Goal: Task Accomplishment & Management: Manage account settings

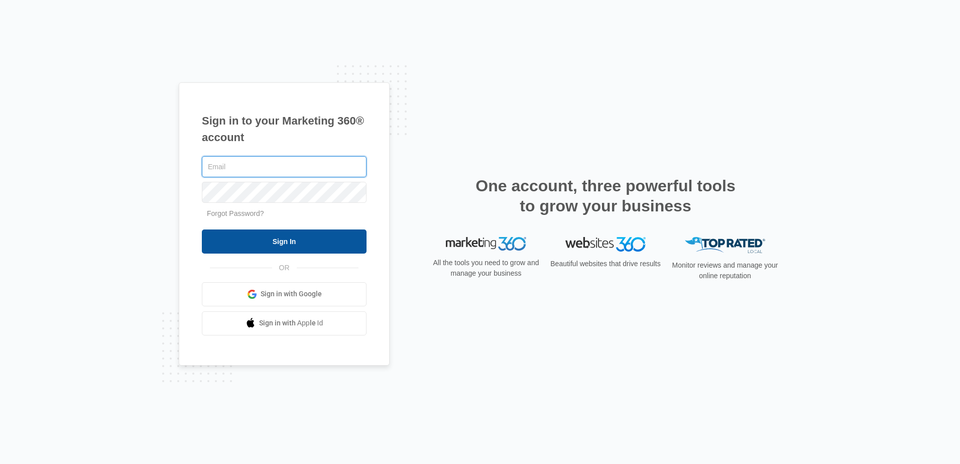
type input "[PERSON_NAME][EMAIL_ADDRESS][DOMAIN_NAME]"
click at [276, 240] on input "Sign In" at bounding box center [284, 242] width 165 height 24
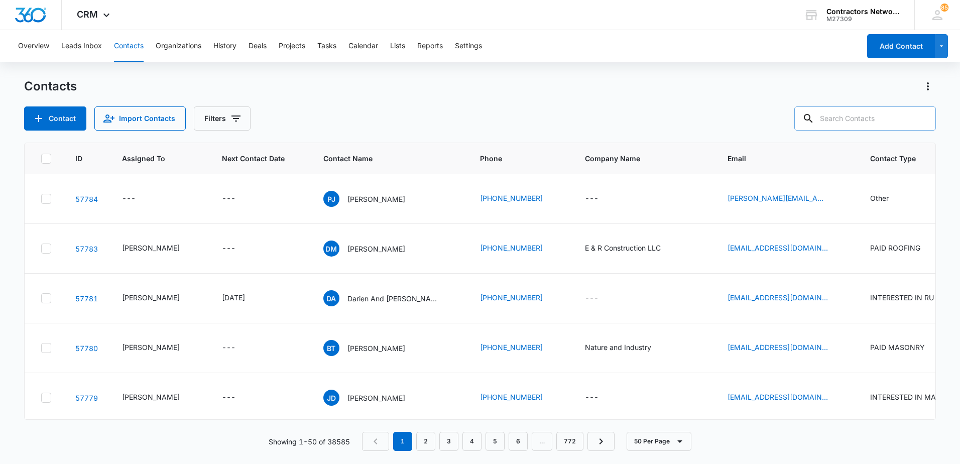
click at [865, 124] on input "text" at bounding box center [865, 118] width 142 height 24
type input "815-977-2269"
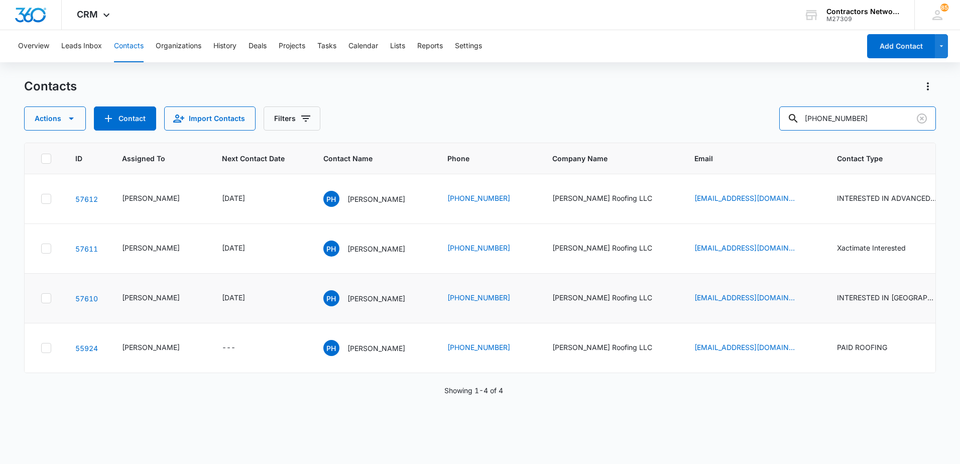
scroll to position [173, 0]
click at [372, 354] on p "Pablo Hernandez" at bounding box center [377, 348] width 58 height 11
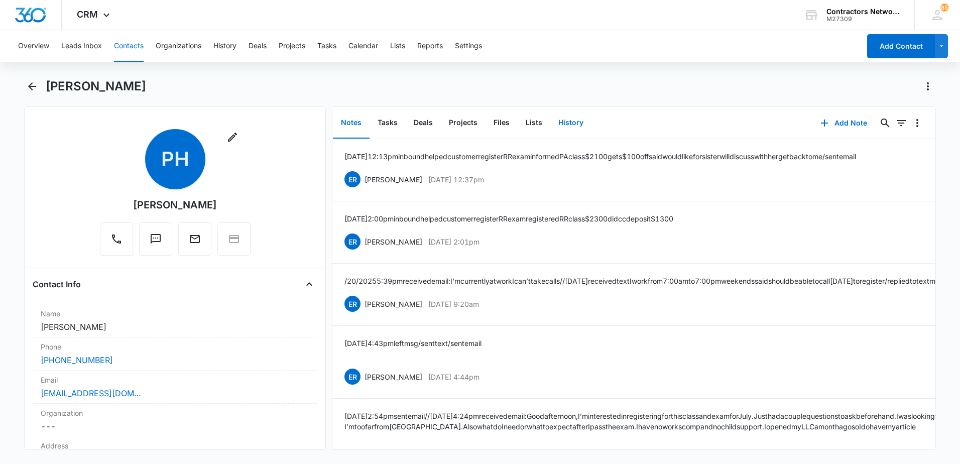
click at [570, 122] on button "History" at bounding box center [570, 122] width 41 height 31
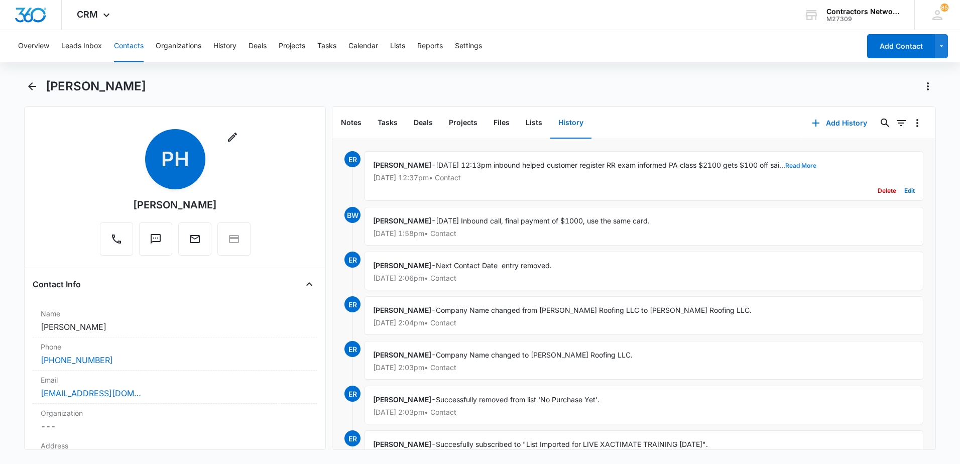
click at [804, 167] on button "Read More" at bounding box center [800, 166] width 31 height 6
click at [427, 121] on button "Deals" at bounding box center [423, 122] width 35 height 31
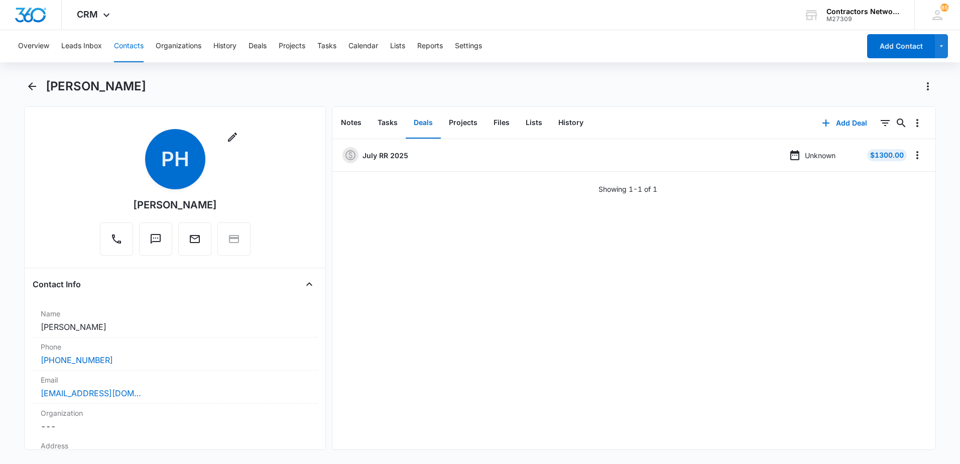
click at [128, 42] on button "Contacts" at bounding box center [129, 46] width 30 height 32
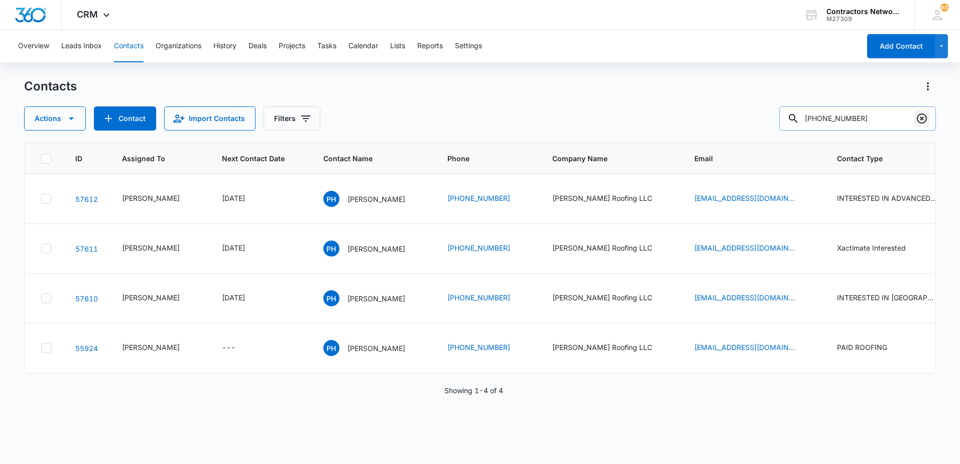
click at [920, 119] on icon "Clear" at bounding box center [922, 118] width 12 height 12
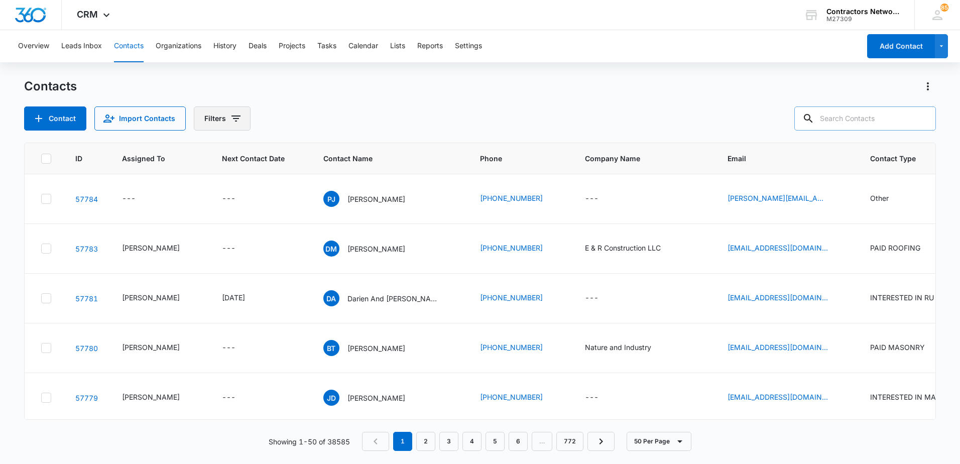
click at [231, 122] on icon "Filters" at bounding box center [236, 118] width 12 height 12
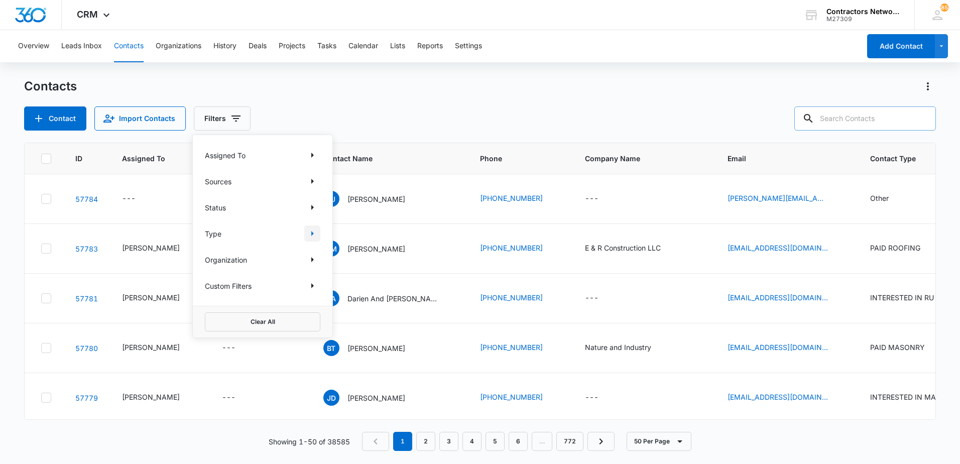
click at [314, 233] on icon "Show Type filters" at bounding box center [312, 233] width 12 height 12
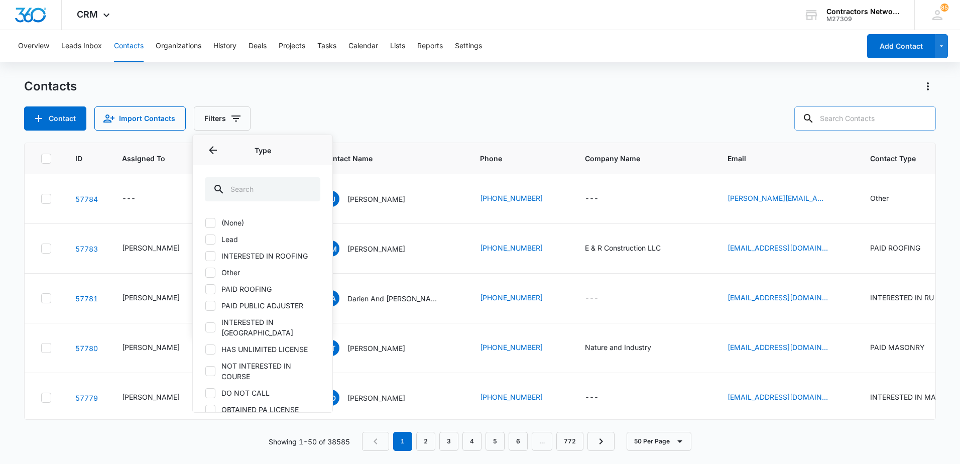
click at [211, 242] on icon at bounding box center [210, 239] width 9 height 9
click at [205, 240] on input "Lead" at bounding box center [205, 239] width 1 height 1
checkbox input "true"
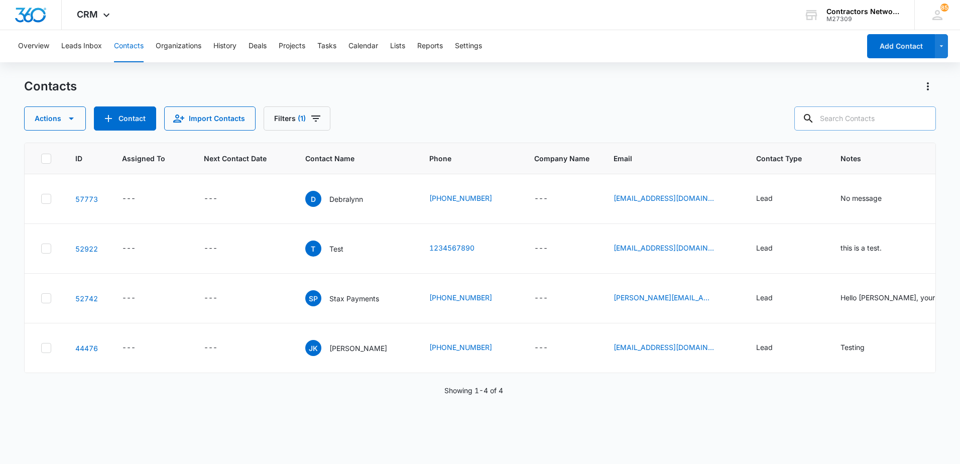
click at [384, 124] on div "Actions Contact Import Contacts Filters (1)" at bounding box center [480, 118] width 912 height 24
click at [329, 201] on p "Debralynn" at bounding box center [346, 199] width 34 height 11
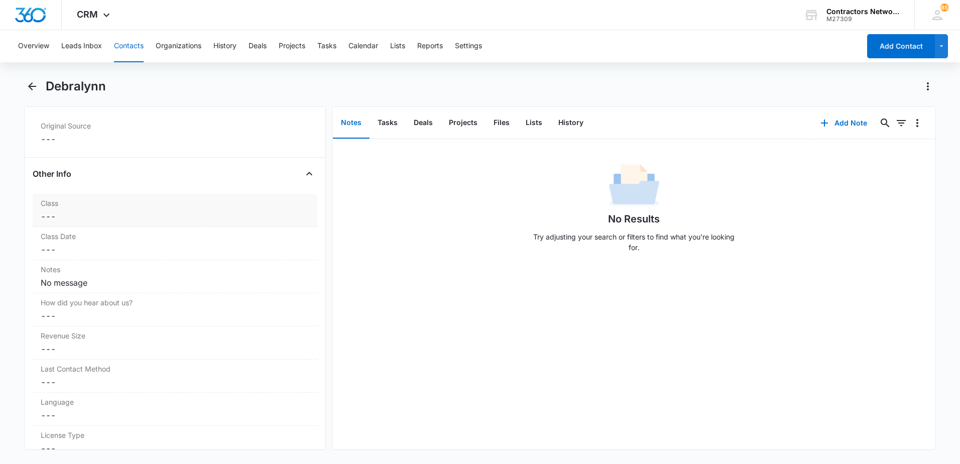
scroll to position [1055, 0]
click at [569, 126] on button "History" at bounding box center [570, 122] width 41 height 31
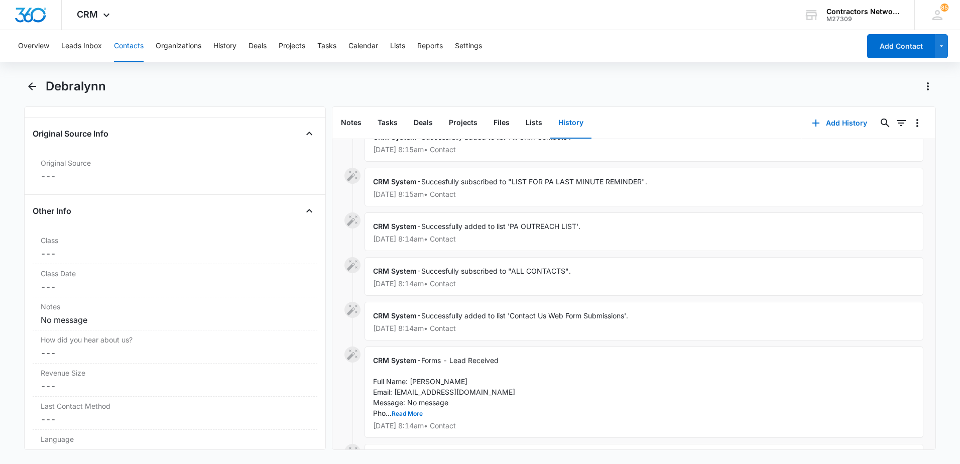
scroll to position [180, 0]
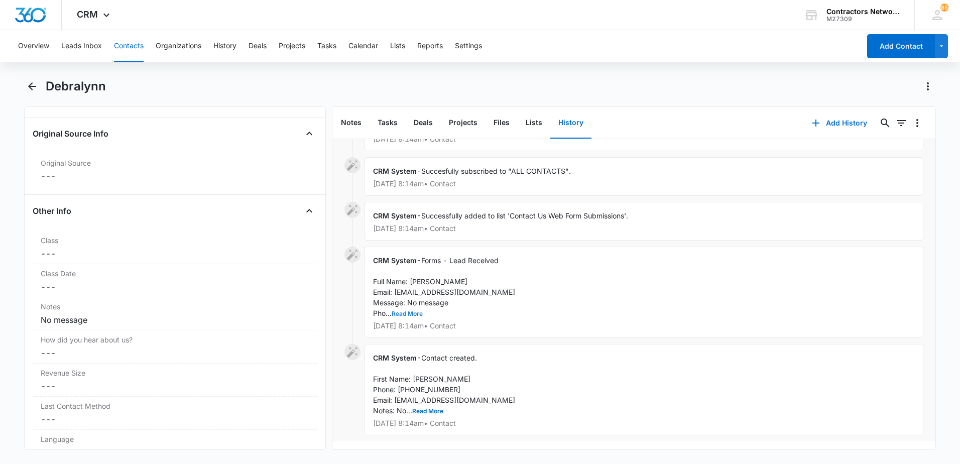
click at [416, 311] on button "Read More" at bounding box center [407, 314] width 31 height 6
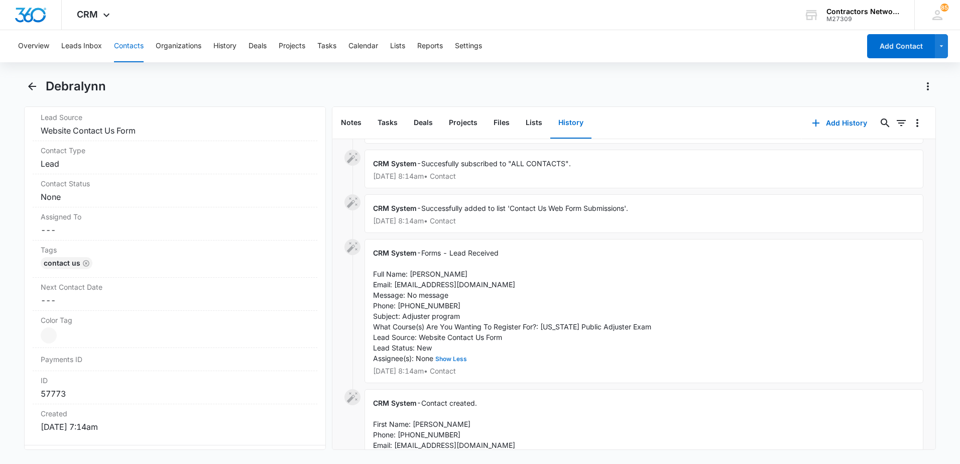
scroll to position [402, 0]
click at [70, 300] on dd "Cancel Save Changes ---" at bounding box center [175, 305] width 269 height 12
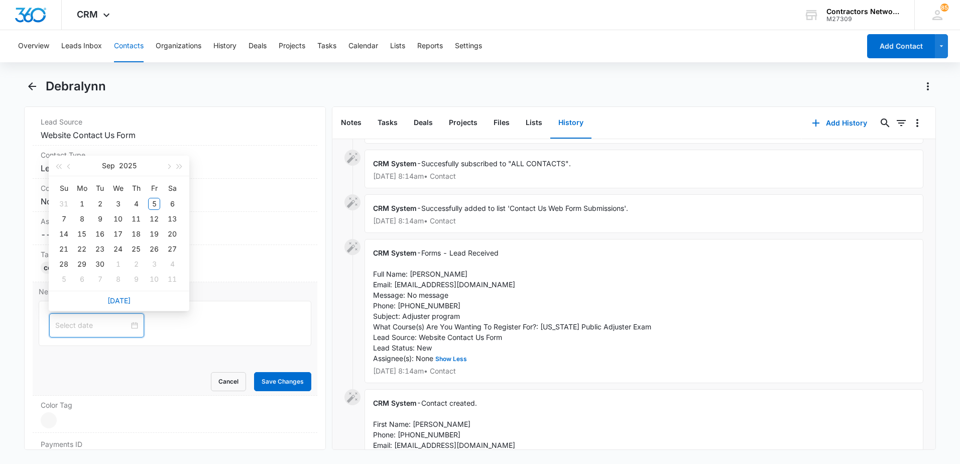
click at [71, 320] on input at bounding box center [92, 325] width 74 height 11
type input "[DATE]"
click at [83, 235] on div "15" at bounding box center [82, 234] width 12 height 12
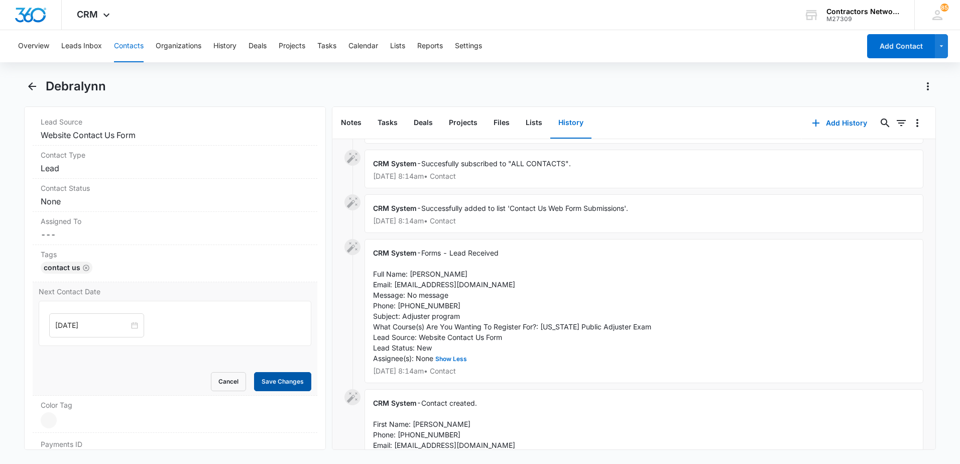
click at [277, 378] on button "Save Changes" at bounding box center [282, 381] width 57 height 19
click at [151, 174] on dd "Cancel Save Changes Lead" at bounding box center [175, 168] width 269 height 12
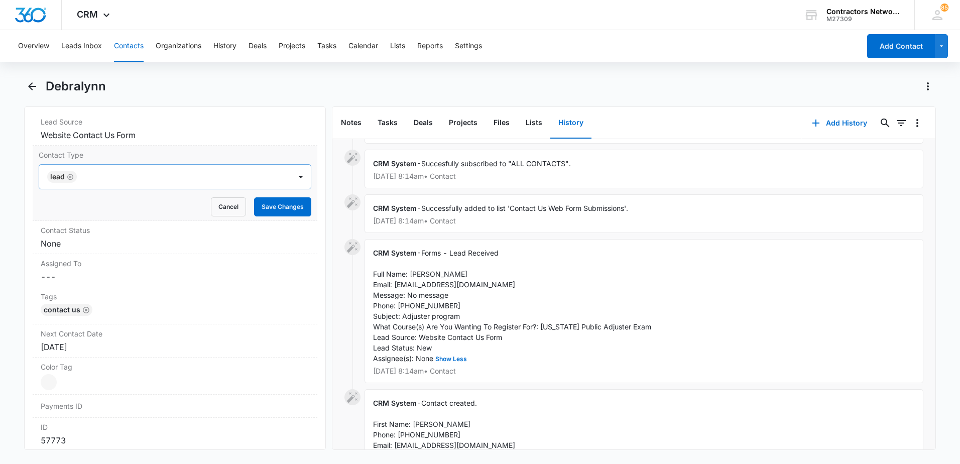
click at [70, 178] on icon "Remove Lead" at bounding box center [70, 177] width 7 height 8
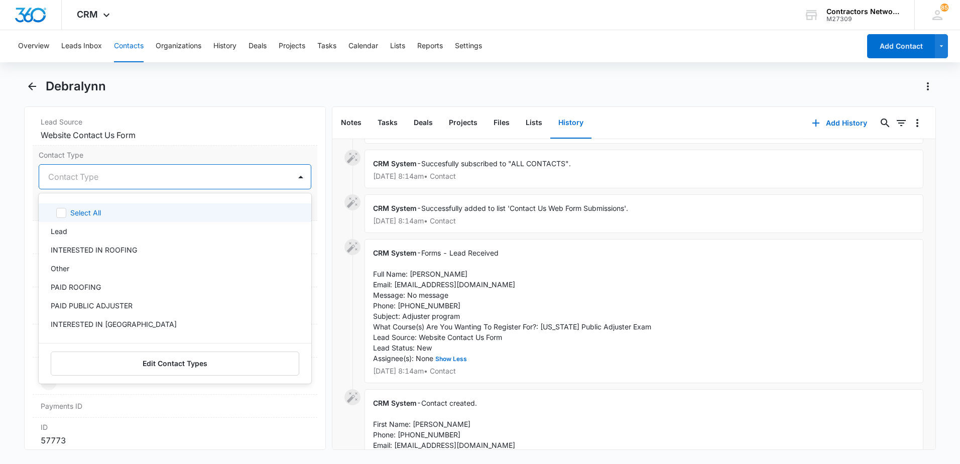
click at [70, 178] on div at bounding box center [163, 177] width 230 height 14
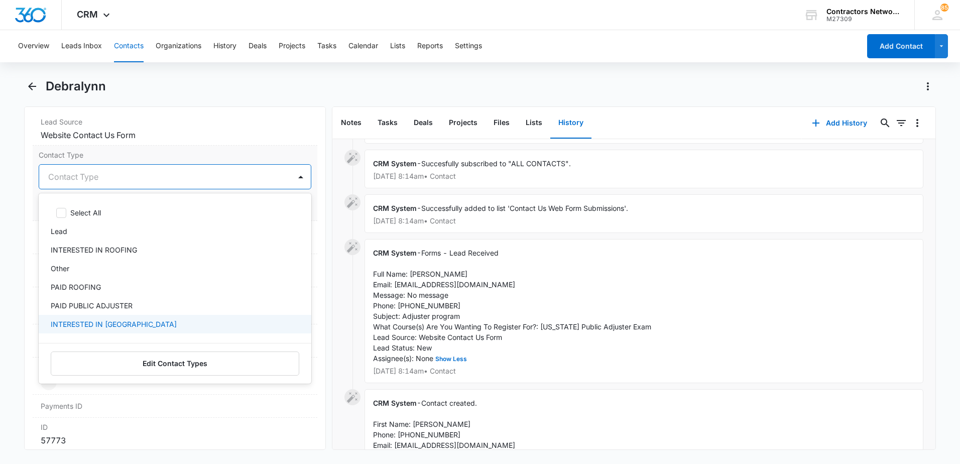
drag, startPoint x: 112, startPoint y: 319, endPoint x: 123, endPoint y: 301, distance: 20.9
click at [112, 318] on div "INTERESTED IN [GEOGRAPHIC_DATA]" at bounding box center [175, 324] width 273 height 19
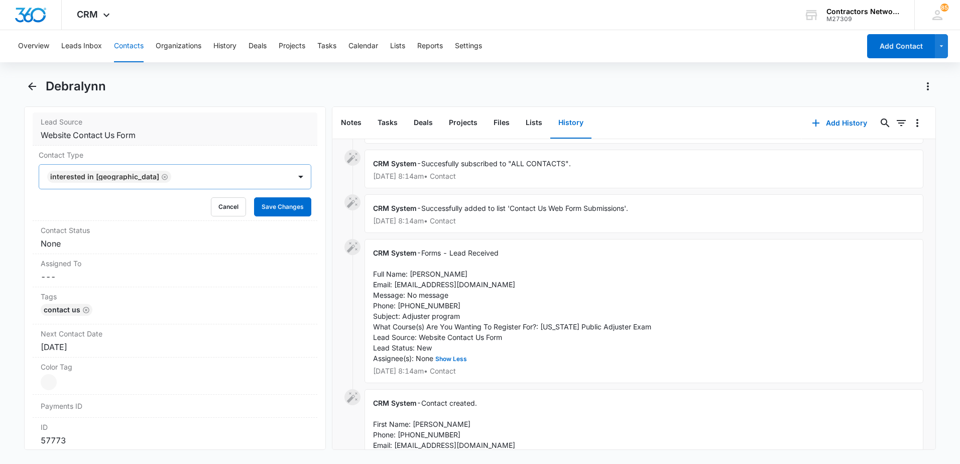
click at [224, 133] on dd "Cancel Save Changes Website Contact Us Form" at bounding box center [175, 135] width 269 height 12
click at [272, 212] on button "Save Changes" at bounding box center [282, 206] width 57 height 19
click at [118, 240] on dd "Cancel Save Changes None" at bounding box center [175, 244] width 269 height 12
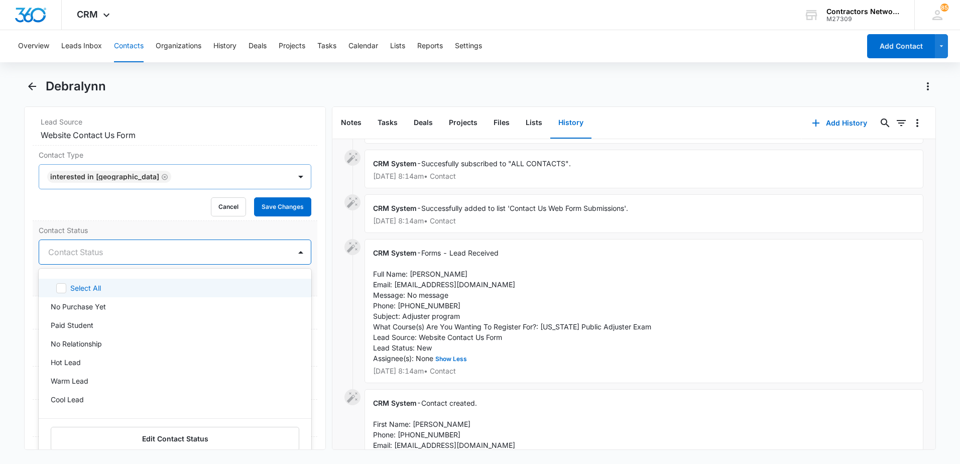
click at [79, 256] on div at bounding box center [163, 252] width 230 height 14
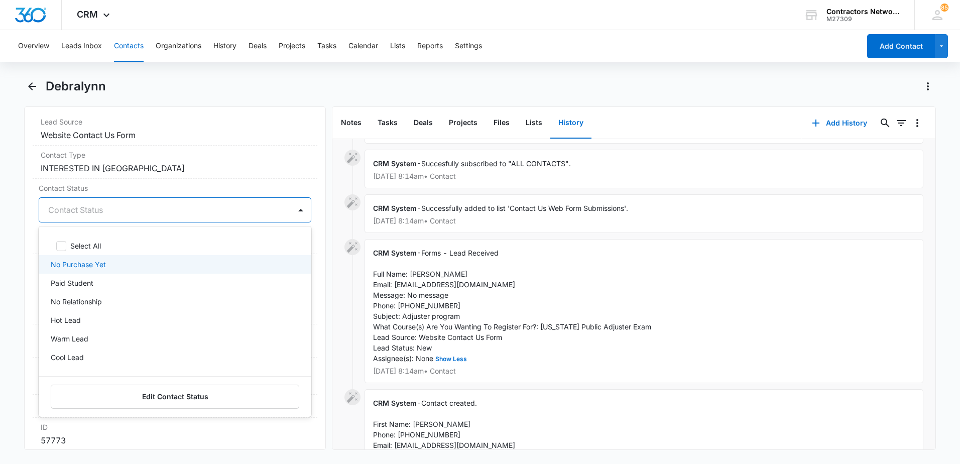
click at [81, 267] on p "No Purchase Yet" at bounding box center [78, 264] width 55 height 11
click at [198, 157] on label "Contact Type" at bounding box center [175, 155] width 269 height 11
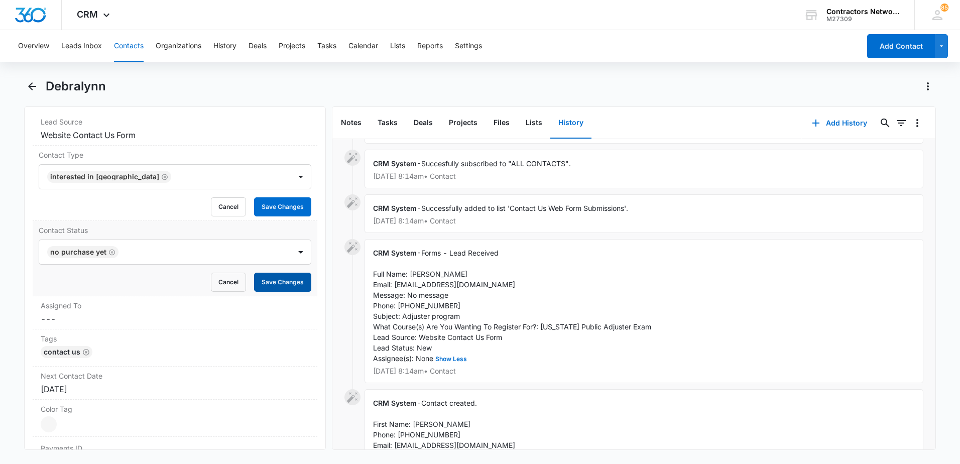
drag, startPoint x: 270, startPoint y: 276, endPoint x: 271, endPoint y: 266, distance: 10.1
click at [270, 275] on button "Save Changes" at bounding box center [282, 282] width 57 height 19
click at [274, 204] on button "Save Changes" at bounding box center [282, 206] width 57 height 19
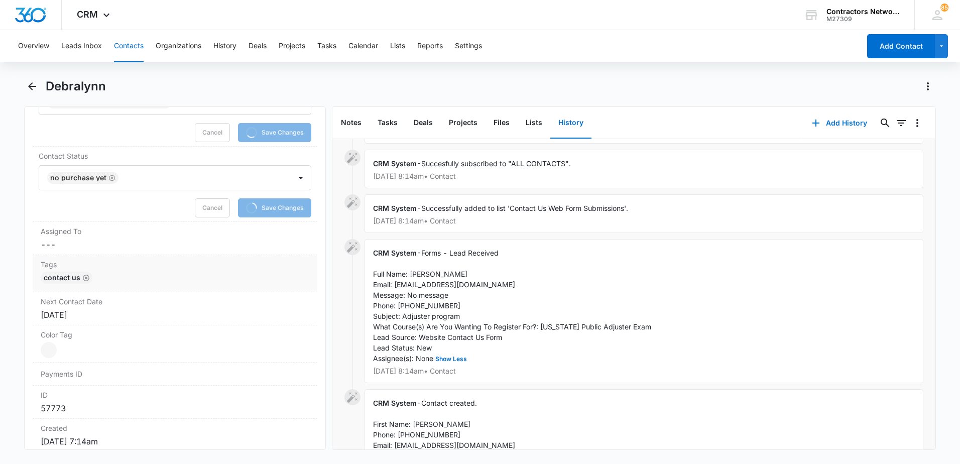
scroll to position [502, 0]
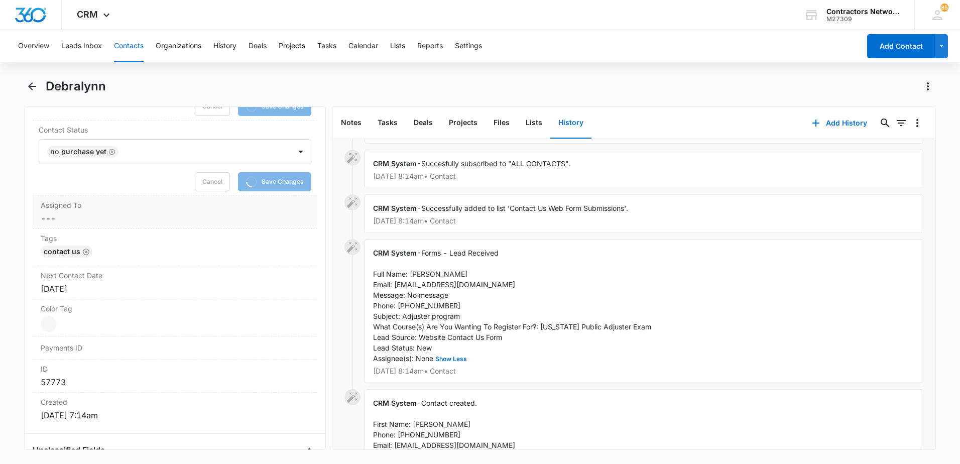
click at [72, 217] on dd "Cancel Save Changes ---" at bounding box center [175, 218] width 269 height 12
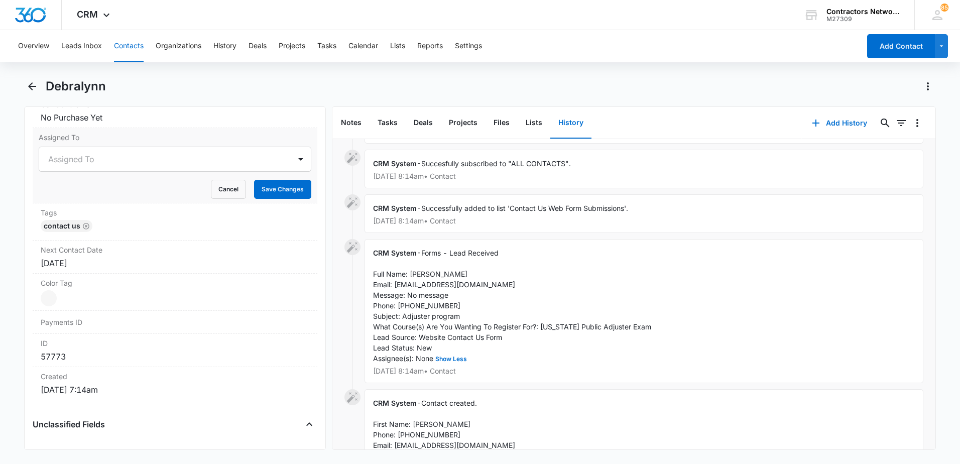
scroll to position [483, 0]
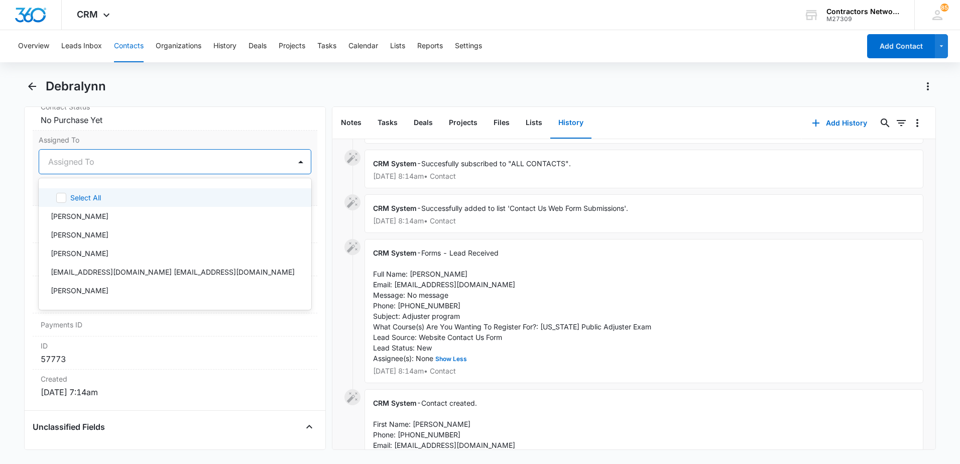
click at [84, 170] on div "Assigned To" at bounding box center [165, 162] width 252 height 24
click at [72, 220] on p "[PERSON_NAME]" at bounding box center [80, 216] width 58 height 11
click at [185, 121] on dd "Cancel Save Changes No Purchase Yet" at bounding box center [175, 120] width 269 height 12
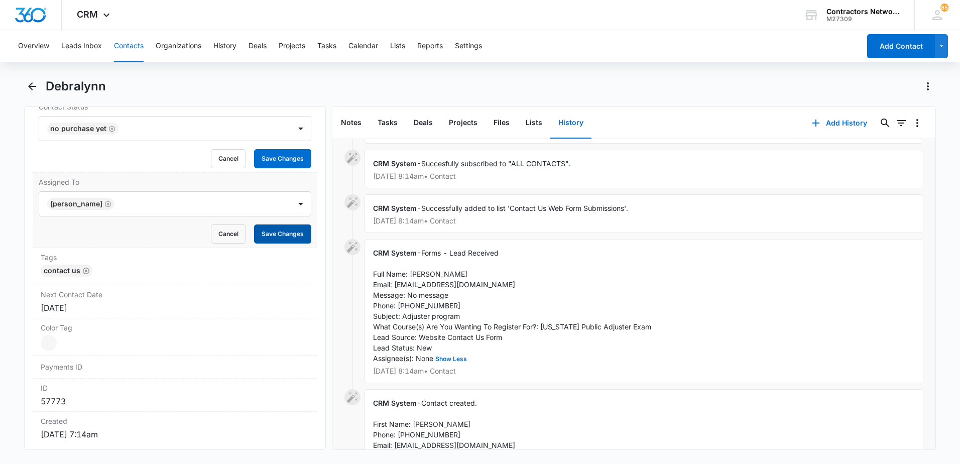
click at [278, 233] on button "Save Changes" at bounding box center [282, 233] width 57 height 19
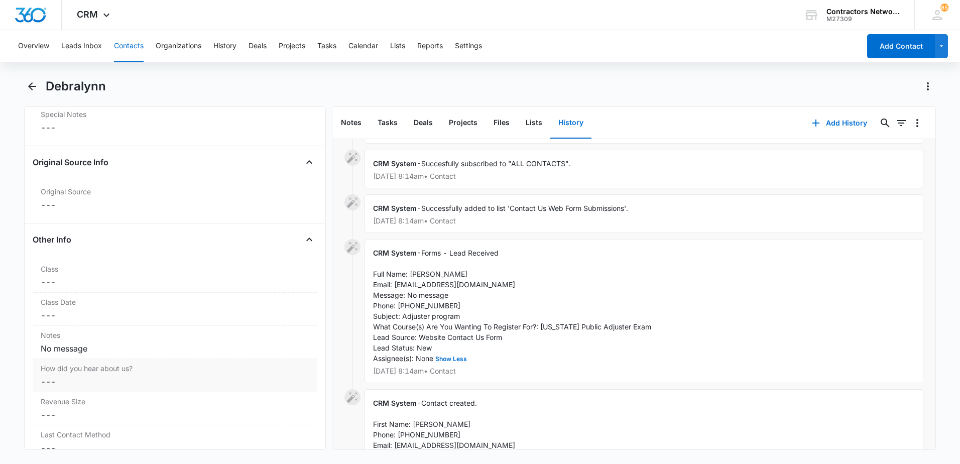
scroll to position [1086, 0]
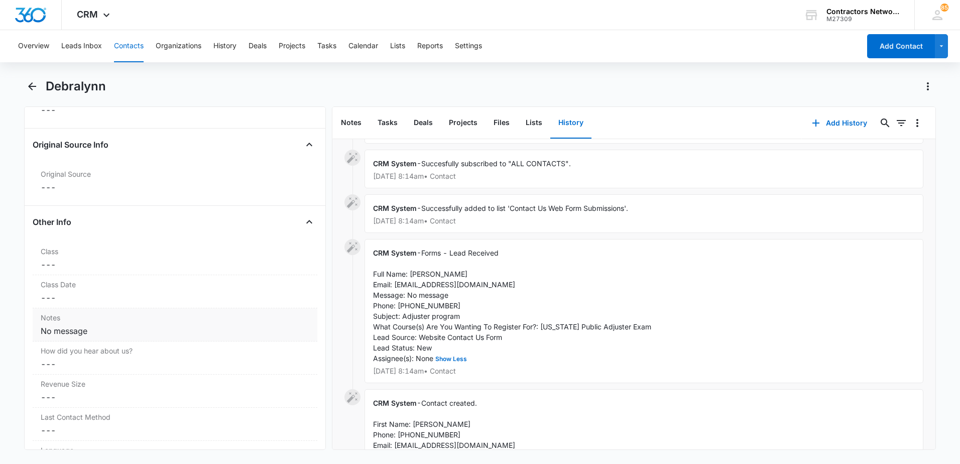
click at [42, 326] on div "No message" at bounding box center [175, 331] width 269 height 12
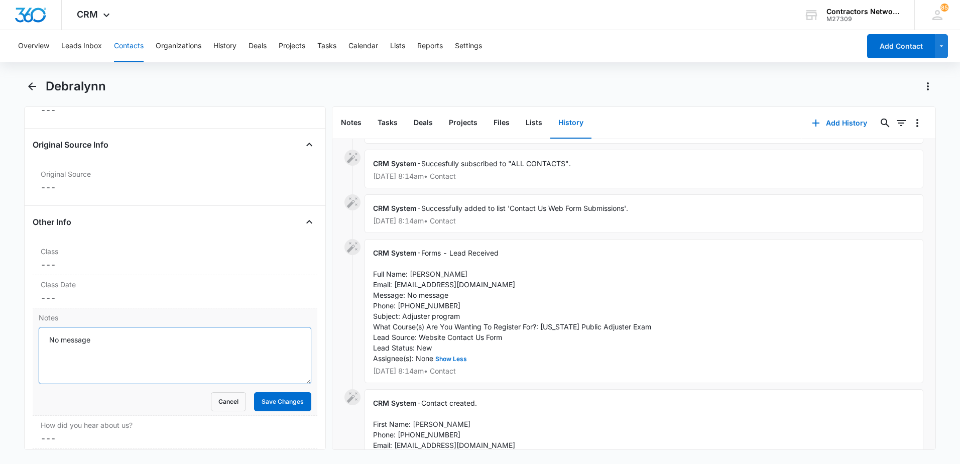
click at [48, 340] on textarea "No message" at bounding box center [175, 355] width 273 height 57
click at [256, 353] on textarea "9/4/2025 Lead: No message" at bounding box center [175, 355] width 273 height 57
type textarea "[DATE] Lead: No message // [DATE] email sent, msg left"
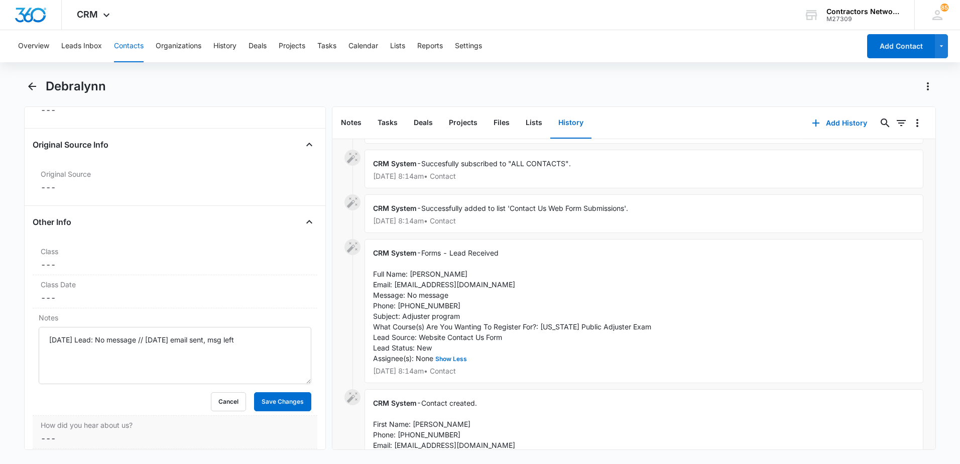
click at [275, 429] on label "How did you hear about us?" at bounding box center [175, 425] width 269 height 11
click at [277, 404] on button "Save Changes" at bounding box center [282, 401] width 57 height 19
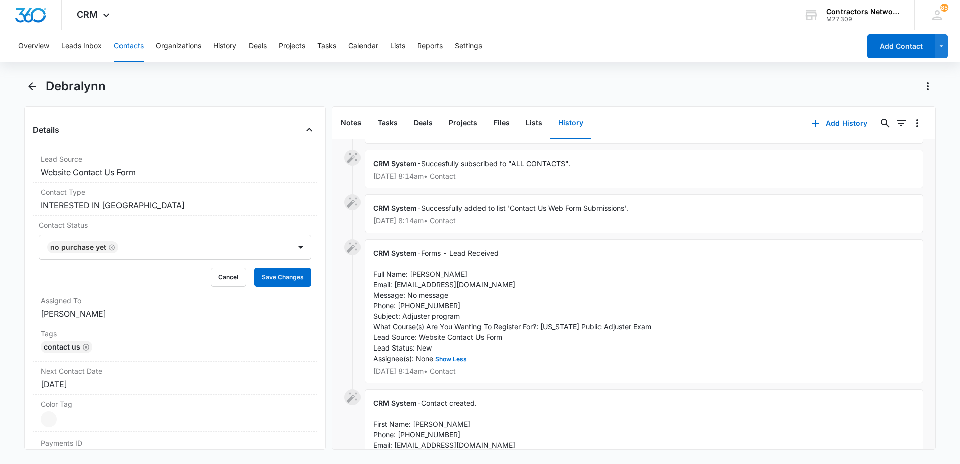
scroll to position [232, 0]
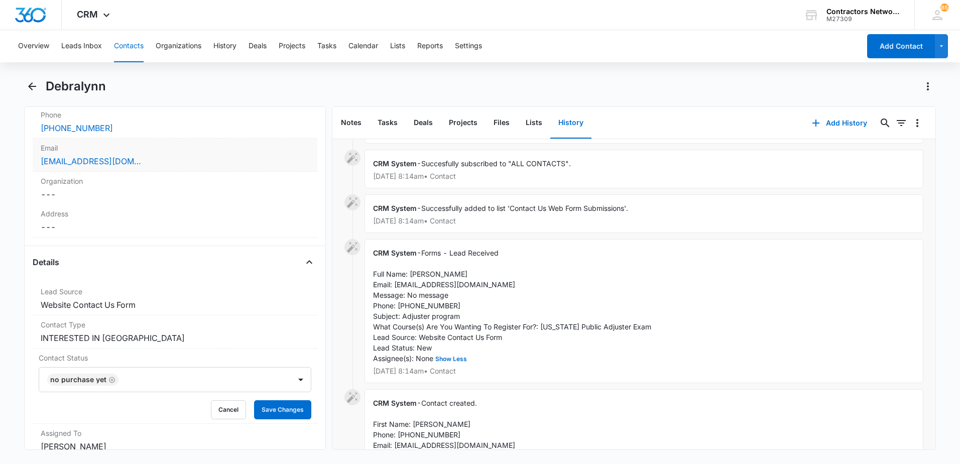
click at [245, 163] on div "[EMAIL_ADDRESS][DOMAIN_NAME]" at bounding box center [175, 161] width 269 height 12
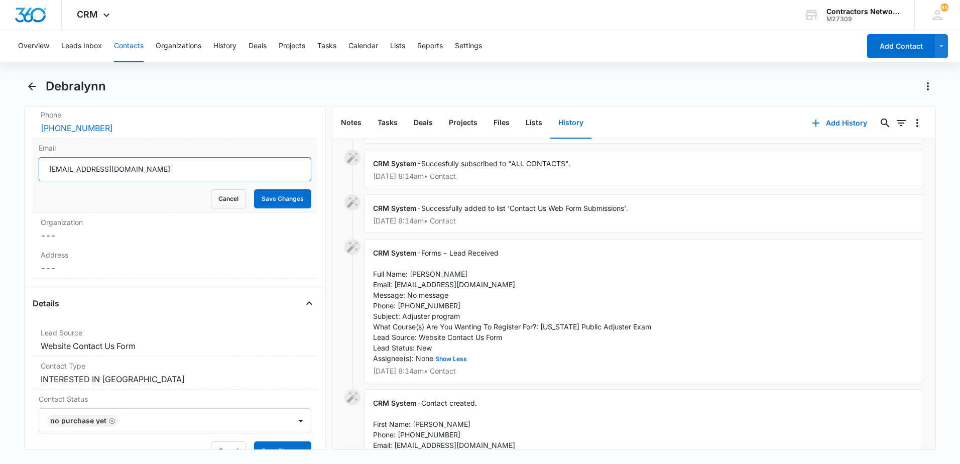
click at [227, 171] on input "[EMAIL_ADDRESS][DOMAIN_NAME]" at bounding box center [175, 169] width 273 height 24
click at [130, 45] on button "Contacts" at bounding box center [129, 46] width 30 height 32
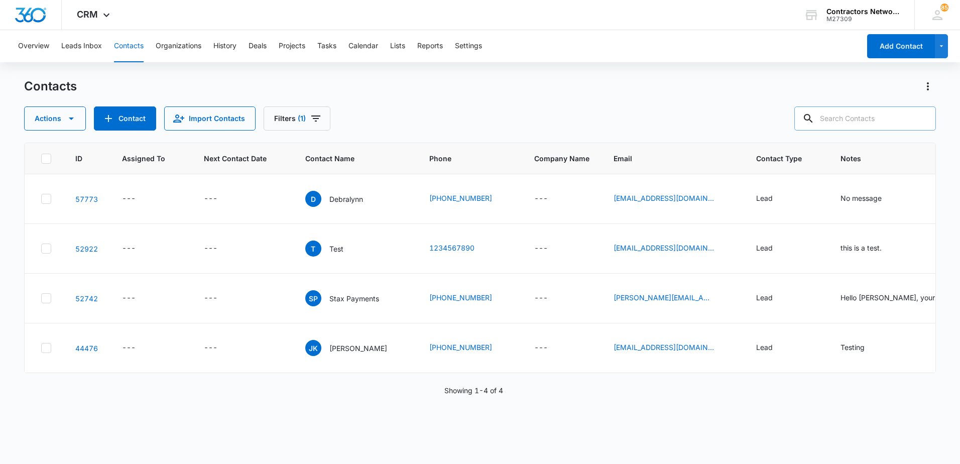
paste input "708-790-1461"
type input "708-790-1461"
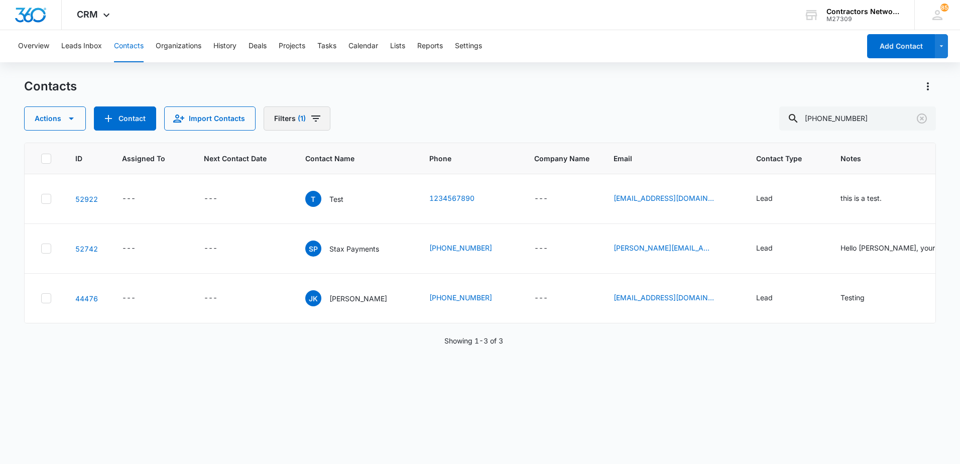
click at [317, 118] on icon "Filters" at bounding box center [316, 118] width 12 height 12
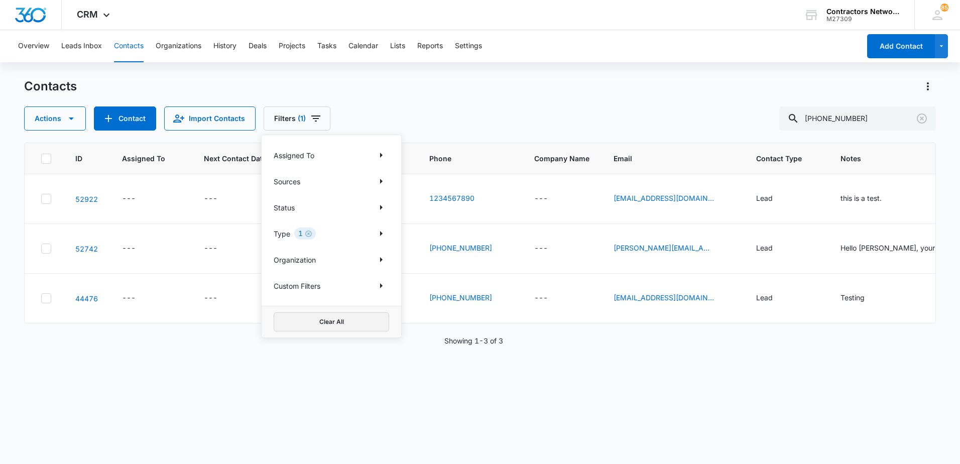
drag, startPoint x: 331, startPoint y: 324, endPoint x: 335, endPoint y: 333, distance: 9.7
click at [335, 333] on div "Clear All" at bounding box center [332, 322] width 140 height 32
click at [340, 321] on button "Clear All" at bounding box center [332, 321] width 116 height 19
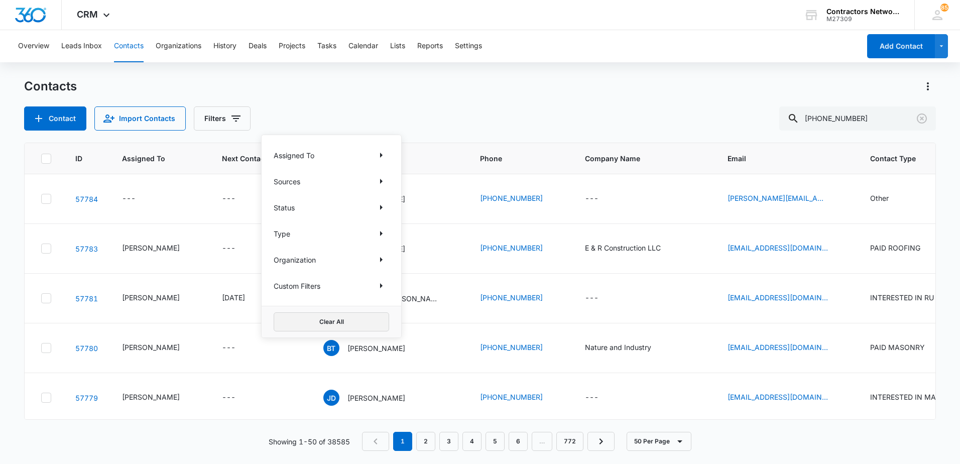
click at [274, 312] on button "Clear All" at bounding box center [332, 321] width 116 height 19
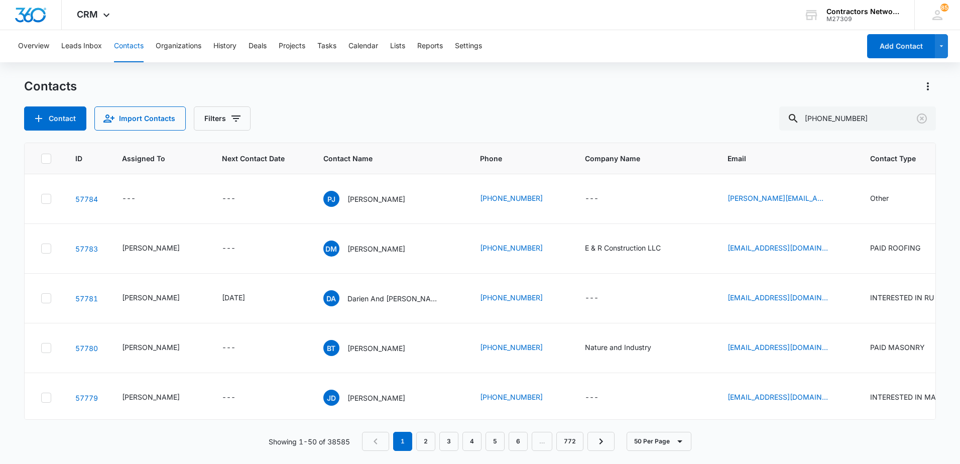
click at [503, 96] on div "Contacts Contact Import Contacts Filters 708-790-1461" at bounding box center [480, 104] width 912 height 52
click at [871, 121] on input "708-790-1461" at bounding box center [857, 118] width 157 height 24
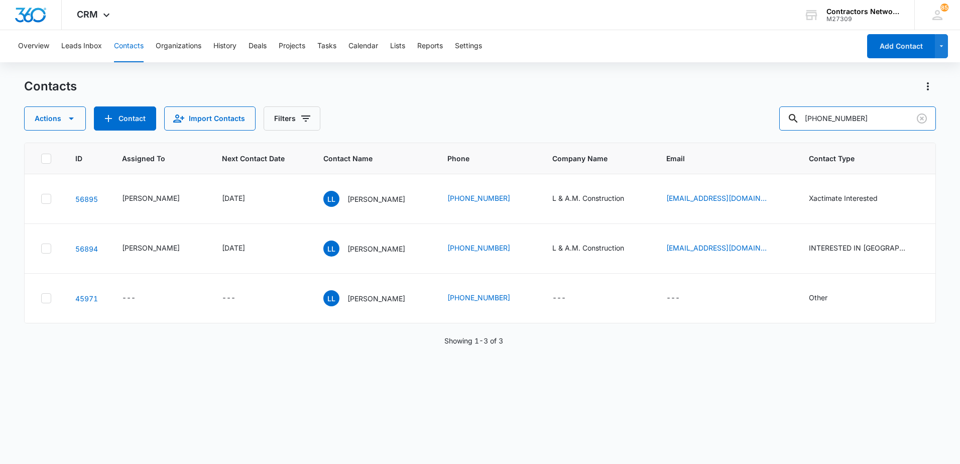
drag, startPoint x: 874, startPoint y: 121, endPoint x: 700, endPoint y: 98, distance: 175.2
click at [700, 98] on div "Contacts Actions Contact Import Contacts Filters 708-790-1461" at bounding box center [480, 104] width 912 height 52
type input "laura mendoza"
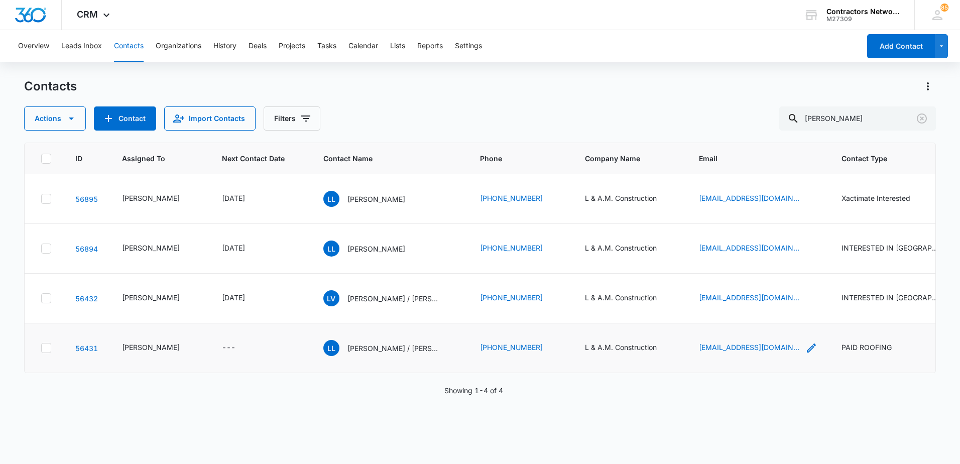
click at [807, 353] on icon "Email - l.am.serviceinc@gmail.com - Select to Edit Field" at bounding box center [811, 348] width 9 height 9
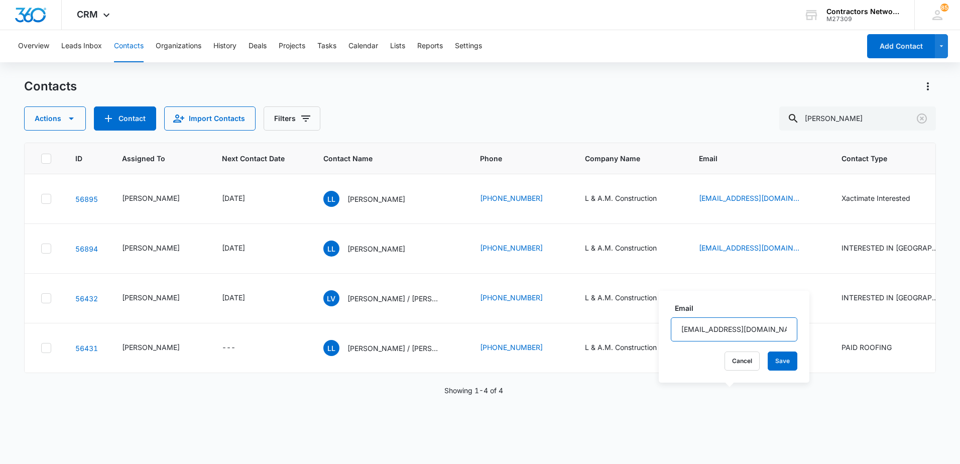
click at [772, 328] on input "l.am.serviceinc@gmail.com" at bounding box center [734, 329] width 127 height 24
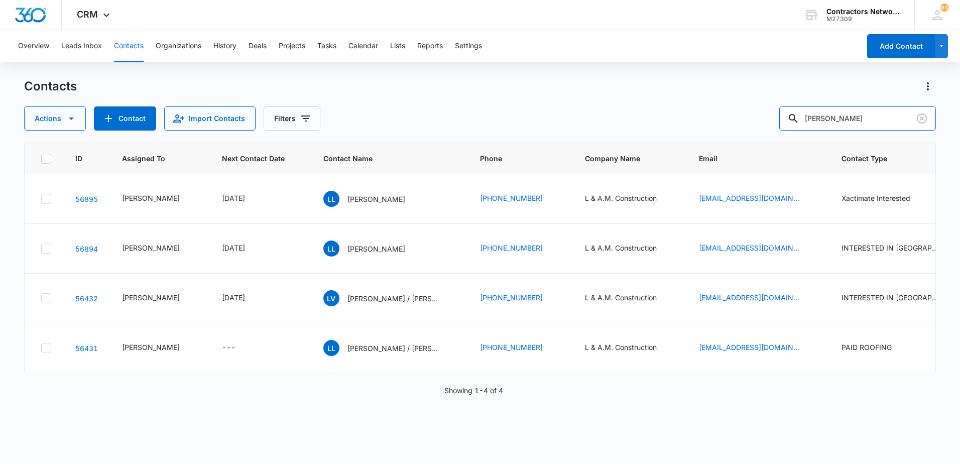
drag, startPoint x: 872, startPoint y: 115, endPoint x: 677, endPoint y: 86, distance: 197.5
click at [677, 86] on div "Contacts Actions Contact Import Contacts Filters laura mendoza" at bounding box center [480, 104] width 912 height 52
paste input "708-328-9231"
type input "708-328-9231"
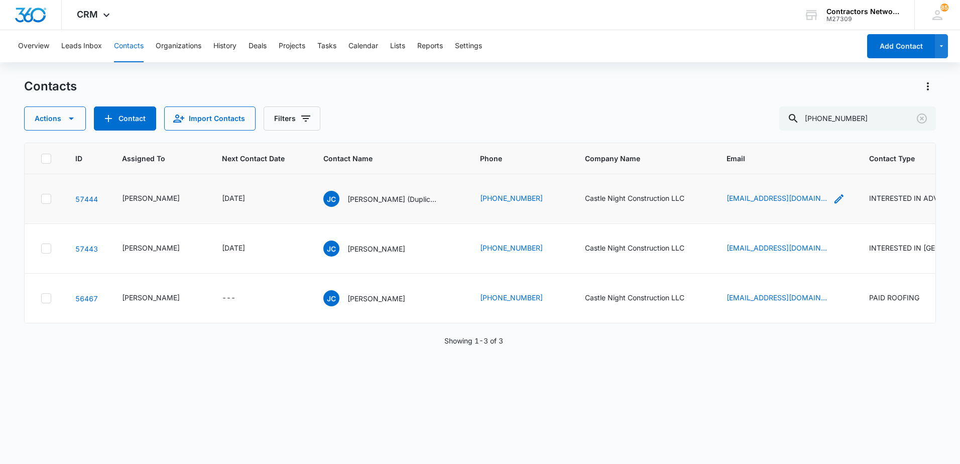
click at [833, 205] on icon "Email - jchiquito_2005@yahoo.com - Select to Edit Field" at bounding box center [839, 199] width 12 height 12
click at [808, 157] on input "jchiquito_2005@yahoo.com" at bounding box center [774, 157] width 127 height 24
click at [848, 85] on div "Contacts" at bounding box center [480, 86] width 912 height 16
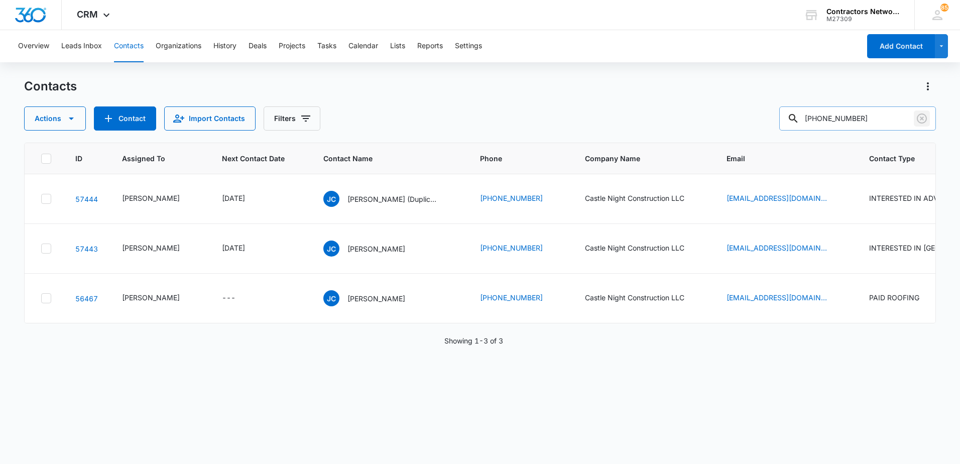
drag, startPoint x: 923, startPoint y: 120, endPoint x: 876, endPoint y: 120, distance: 46.7
click at [924, 120] on icon "Clear" at bounding box center [922, 118] width 10 height 10
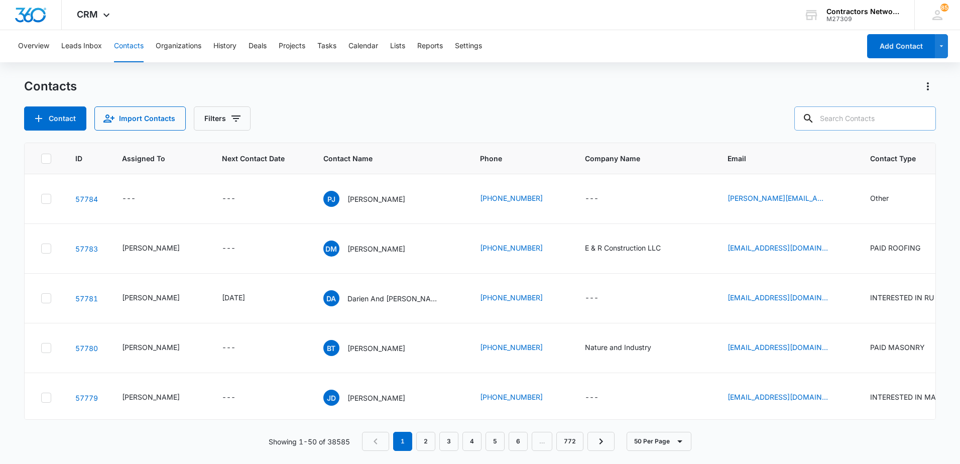
paste input "815-977-2269"
type input "815-977-2269"
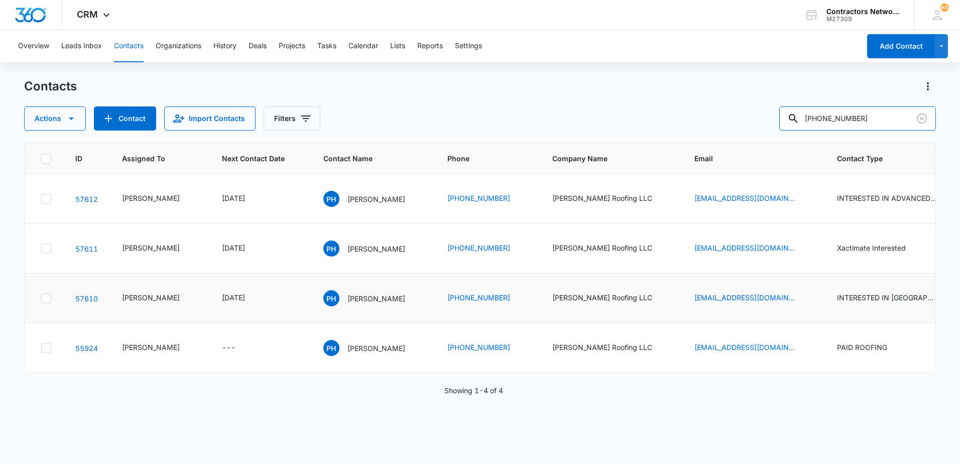
scroll to position [173, 0]
click at [801, 354] on icon "Email - pablohernandez999@yahoo.com - Select to Edit Field" at bounding box center [807, 348] width 12 height 12
click at [744, 306] on input "pablohernandez999@yahoo.com" at bounding box center [700, 304] width 127 height 24
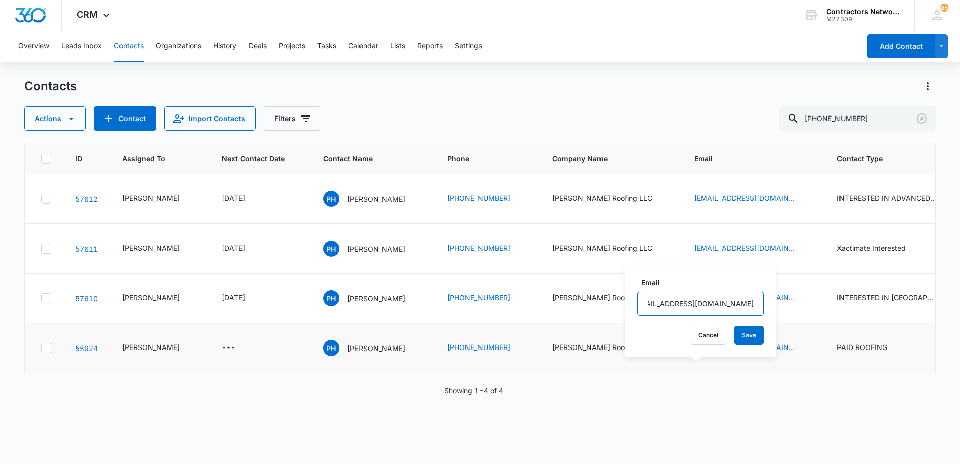
click at [744, 306] on input "pablohernandez999@yahoo.com" at bounding box center [700, 304] width 127 height 24
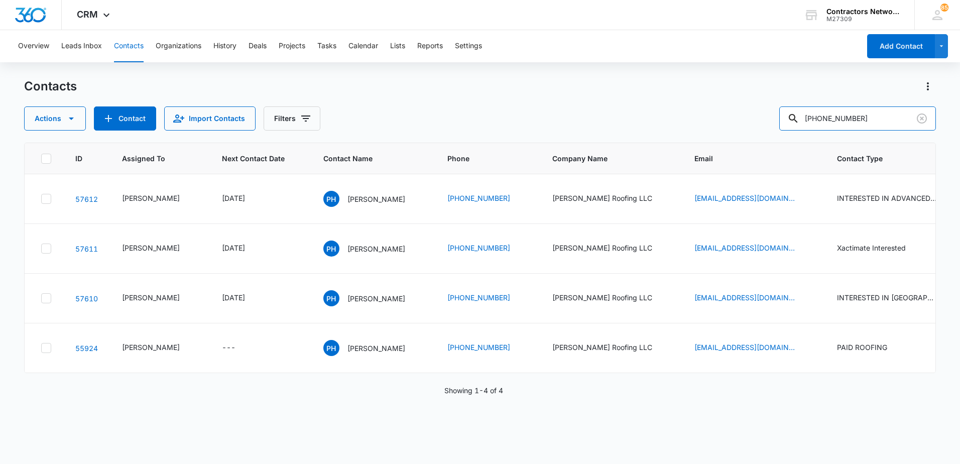
drag, startPoint x: 874, startPoint y: 121, endPoint x: 701, endPoint y: 116, distance: 173.3
click at [701, 116] on div "Actions Contact Import Contacts Filters 815-977-2269" at bounding box center [480, 118] width 912 height 24
paste input "773-242-5626 224-428-8881"
type input "773-242-5626 224-428-8881"
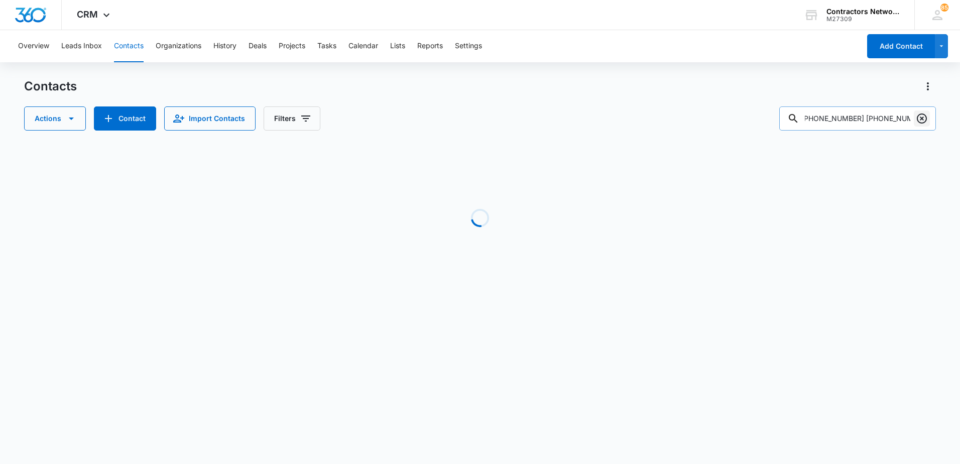
scroll to position [0, 0]
click at [921, 120] on icon "Clear" at bounding box center [922, 118] width 10 height 10
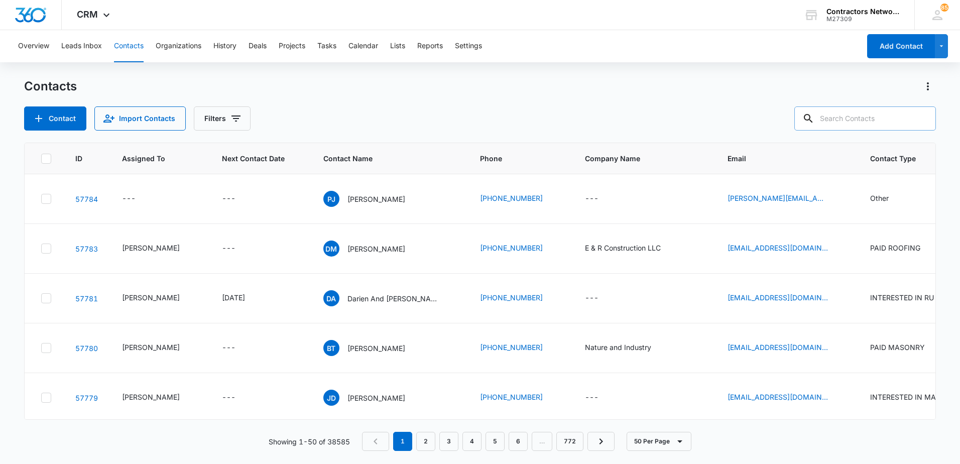
paste input "773-242-5626 224-428-8881"
type input "773-242-5626 224-428-8881"
click at [922, 120] on icon "Clear" at bounding box center [922, 118] width 12 height 12
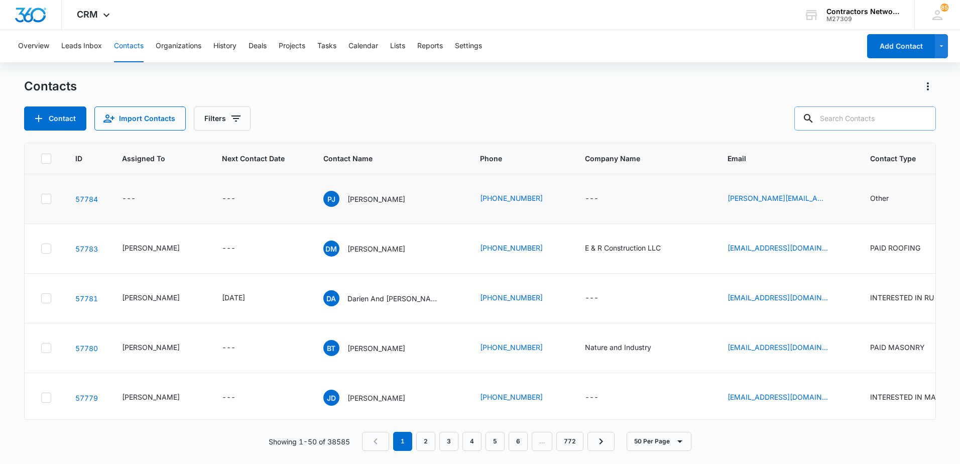
paste input "773-242-5626"
type input "773-242-5626"
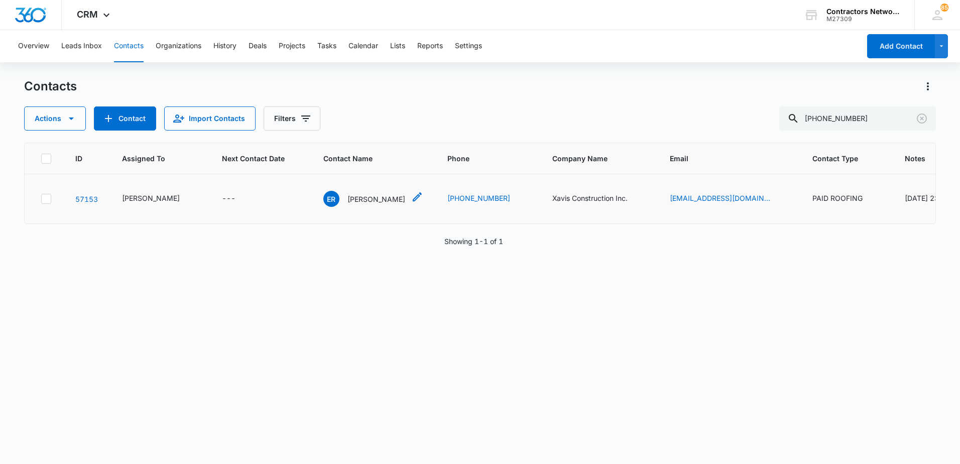
click at [371, 204] on p "Edith Reyes Castelano" at bounding box center [377, 199] width 58 height 11
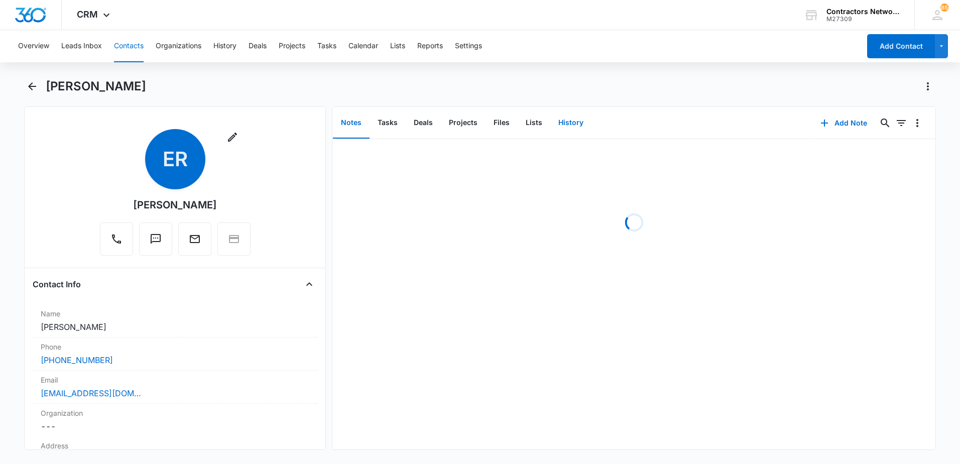
click at [570, 125] on button "History" at bounding box center [570, 122] width 41 height 31
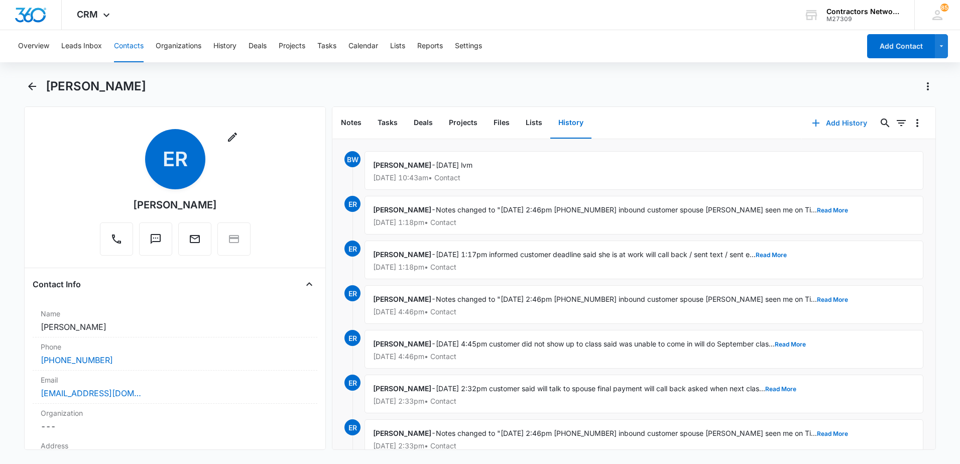
click at [813, 124] on icon "button" at bounding box center [816, 123] width 7 height 7
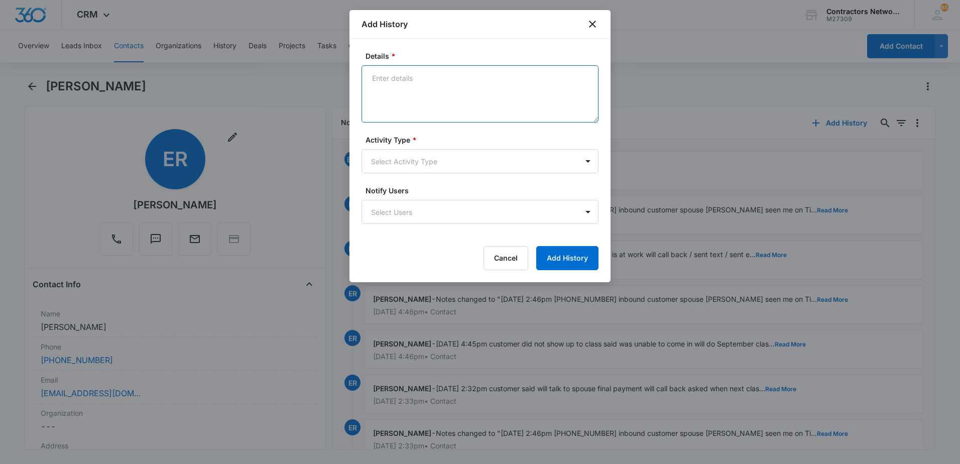
click at [434, 106] on textarea "Details *" at bounding box center [480, 93] width 237 height 57
type textarea "9/5/25 msg left, she called in speaking Spanish, informed I cant understand, sh…"
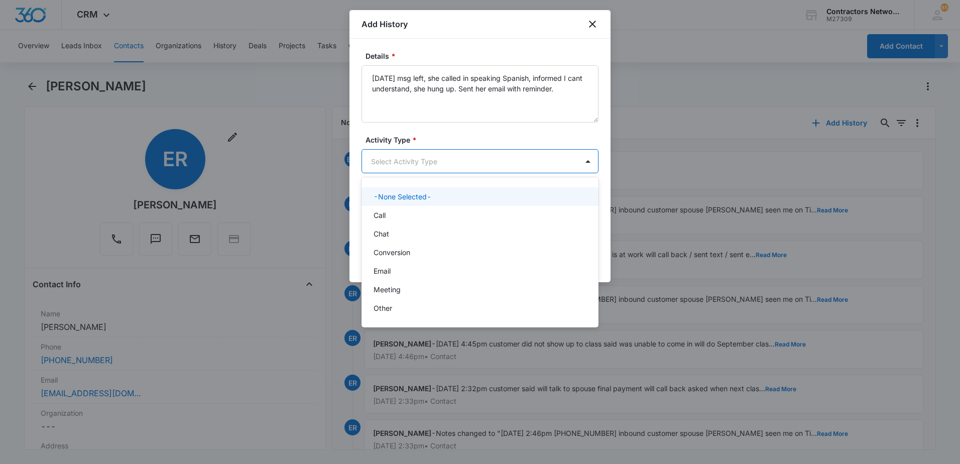
click at [410, 158] on body "CRM Apps Reputation Websites Forms CRM Email Social Shop Payments POS Content A…" at bounding box center [480, 232] width 960 height 464
click at [397, 218] on div "Call" at bounding box center [479, 215] width 211 height 11
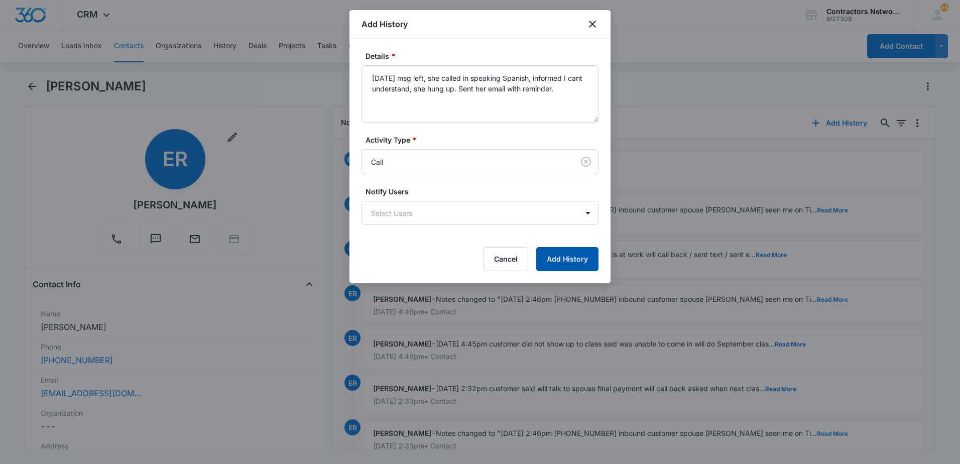
click at [556, 257] on button "Add History" at bounding box center [567, 259] width 62 height 24
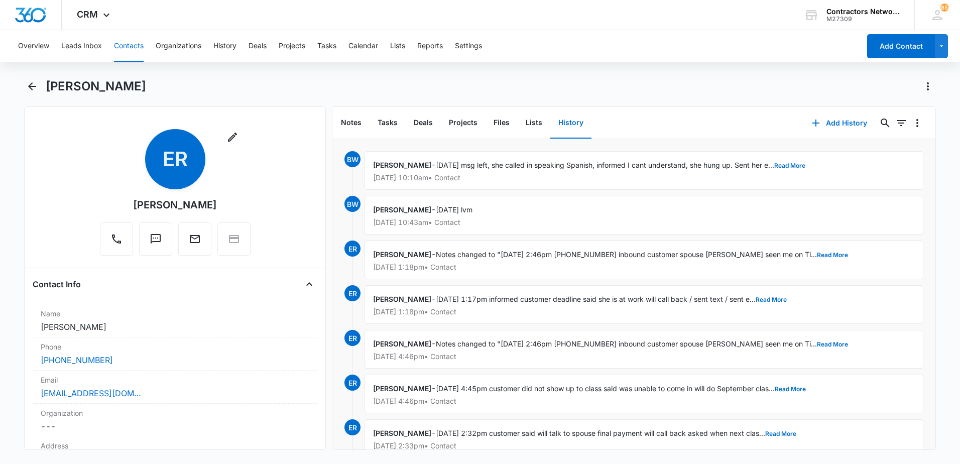
click at [132, 45] on button "Contacts" at bounding box center [129, 46] width 30 height 32
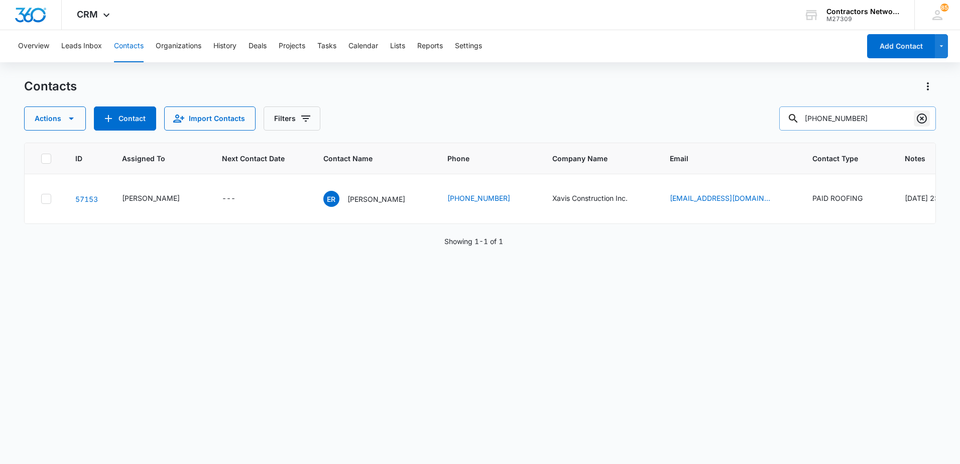
click at [923, 118] on icon "Clear" at bounding box center [922, 118] width 10 height 10
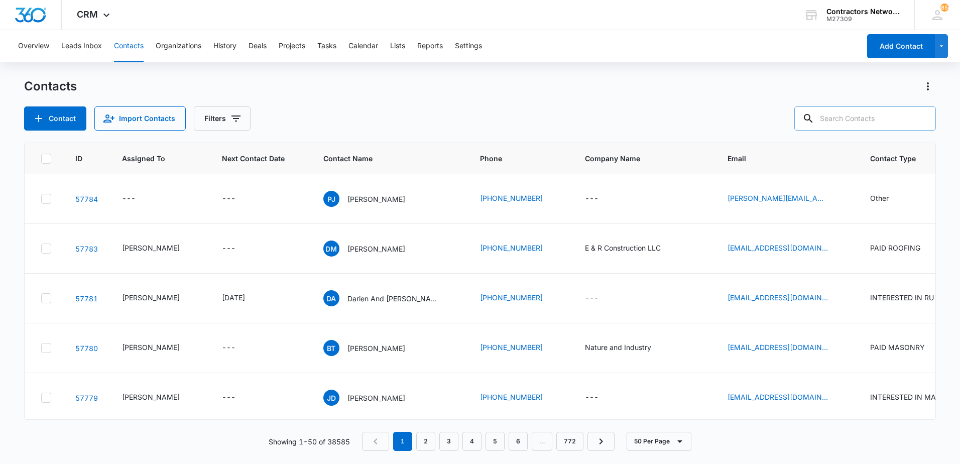
paste input "224-428-8881"
type input "224-428-8881"
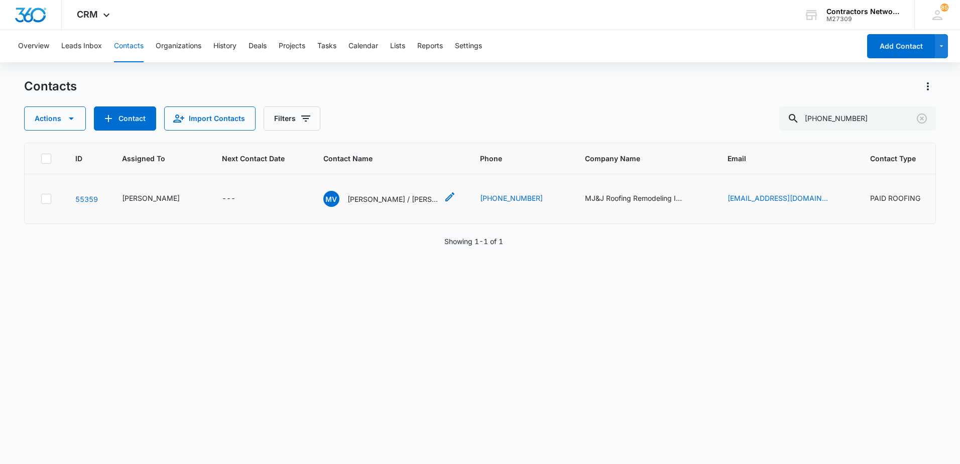
click at [360, 204] on p "Marissa V. / Jose Davila" at bounding box center [393, 199] width 90 height 11
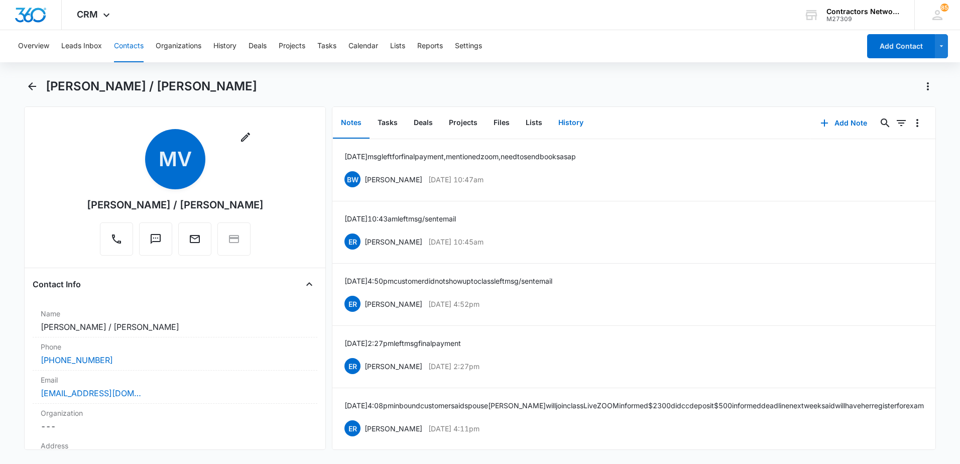
click at [577, 127] on button "History" at bounding box center [570, 122] width 41 height 31
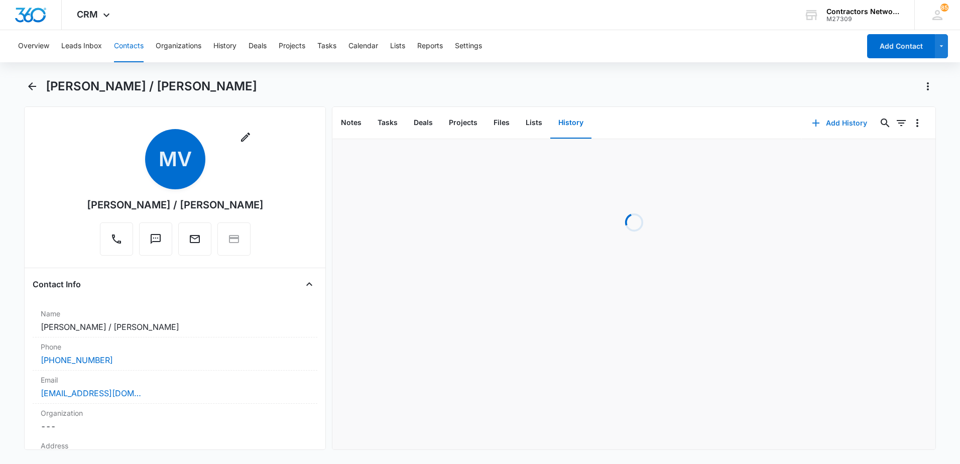
click at [813, 123] on icon "button" at bounding box center [816, 123] width 7 height 7
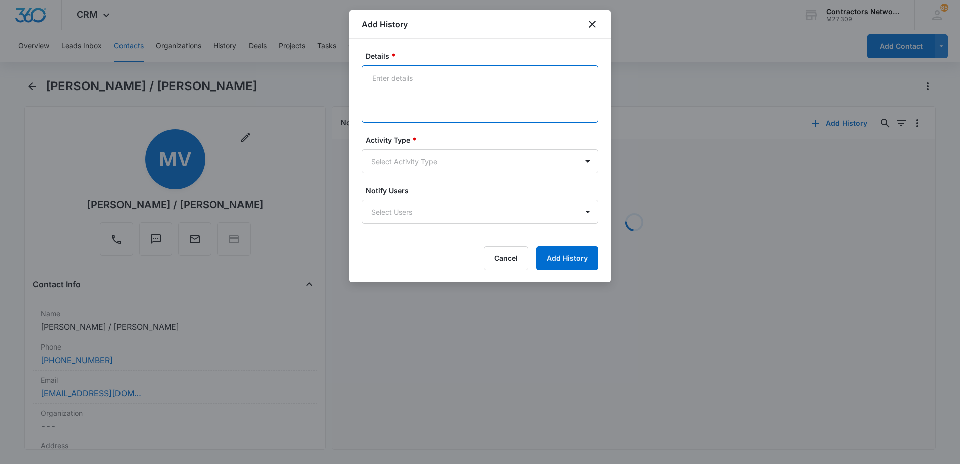
click at [414, 98] on textarea "Details *" at bounding box center [480, 93] width 237 height 57
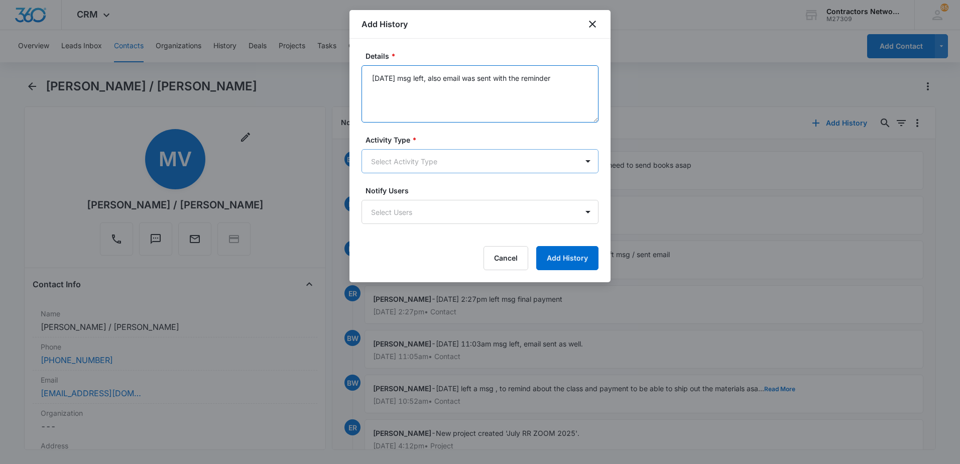
type textarea "9/5/25 msg left, also email was sent with the reminder"
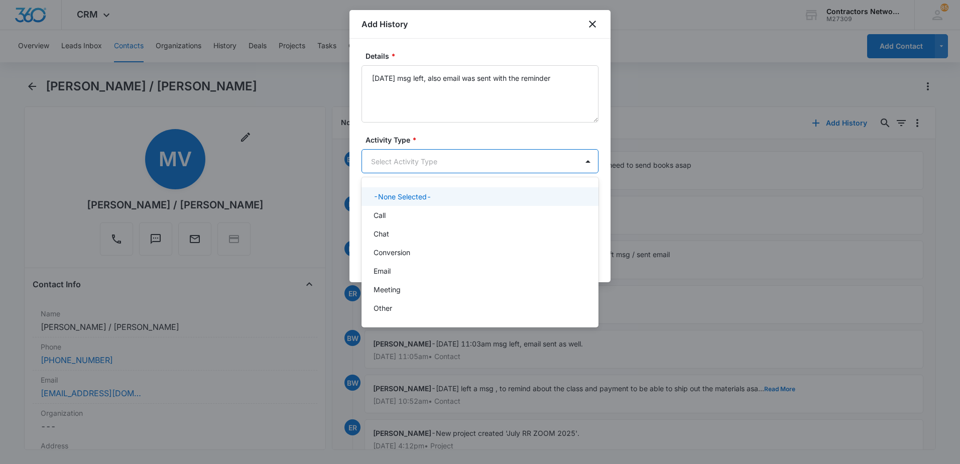
click at [420, 164] on body "CRM Apps Reputation Websites Forms CRM Email Social Shop Payments POS Content A…" at bounding box center [480, 232] width 960 height 464
click at [408, 213] on div "Call" at bounding box center [479, 215] width 211 height 11
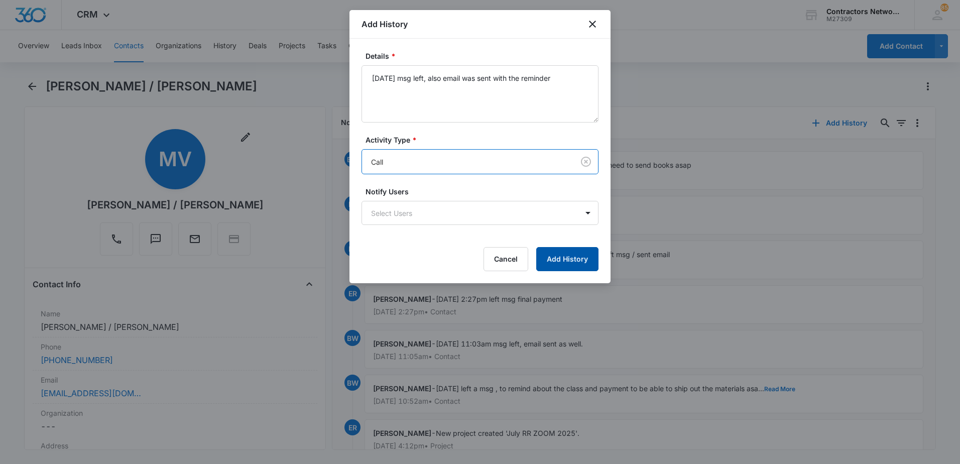
click at [557, 256] on button "Add History" at bounding box center [567, 259] width 62 height 24
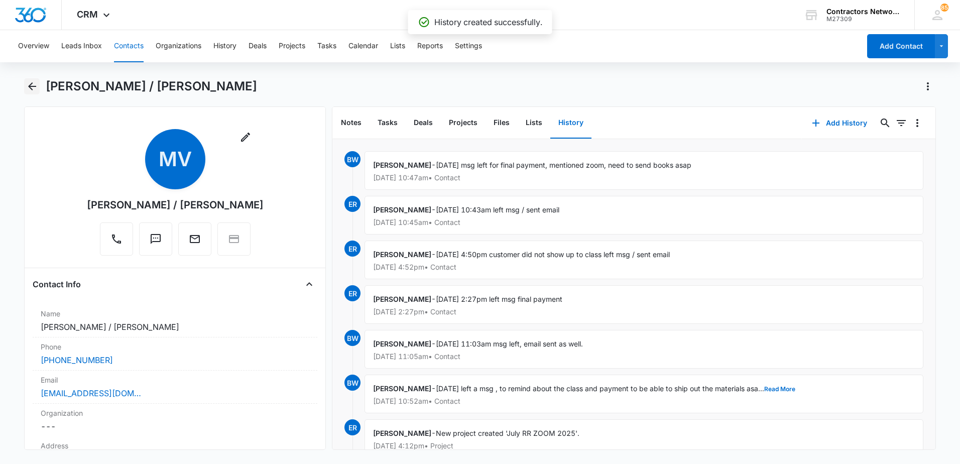
click at [32, 85] on icon "Back" at bounding box center [32, 86] width 12 height 12
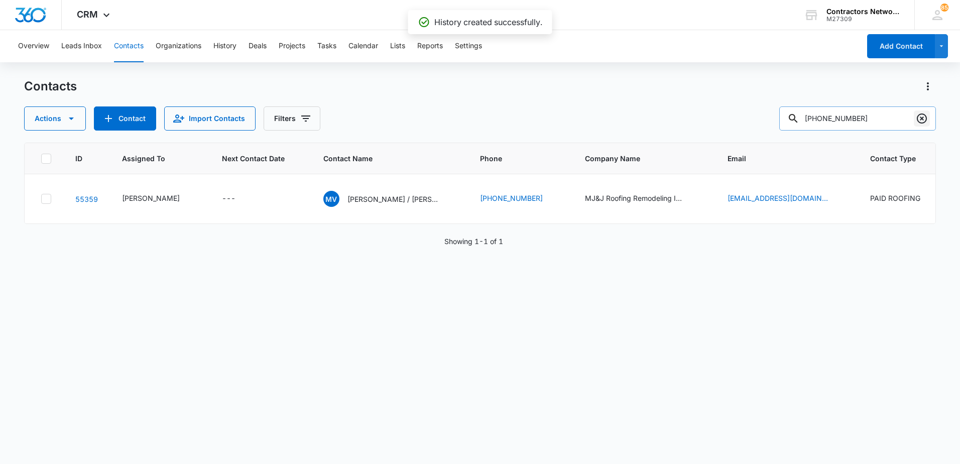
click at [921, 120] on icon "Clear" at bounding box center [922, 118] width 10 height 10
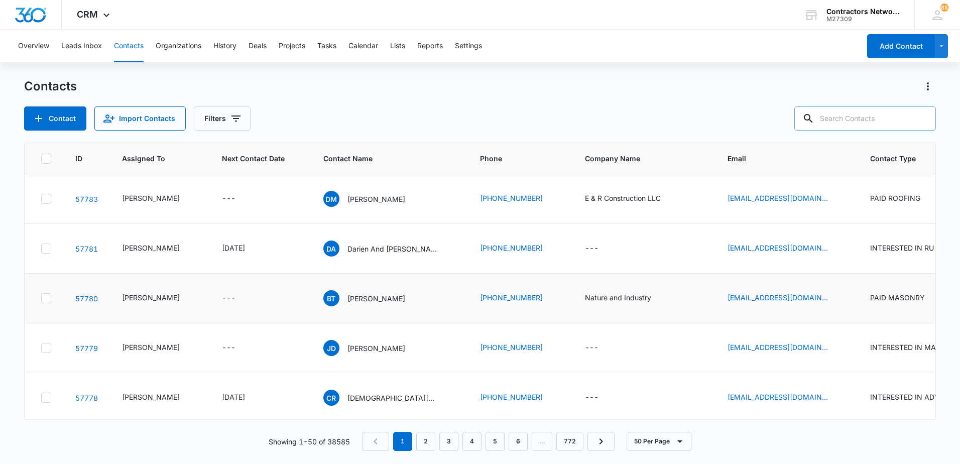
scroll to position [50, 0]
paste input "479-334-1248"
type input "479-334-1248"
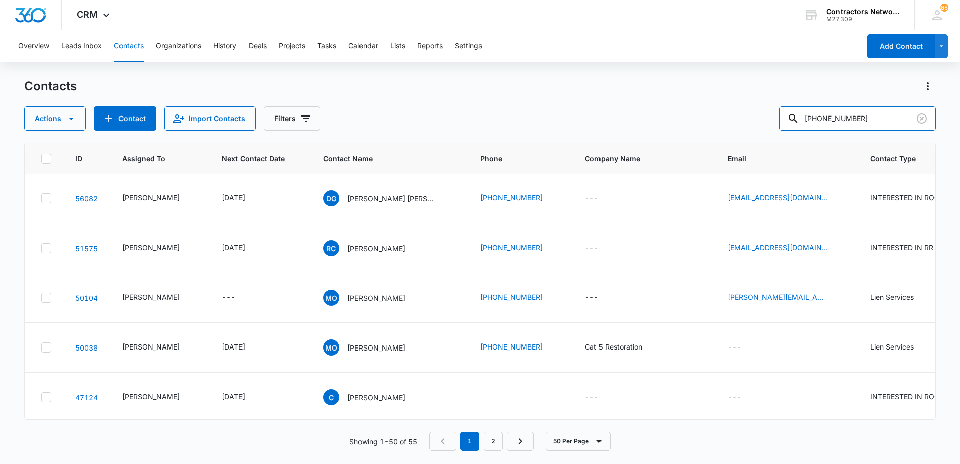
scroll to position [0, 0]
click at [877, 120] on input "479-334-1248" at bounding box center [857, 118] width 157 height 24
click at [872, 116] on input "479-334-1248" at bounding box center [857, 118] width 157 height 24
drag, startPoint x: 865, startPoint y: 120, endPoint x: 702, endPoint y: 124, distance: 163.8
click at [703, 124] on div "Actions Contact Import Contacts Filters 479-334-1248" at bounding box center [480, 118] width 912 height 24
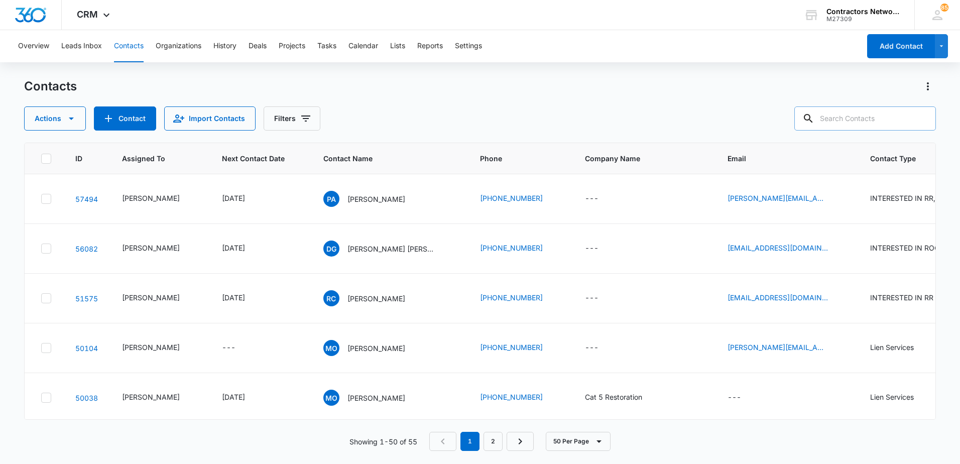
paste input "479-334-1248"
type input "479-334-1248"
drag, startPoint x: 867, startPoint y: 117, endPoint x: 743, endPoint y: 115, distance: 124.6
click at [743, 115] on div "Actions Contact Import Contacts Filters [PHONE_NUMBER]" at bounding box center [480, 118] width 912 height 24
paste input "mirellabarca@gmail.com"
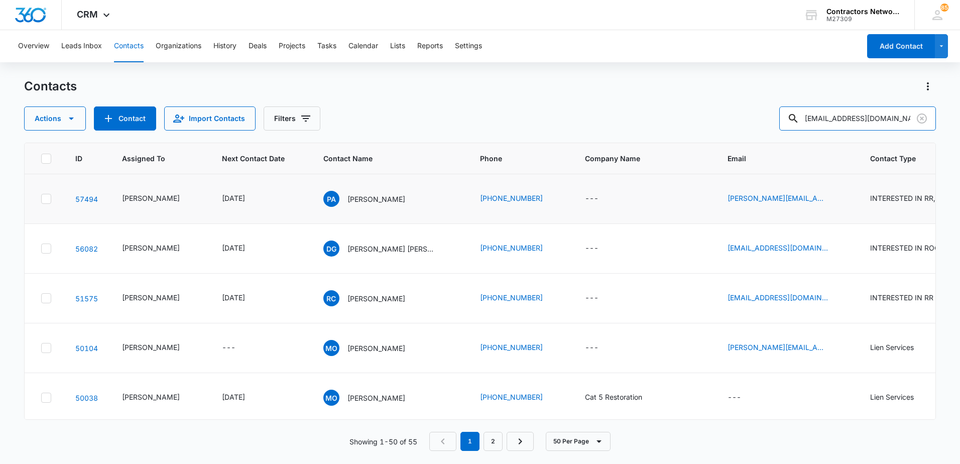
type input "mirellabarca@gmail.com"
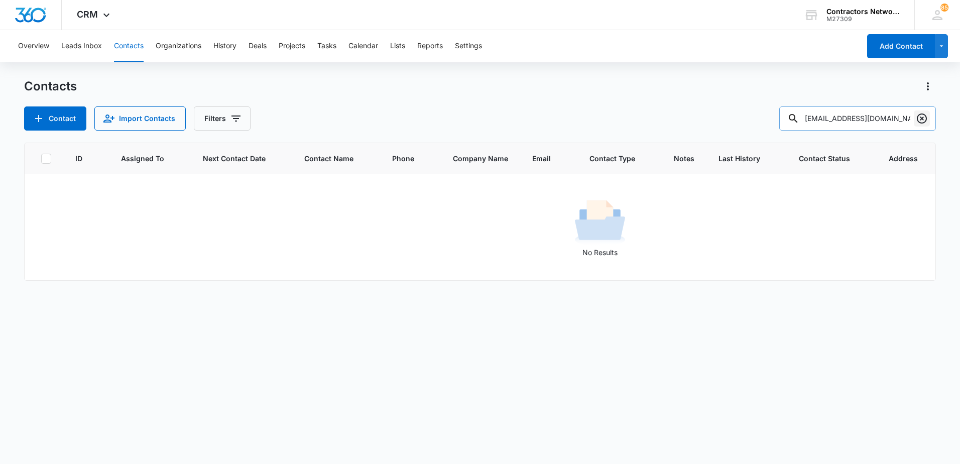
click at [921, 123] on icon "Clear" at bounding box center [922, 118] width 10 height 10
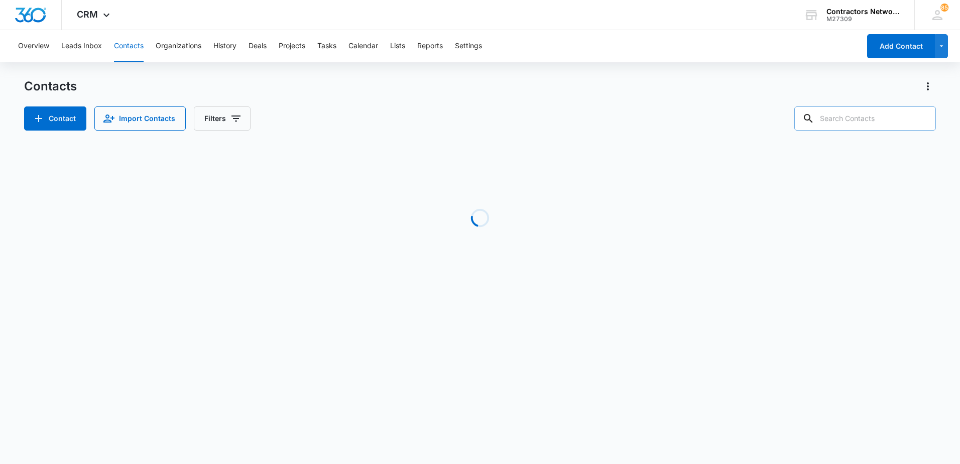
paste input "Mirella Gutierrez"
type input "Mirella Gutierrez"
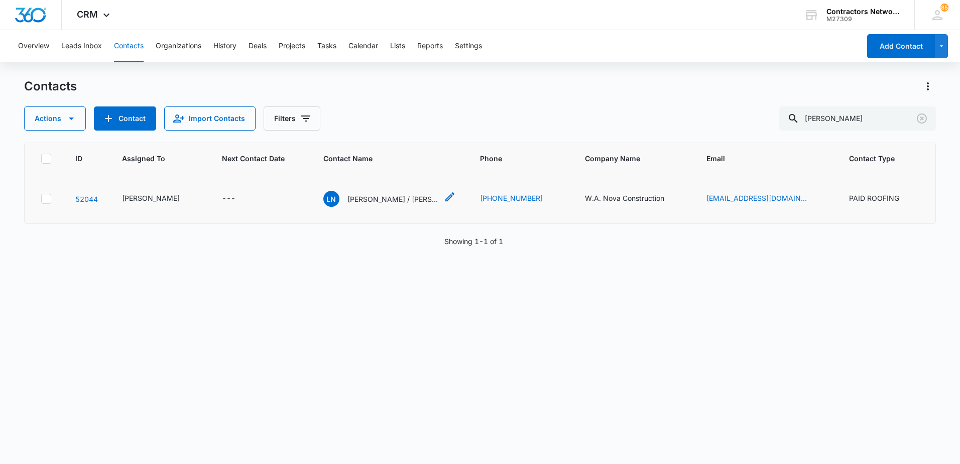
click at [369, 204] on p "Luis Novas / Mirella Gutierrez" at bounding box center [393, 199] width 90 height 11
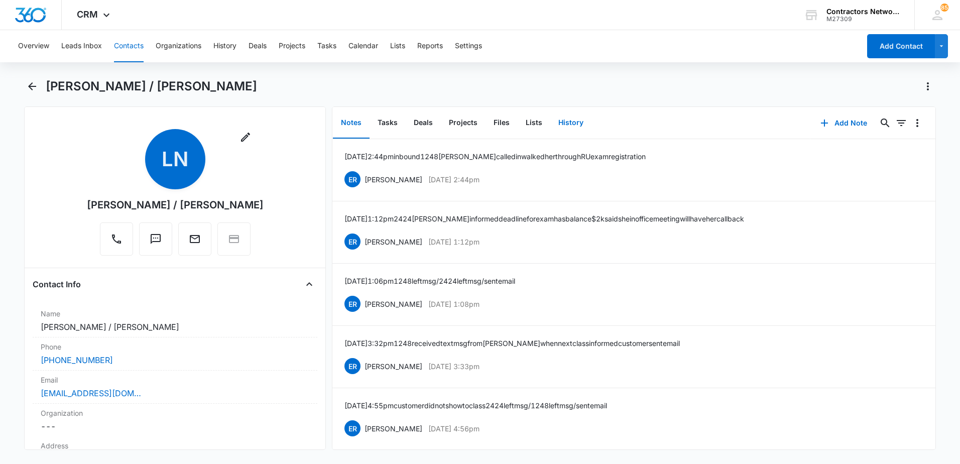
click at [568, 124] on button "History" at bounding box center [570, 122] width 41 height 31
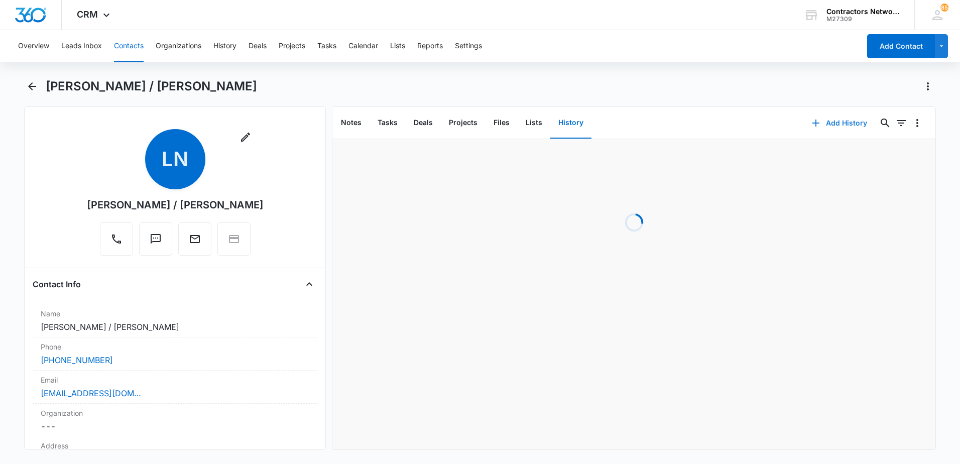
click at [813, 123] on icon "button" at bounding box center [816, 123] width 7 height 7
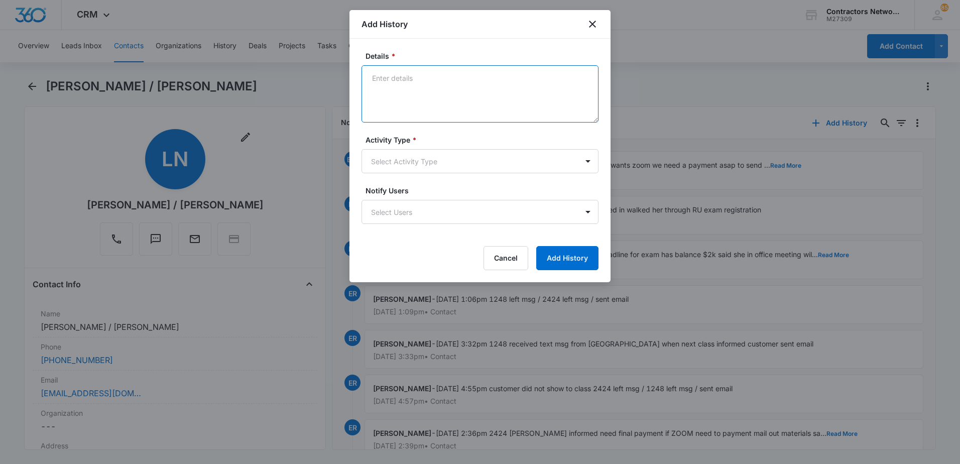
click at [441, 100] on textarea "Details *" at bounding box center [480, 93] width 237 height 57
type textarea "9/5/2025 msg left, reminder email was sent as well"
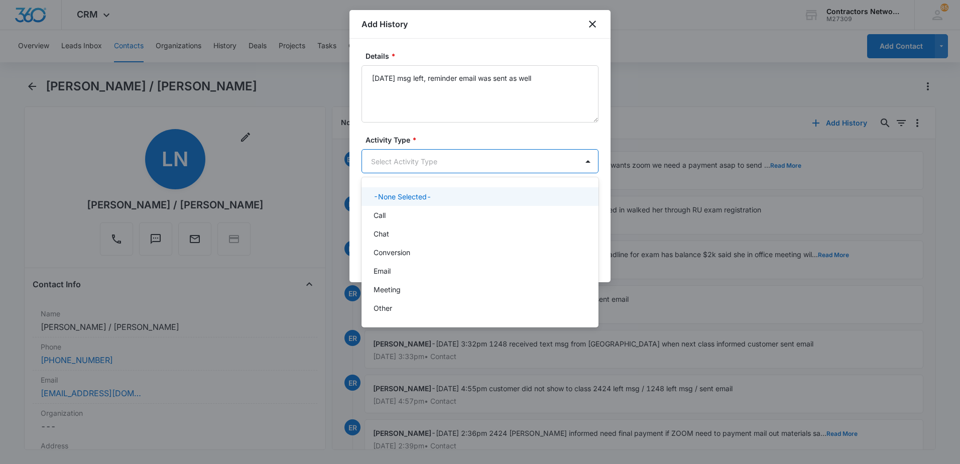
click at [432, 160] on body "CRM Apps Reputation Websites Forms CRM Email Social Shop Payments POS Content A…" at bounding box center [480, 232] width 960 height 464
click at [387, 220] on div "Call" at bounding box center [479, 215] width 211 height 11
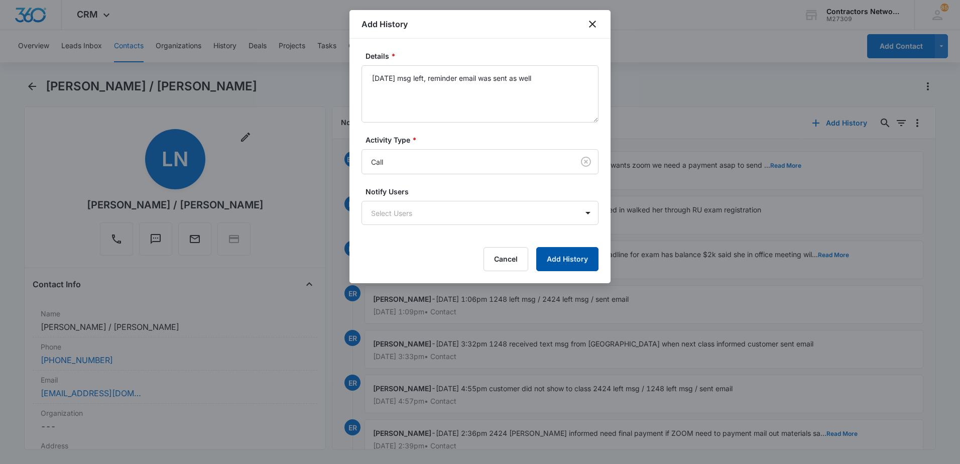
click at [566, 265] on button "Add History" at bounding box center [567, 259] width 62 height 24
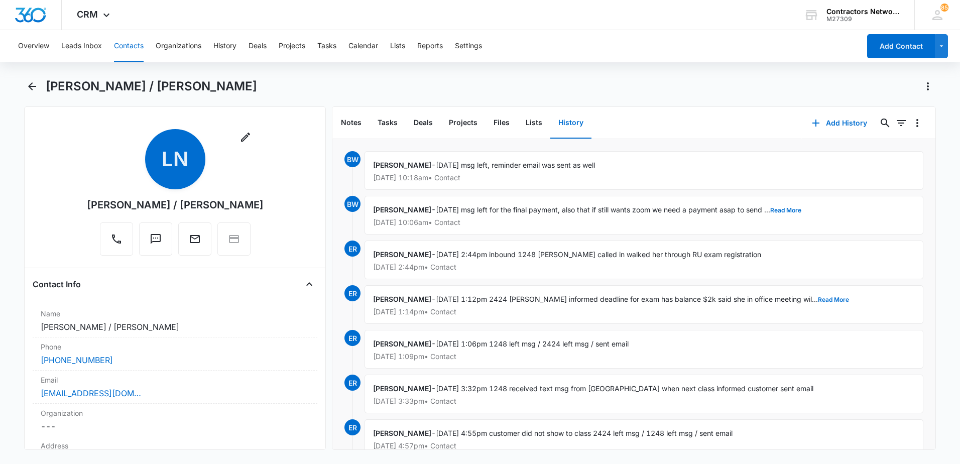
click at [127, 40] on button "Contacts" at bounding box center [129, 46] width 30 height 32
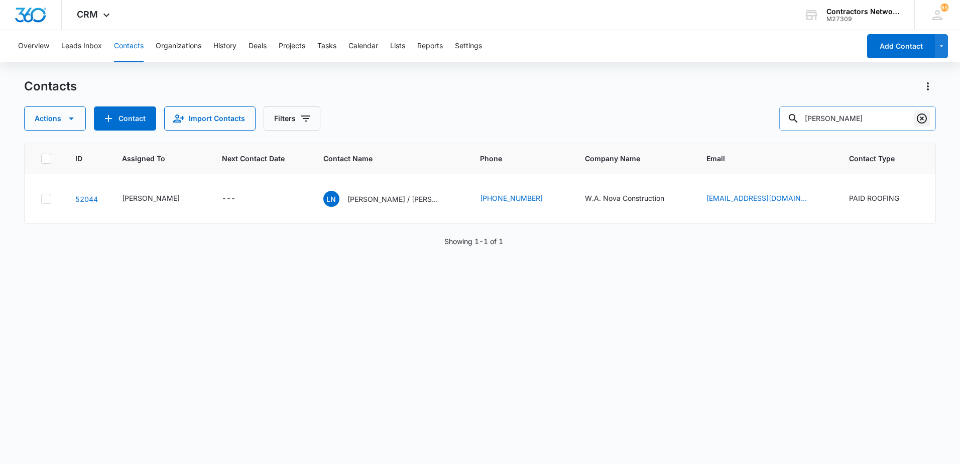
click at [920, 119] on icon "Clear" at bounding box center [922, 118] width 12 height 12
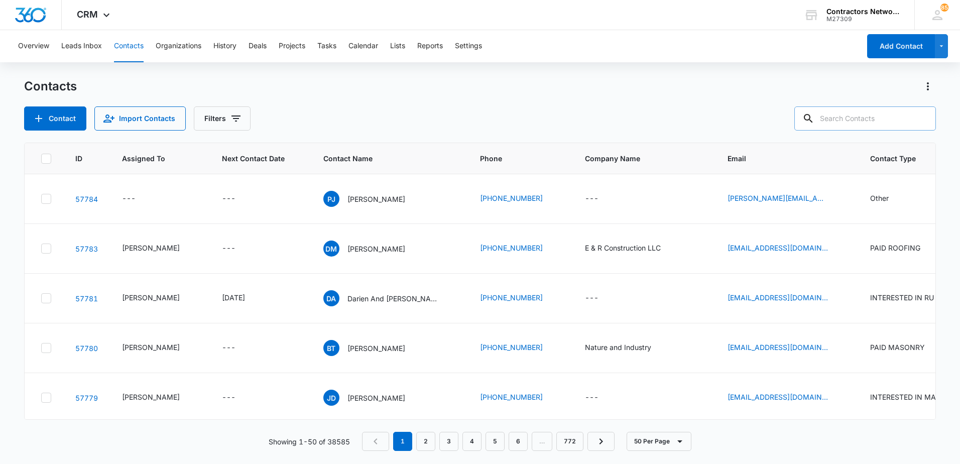
paste input "enos1436@gmail.com"
type input "enos1436@gmail.com"
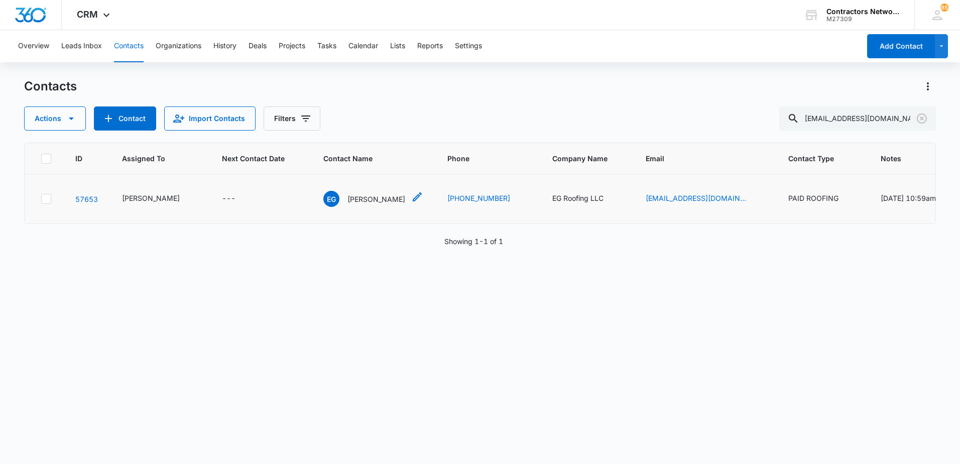
click at [348, 204] on p "Enos Graber" at bounding box center [377, 199] width 58 height 11
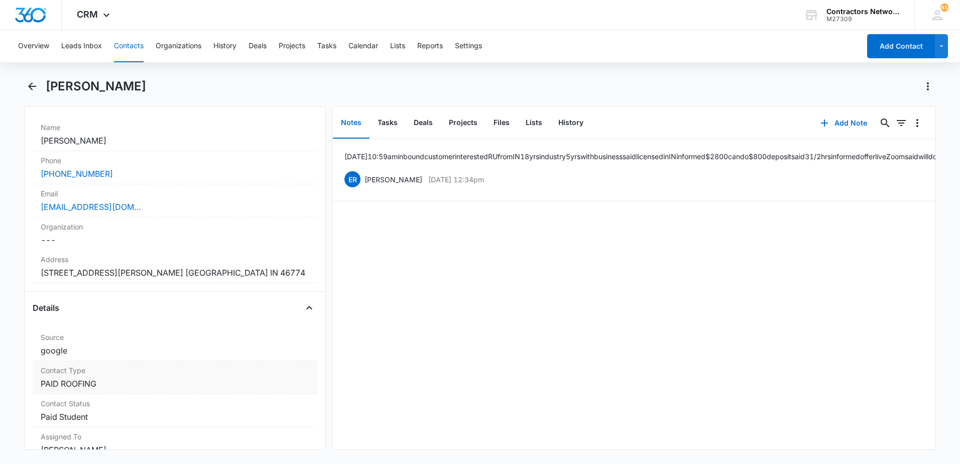
scroll to position [201, 0]
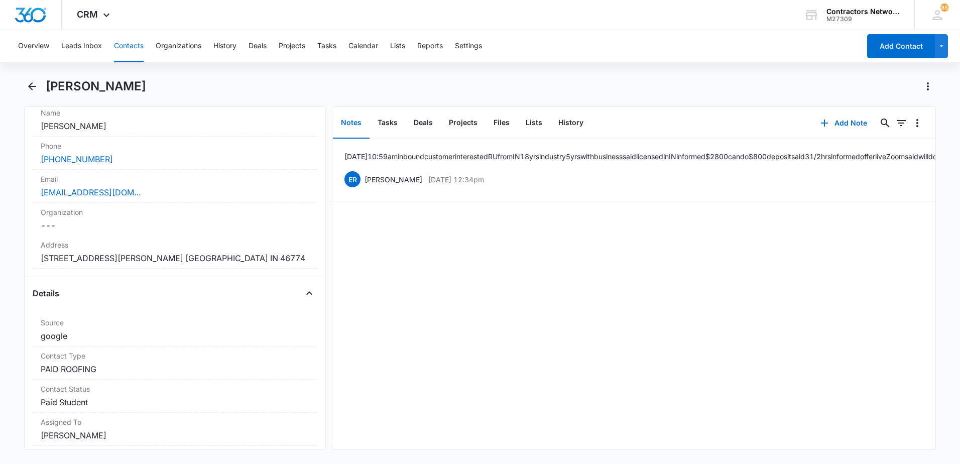
click at [133, 46] on button "Contacts" at bounding box center [129, 46] width 30 height 32
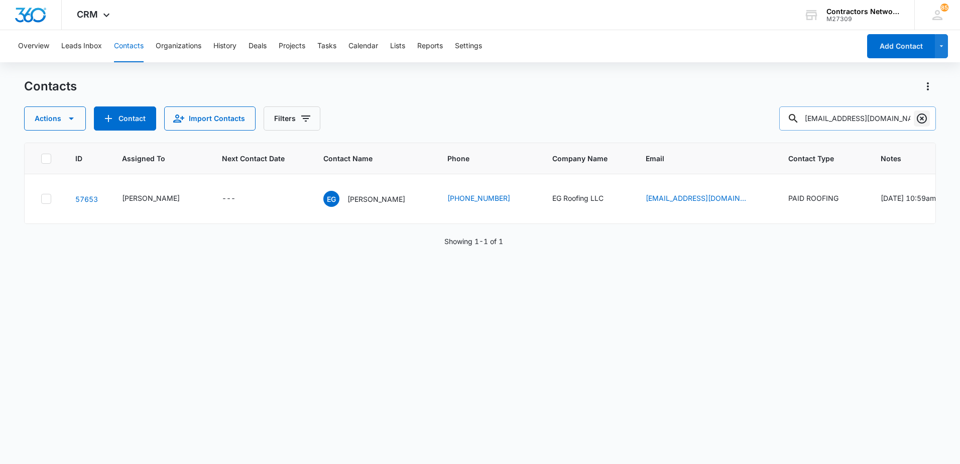
click at [925, 122] on icon "Clear" at bounding box center [922, 118] width 12 height 12
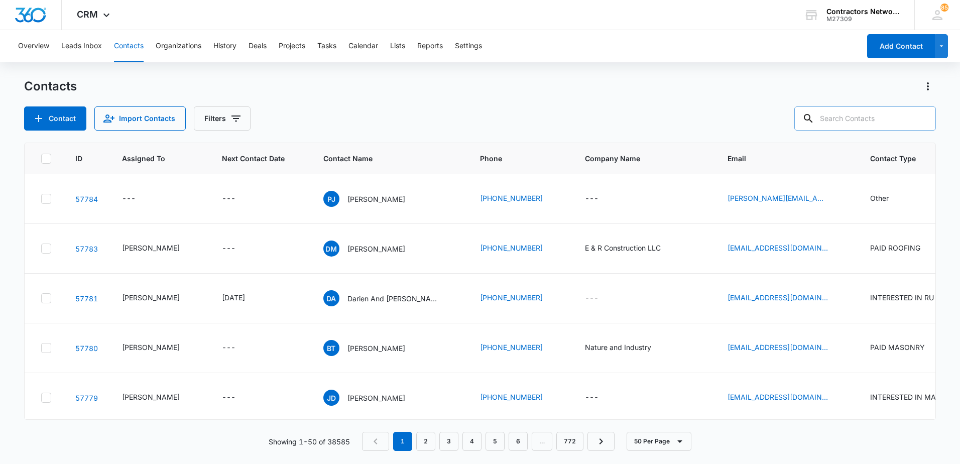
paste input "terronesuriostegui81@gmail.com"
type input "terronesuriostegui81@gmail.com"
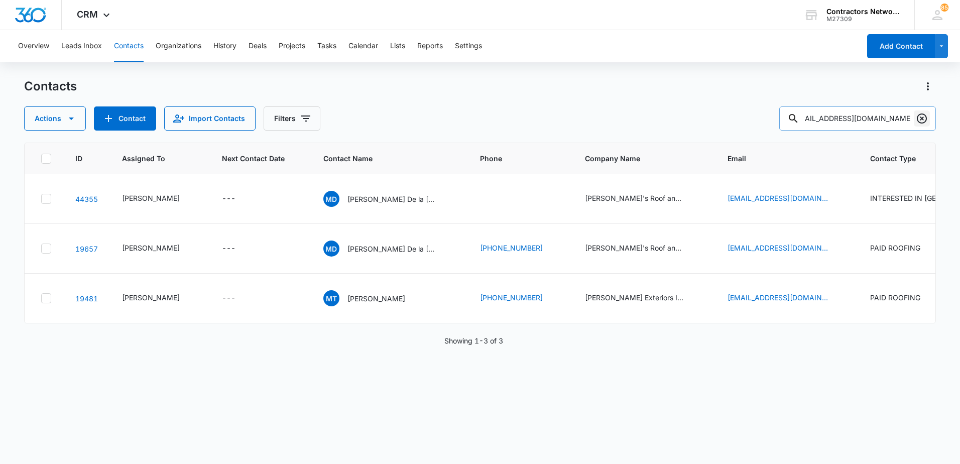
scroll to position [0, 0]
click at [924, 120] on icon "Clear" at bounding box center [922, 118] width 10 height 10
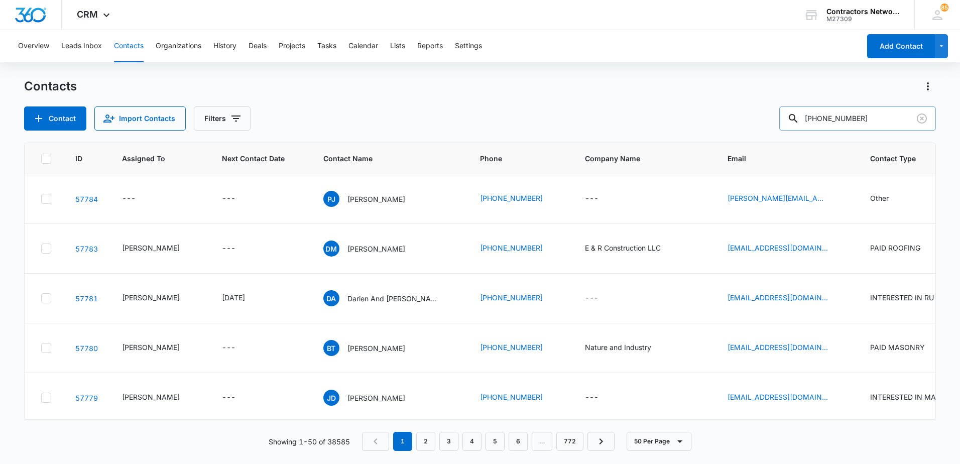
type input "773-739-7152"
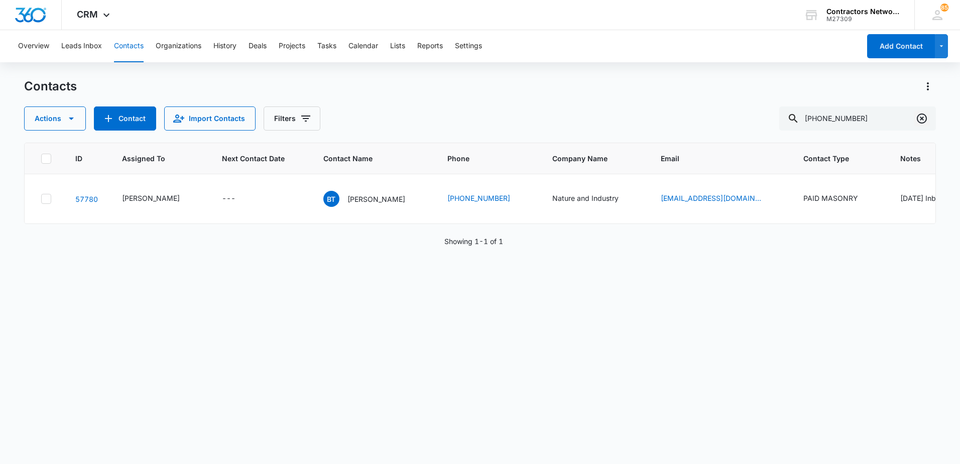
click at [920, 121] on icon "Clear" at bounding box center [922, 118] width 12 height 12
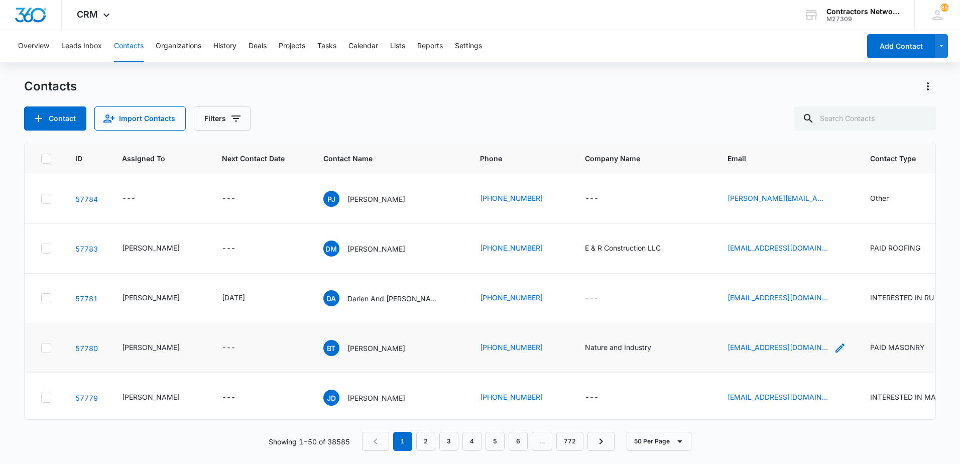
click at [834, 354] on icon "Email - natureandindustry@gmail.com - Select to Edit Field" at bounding box center [840, 348] width 12 height 12
click at [814, 338] on input "[EMAIL_ADDRESS][DOMAIN_NAME]" at bounding box center [778, 335] width 127 height 24
drag, startPoint x: 816, startPoint y: 345, endPoint x: 814, endPoint y: 339, distance: 5.7
click at [814, 339] on input "[EMAIL_ADDRESS][DOMAIN_NAME]" at bounding box center [778, 335] width 127 height 24
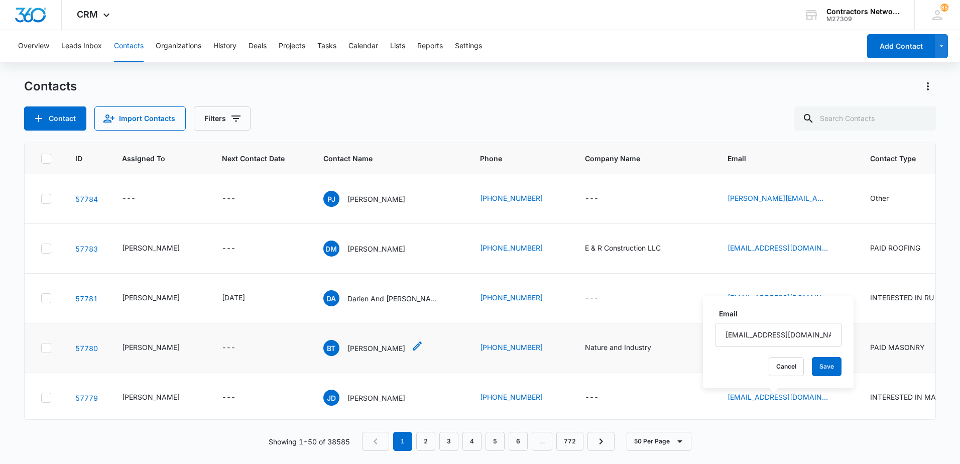
click at [354, 354] on p "[PERSON_NAME]" at bounding box center [377, 348] width 58 height 11
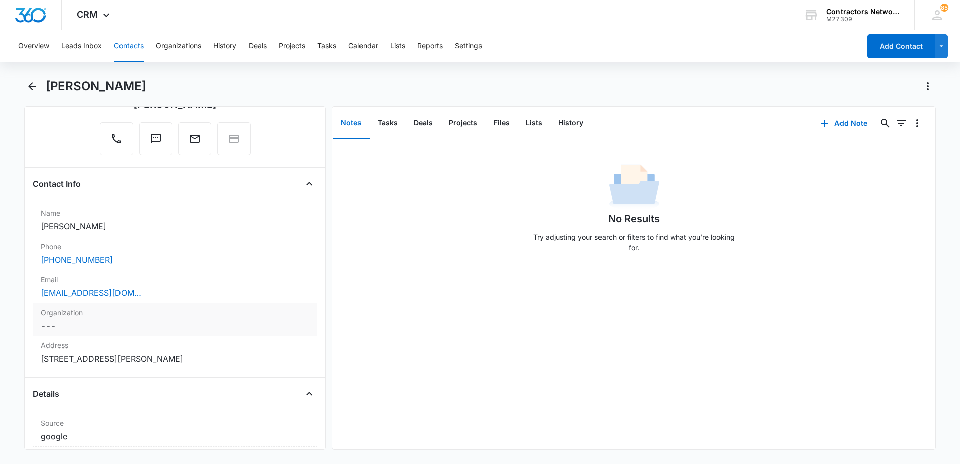
scroll to position [151, 0]
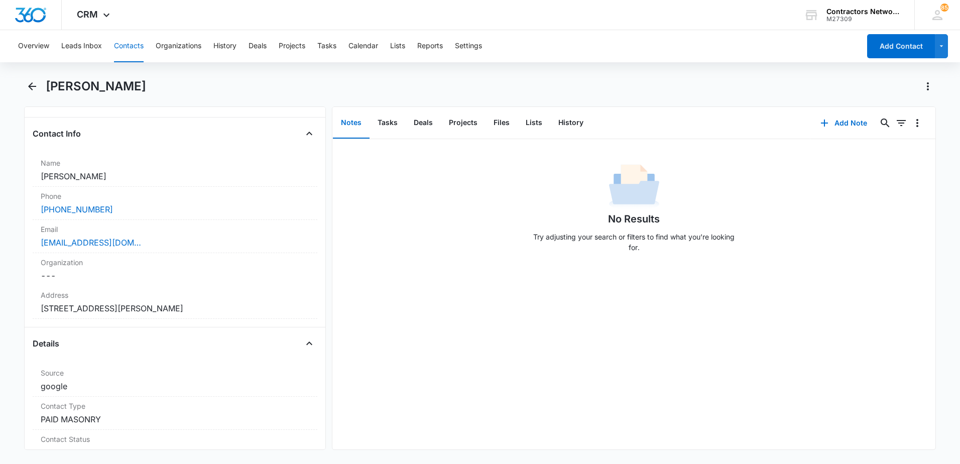
click at [124, 49] on button "Contacts" at bounding box center [129, 46] width 30 height 32
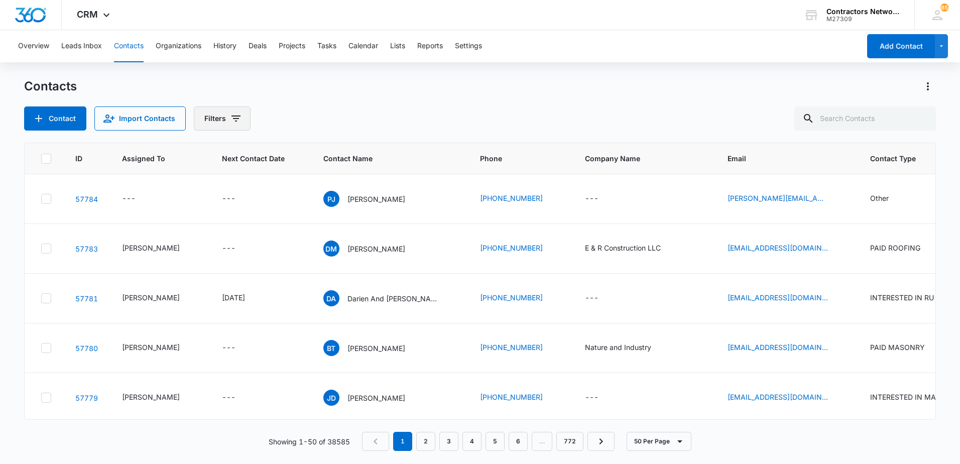
click at [236, 118] on icon "Filters" at bounding box center [236, 119] width 9 height 6
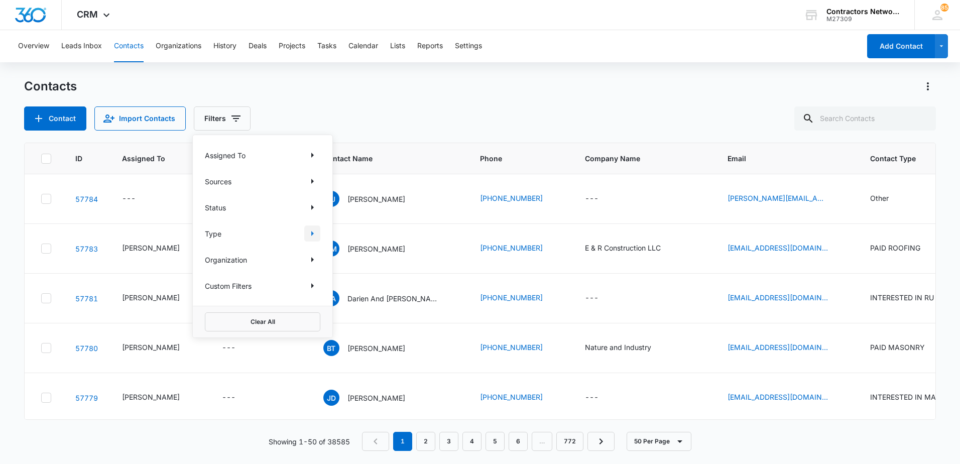
click at [310, 233] on icon "Show Type filters" at bounding box center [312, 233] width 12 height 12
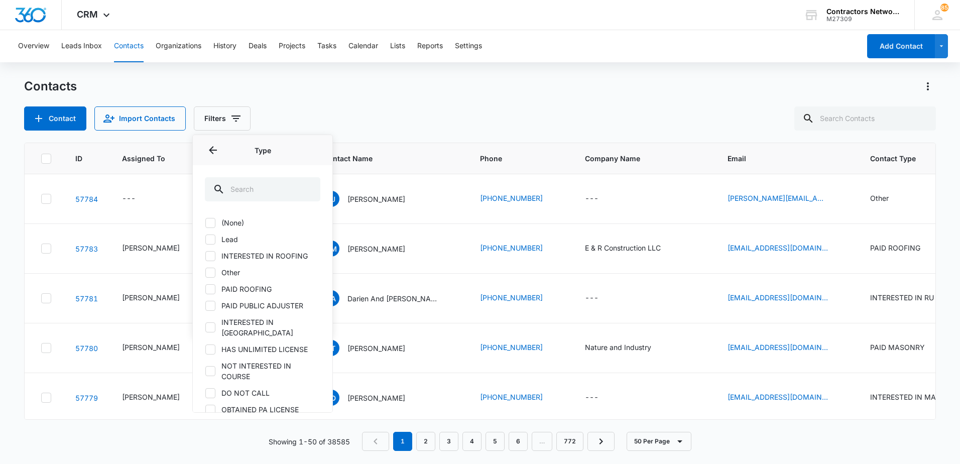
click at [212, 239] on icon at bounding box center [210, 239] width 6 height 5
click at [205, 239] on input "Lead" at bounding box center [205, 239] width 1 height 1
checkbox input "true"
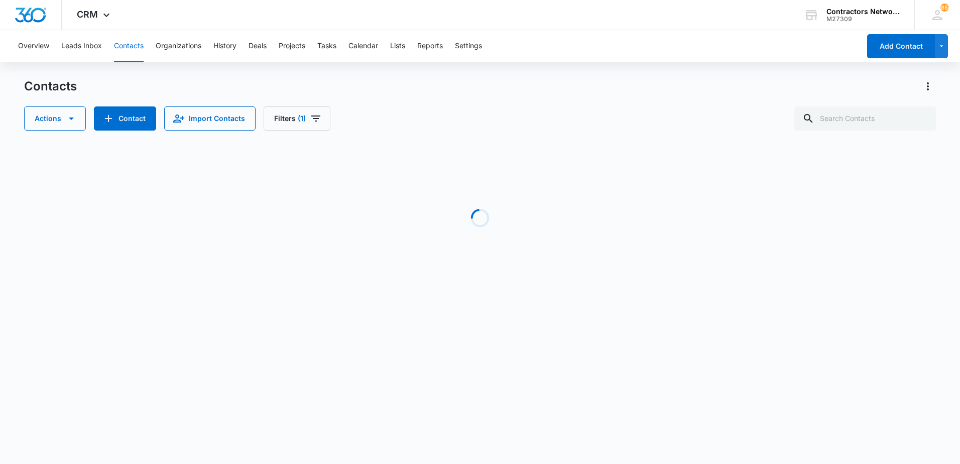
click at [505, 94] on div "Contacts" at bounding box center [480, 86] width 912 height 16
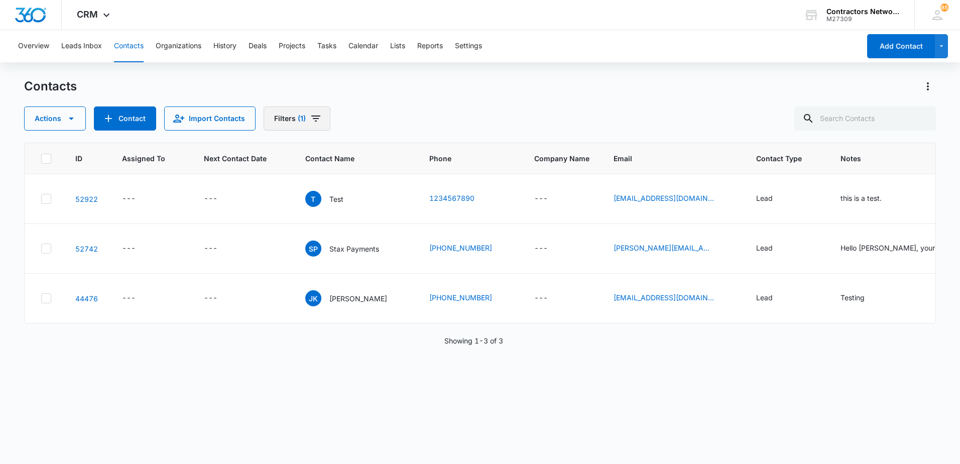
click at [312, 120] on icon "Filters" at bounding box center [316, 118] width 12 height 12
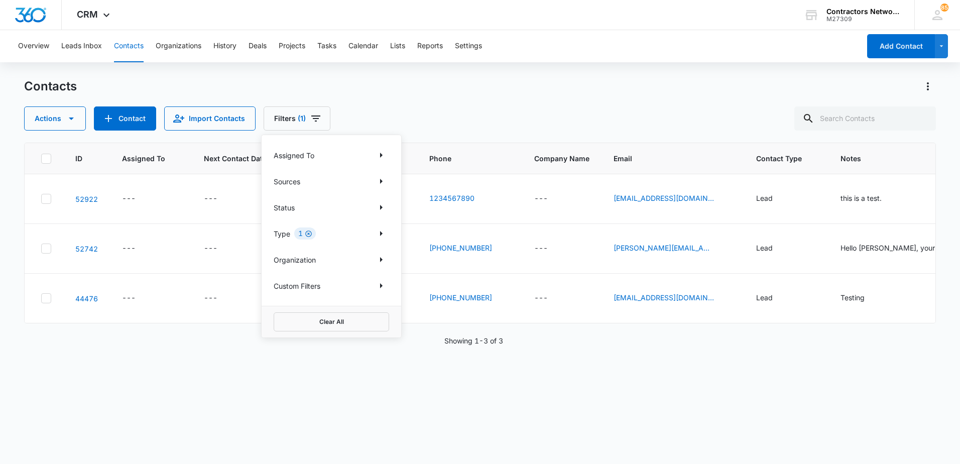
click at [307, 233] on icon "Clear" at bounding box center [309, 234] width 8 height 8
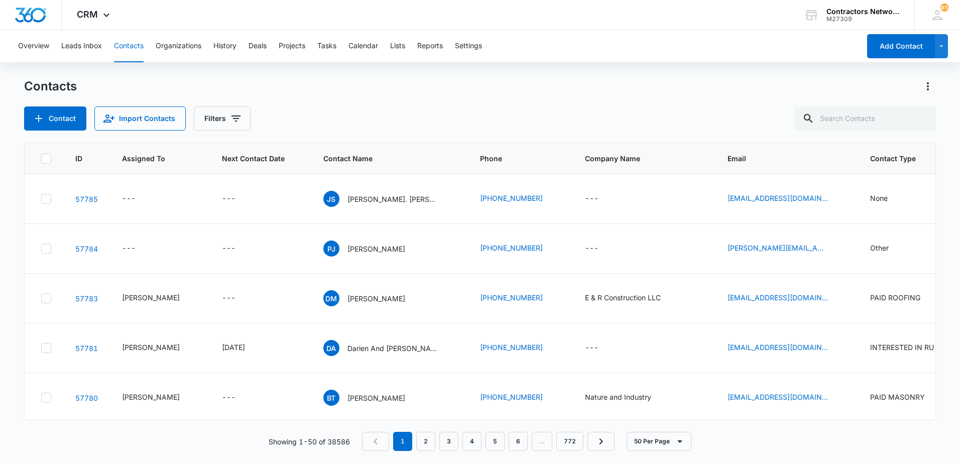
click at [426, 122] on div "Contact Import Contacts Filters" at bounding box center [480, 118] width 912 height 24
click at [348, 199] on p "[PERSON_NAME]. [PERSON_NAME]" at bounding box center [393, 199] width 90 height 11
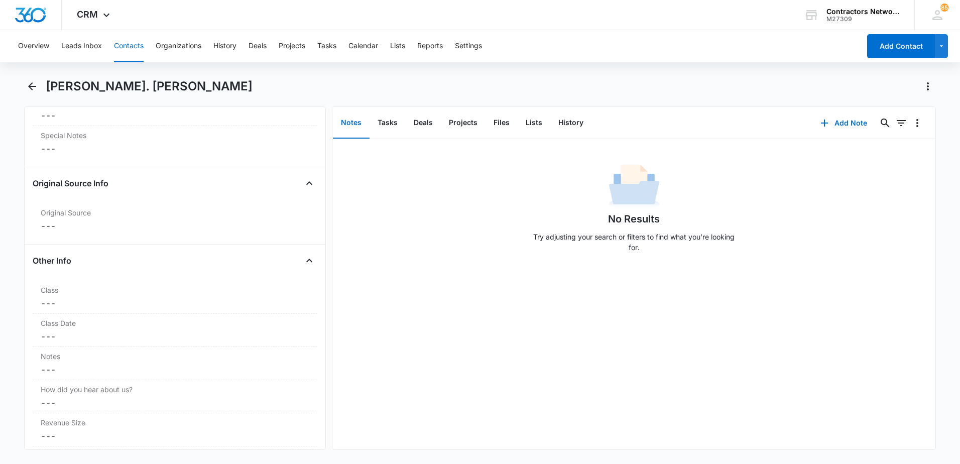
scroll to position [1004, 0]
click at [567, 123] on button "History" at bounding box center [570, 122] width 41 height 31
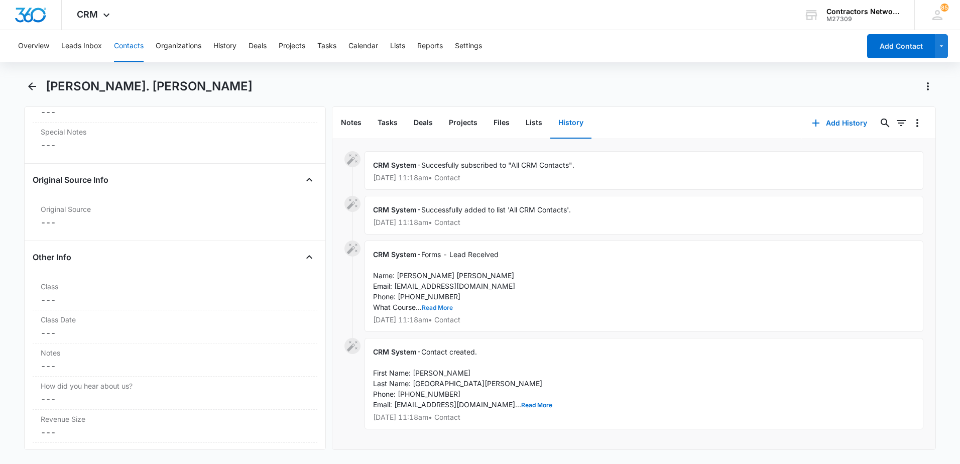
click at [439, 308] on button "Read More" at bounding box center [437, 308] width 31 height 6
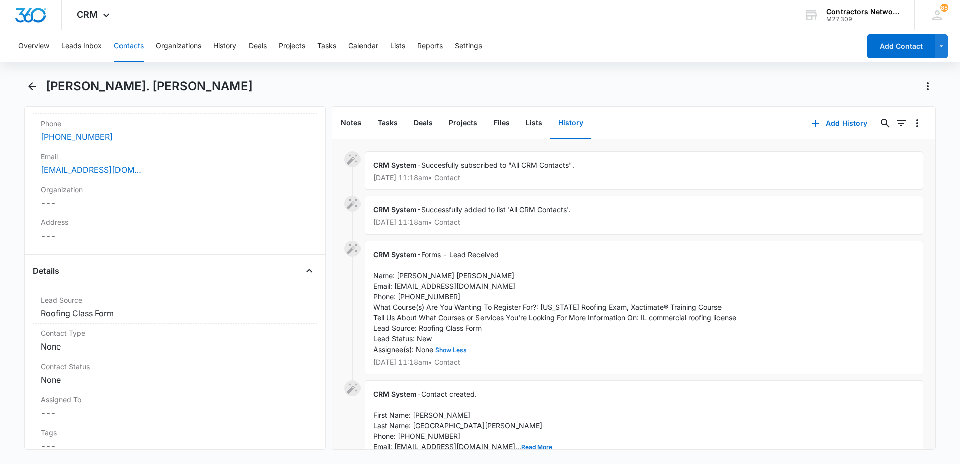
scroll to position [352, 0]
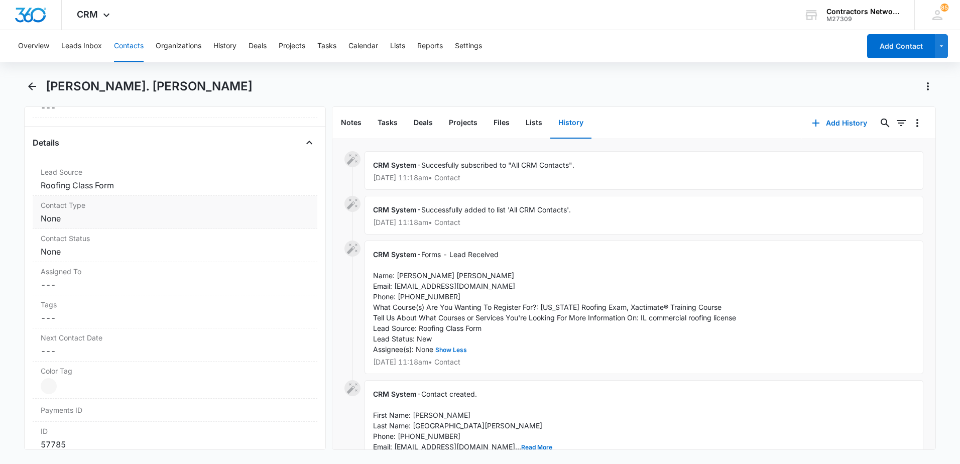
click at [137, 223] on dd "Cancel Save Changes None" at bounding box center [175, 218] width 269 height 12
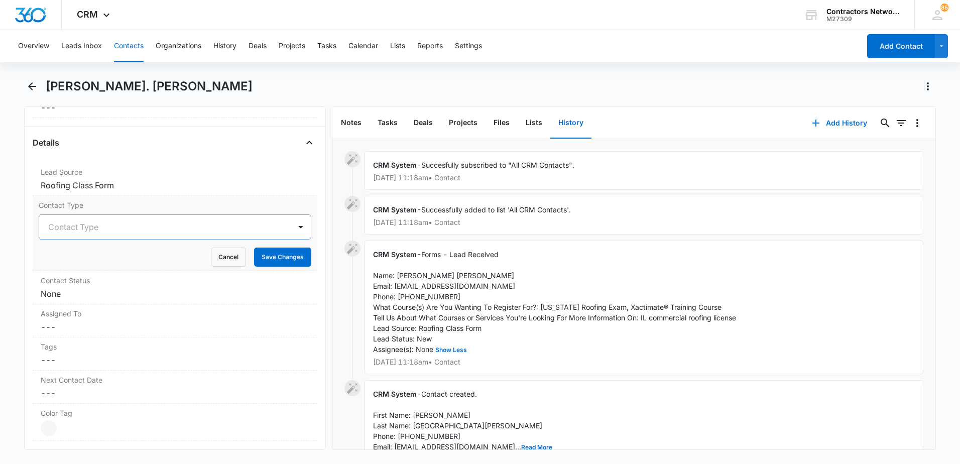
click at [98, 229] on div at bounding box center [163, 227] width 230 height 14
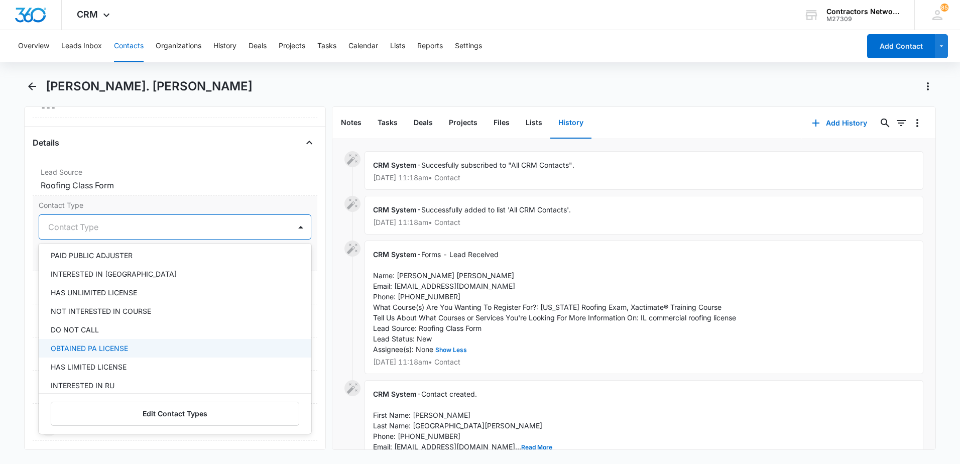
scroll to position [151, 0]
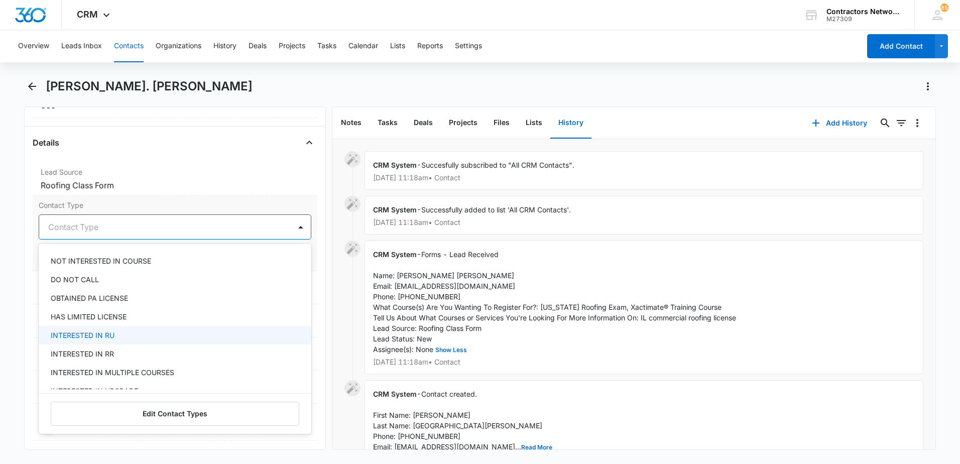
click at [125, 338] on div "INTERESTED IN RU" at bounding box center [174, 335] width 247 height 11
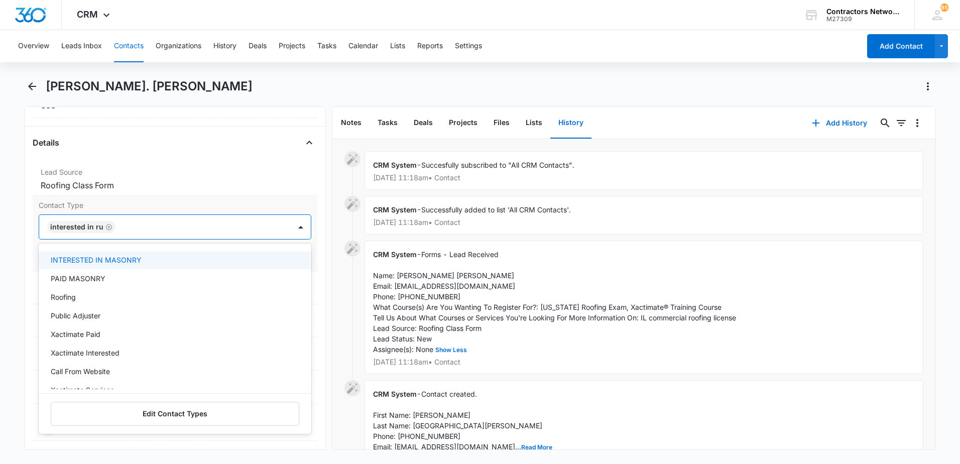
scroll to position [402, 0]
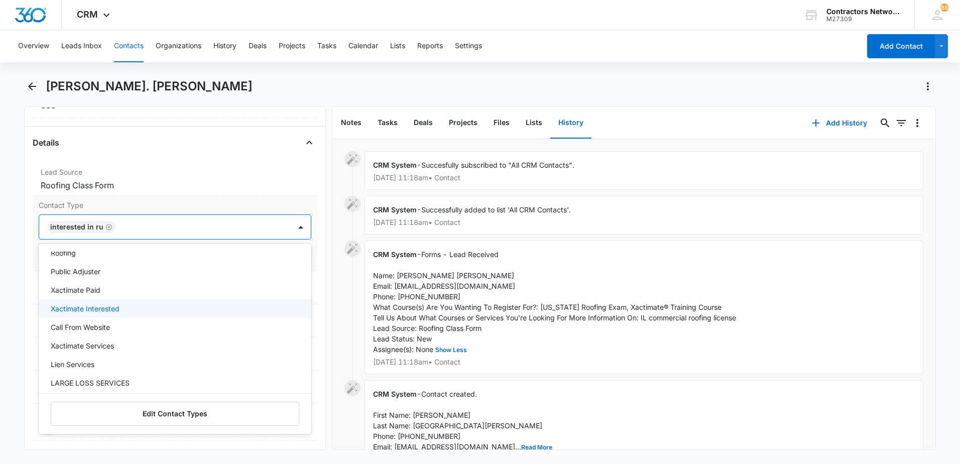
click at [202, 305] on div "Xactimate Interested" at bounding box center [174, 308] width 247 height 11
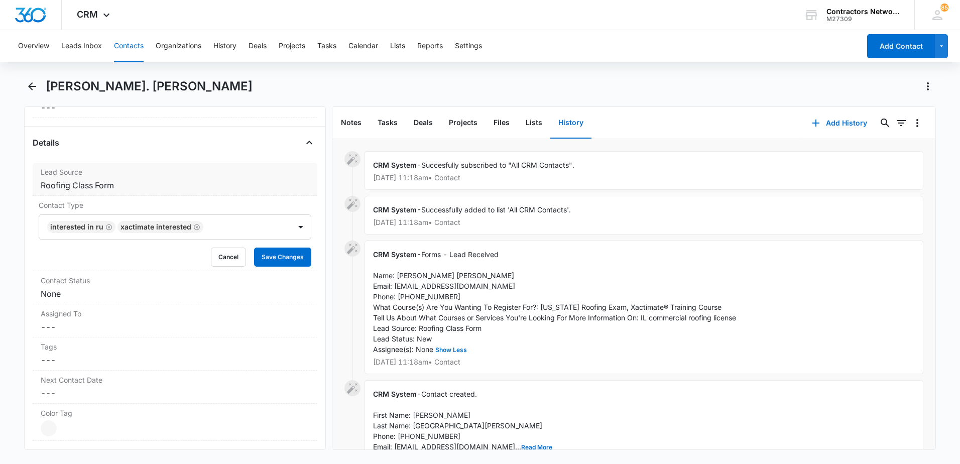
click at [225, 171] on label "Lead Source" at bounding box center [175, 172] width 269 height 11
click at [283, 251] on button "Save Changes" at bounding box center [282, 257] width 57 height 19
click at [138, 293] on dd "Cancel Save Changes None" at bounding box center [175, 294] width 269 height 12
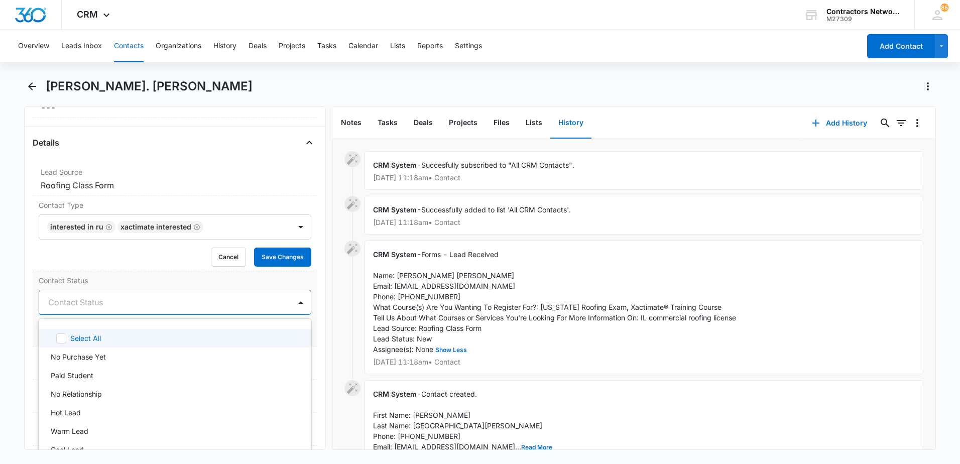
click at [79, 307] on div at bounding box center [163, 302] width 230 height 14
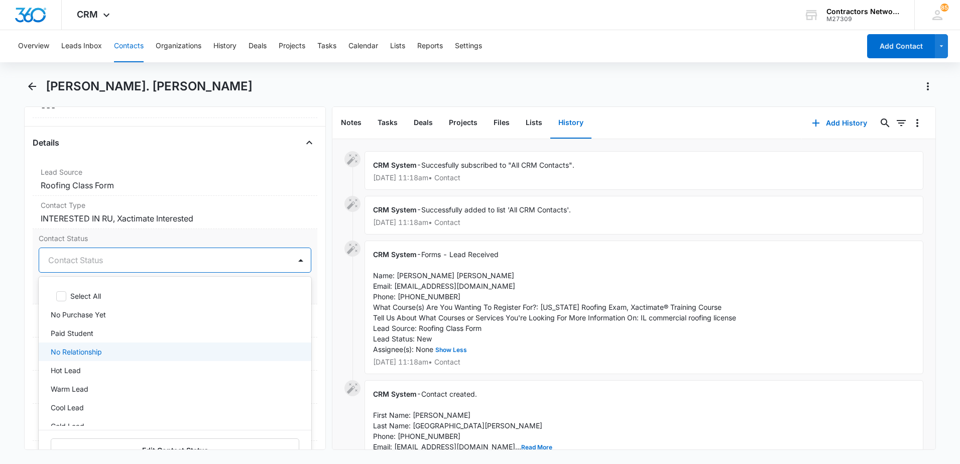
click at [101, 357] on div "No Relationship" at bounding box center [175, 352] width 273 height 19
click at [105, 262] on icon "Remove No Relationship" at bounding box center [108, 261] width 7 height 8
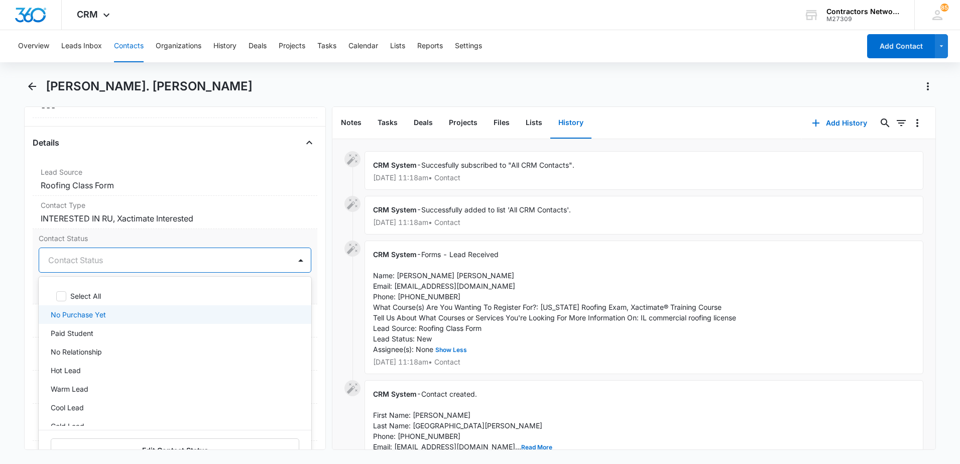
click at [97, 312] on p "No Purchase Yet" at bounding box center [78, 314] width 55 height 11
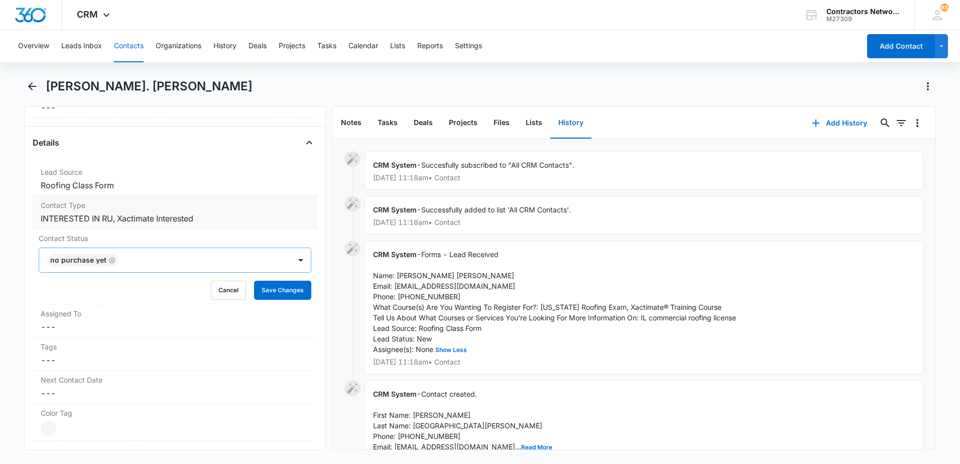
click at [246, 216] on dd "Cancel Save Changes INTERESTED IN RU, Xactimate Interested" at bounding box center [175, 218] width 269 height 12
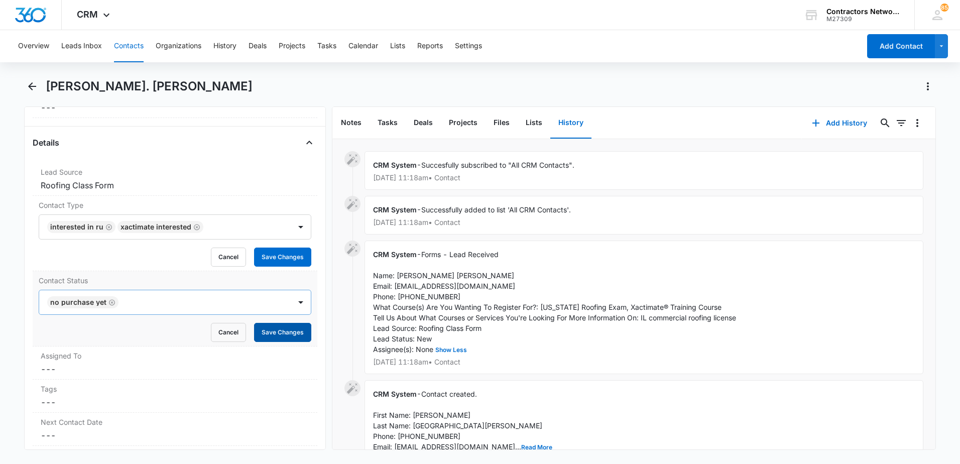
click at [258, 328] on button "Save Changes" at bounding box center [282, 332] width 57 height 19
click at [282, 257] on button "Save Changes" at bounding box center [282, 257] width 57 height 19
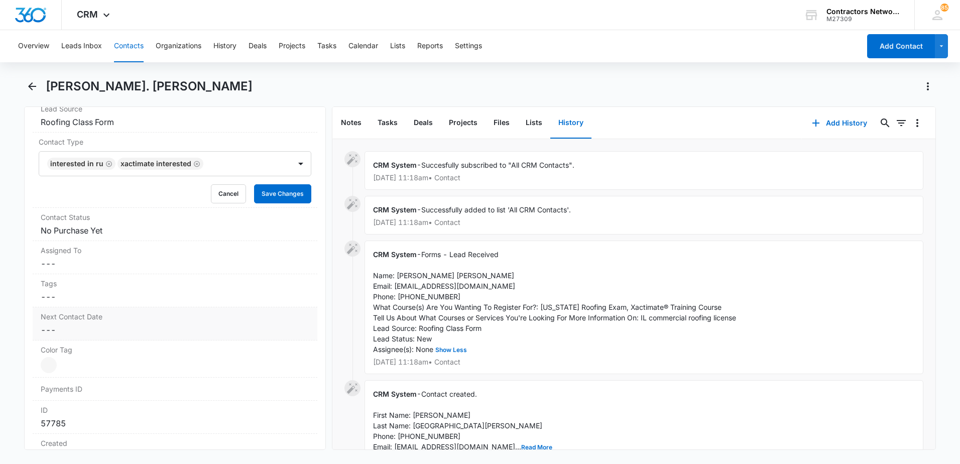
scroll to position [452, 0]
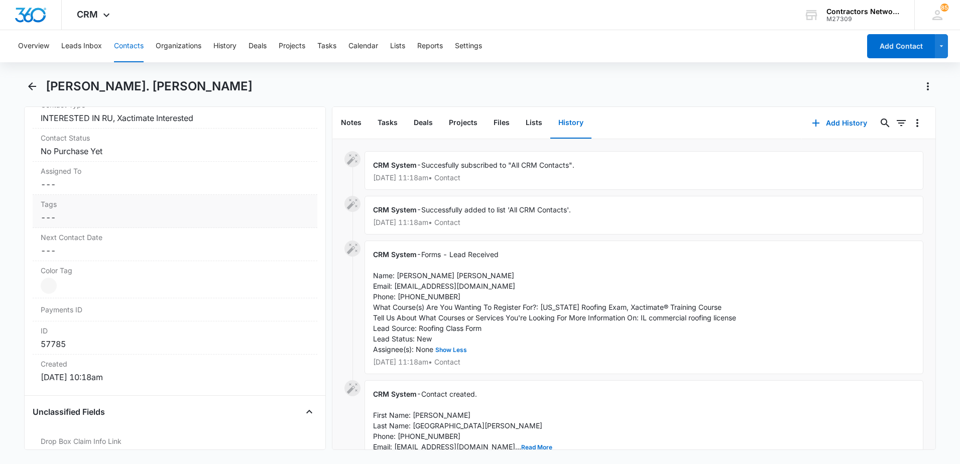
drag, startPoint x: 92, startPoint y: 226, endPoint x: 121, endPoint y: 221, distance: 29.1
click at [121, 221] on div "Tags Cancel Save Changes ---" at bounding box center [175, 211] width 285 height 33
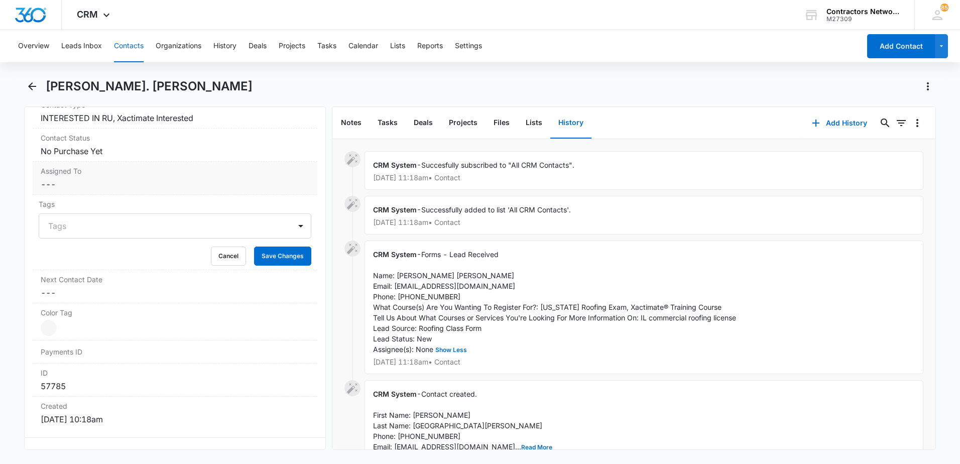
click at [93, 189] on dd "Cancel Save Changes ---" at bounding box center [175, 184] width 269 height 12
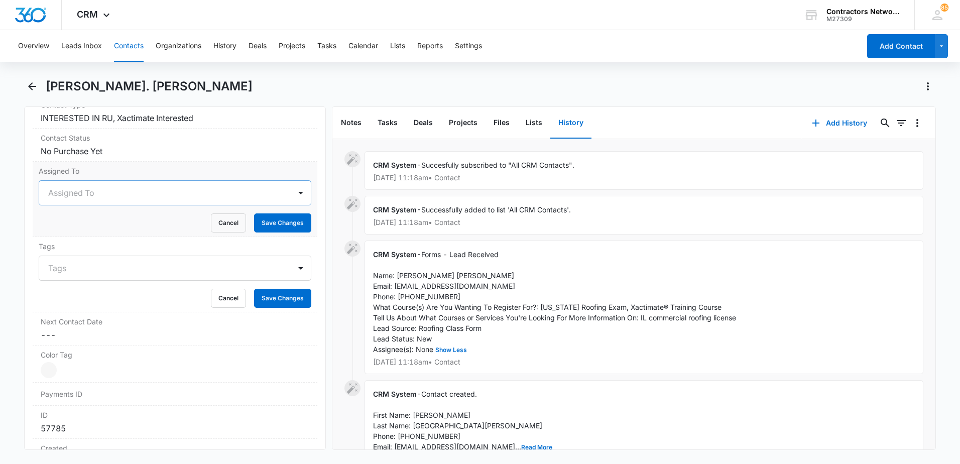
click at [74, 195] on div at bounding box center [163, 193] width 230 height 14
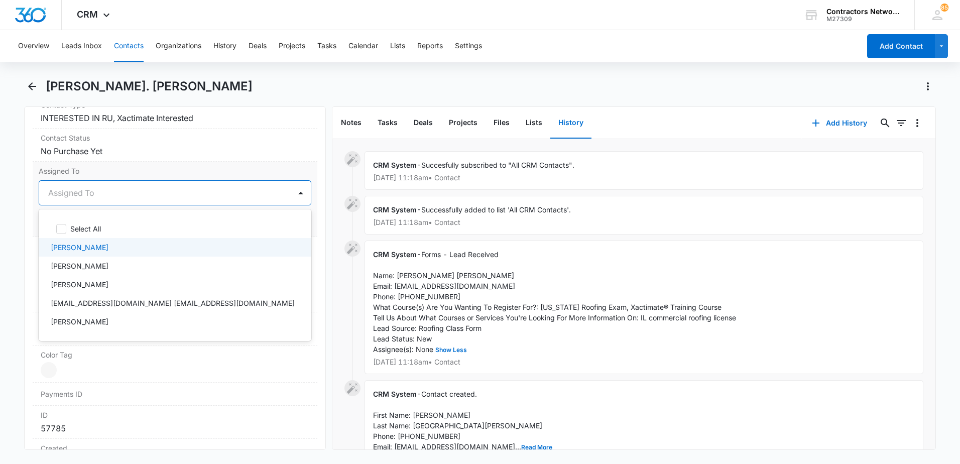
drag, startPoint x: 81, startPoint y: 244, endPoint x: 111, endPoint y: 208, distance: 47.4
click at [82, 242] on p "[PERSON_NAME]" at bounding box center [80, 247] width 58 height 11
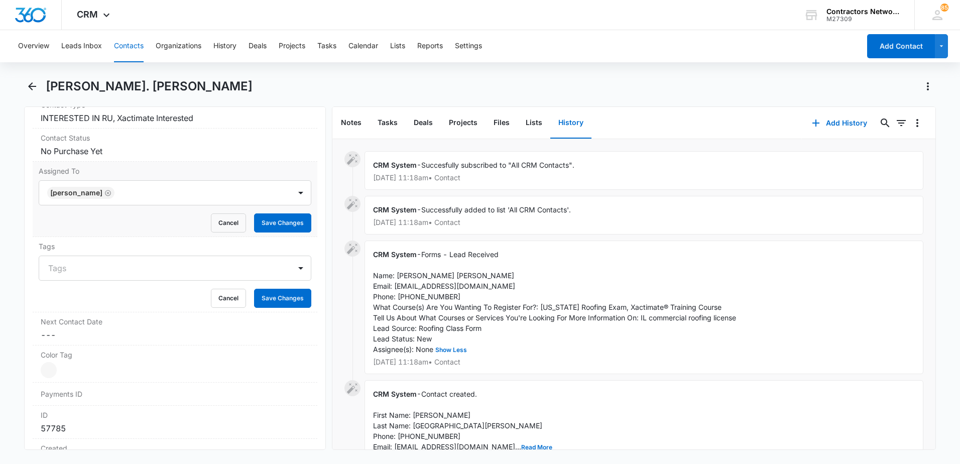
click at [160, 172] on label "Assigned To" at bounding box center [175, 171] width 273 height 11
click at [273, 225] on button "Save Changes" at bounding box center [282, 222] width 57 height 19
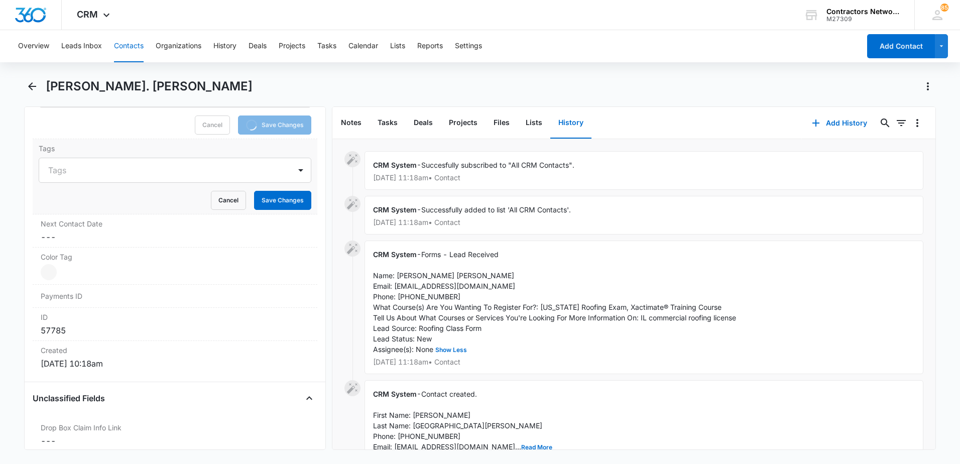
scroll to position [552, 0]
click at [95, 237] on dd "Cancel Save Changes ---" at bounding box center [175, 235] width 269 height 12
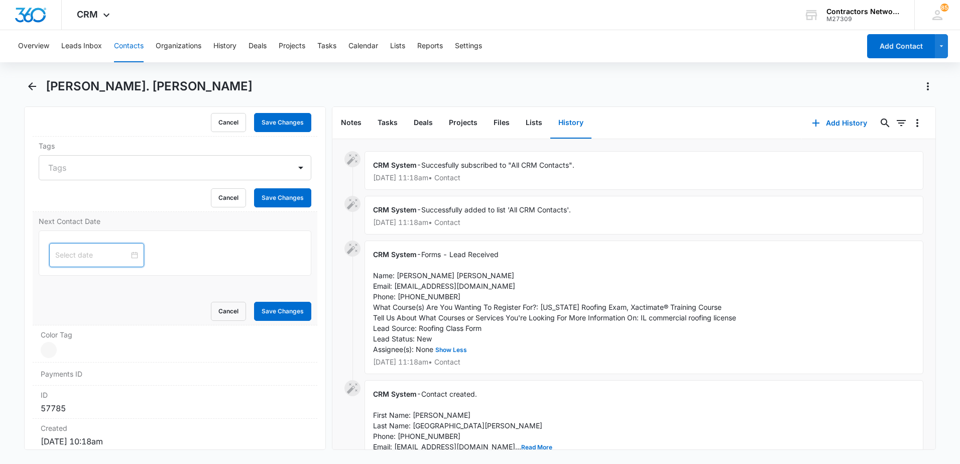
click at [73, 258] on input at bounding box center [92, 255] width 74 height 11
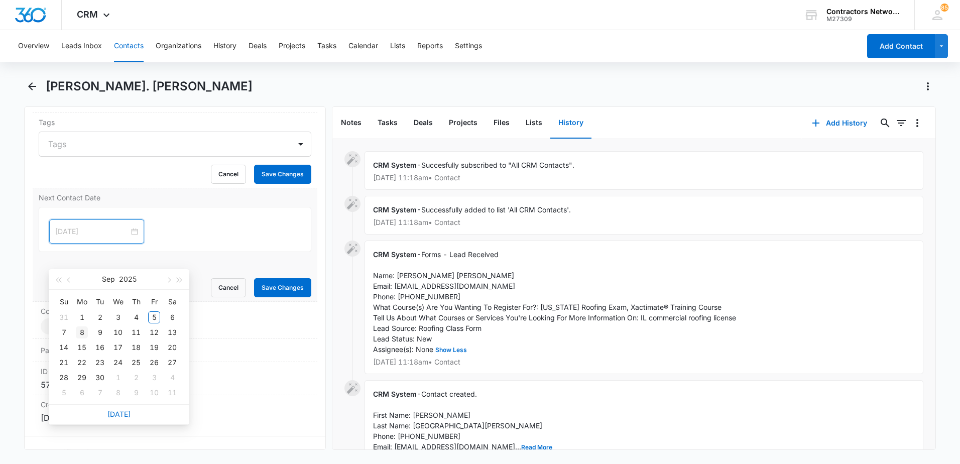
type input "[DATE]"
click at [84, 328] on div "8" at bounding box center [82, 332] width 12 height 12
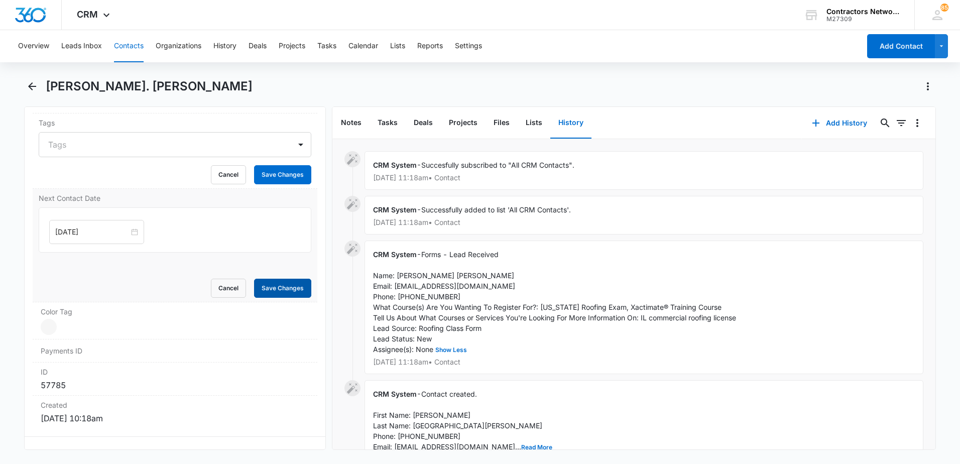
click at [283, 291] on button "Save Changes" at bounding box center [282, 288] width 57 height 19
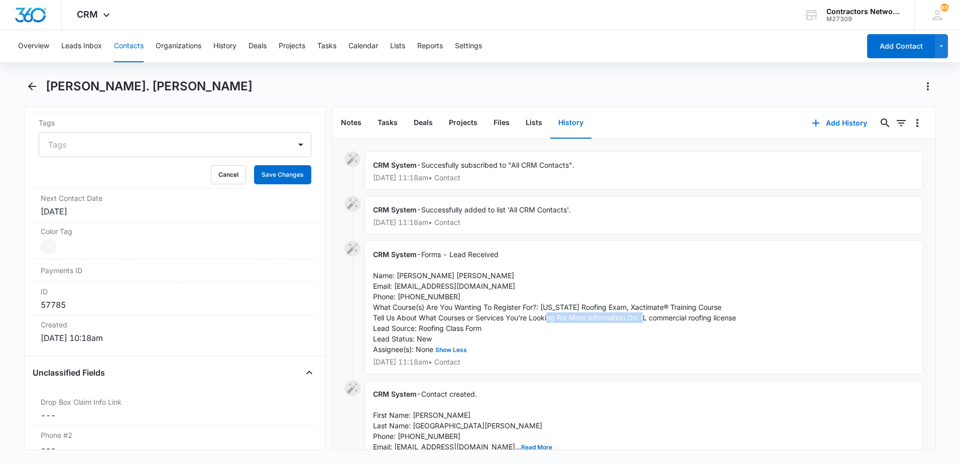
drag, startPoint x: 644, startPoint y: 320, endPoint x: 746, endPoint y: 320, distance: 101.9
click at [746, 320] on div "CRM System - Forms - Lead Received Name: [PERSON_NAME] [PERSON_NAME] Email: [EM…" at bounding box center [644, 308] width 559 height 134
drag, startPoint x: 746, startPoint y: 320, endPoint x: 714, endPoint y: 319, distance: 31.7
copy span "IL commercial roofing license"
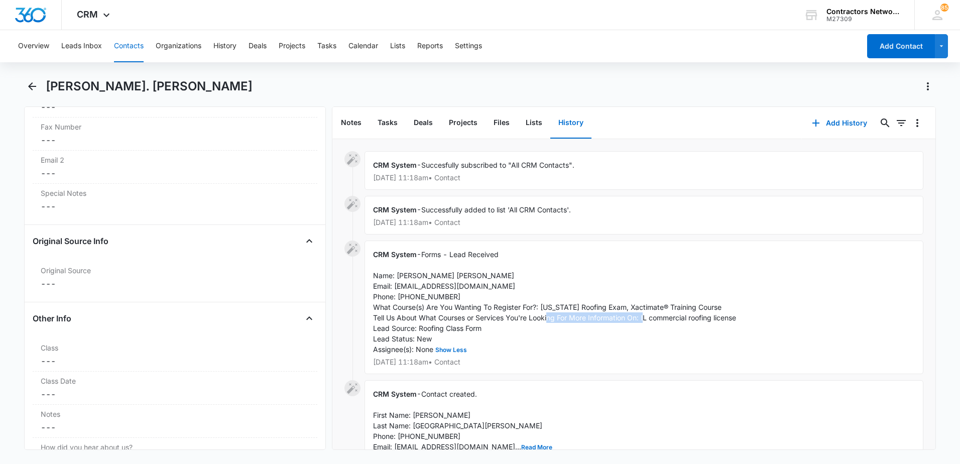
scroll to position [1036, 0]
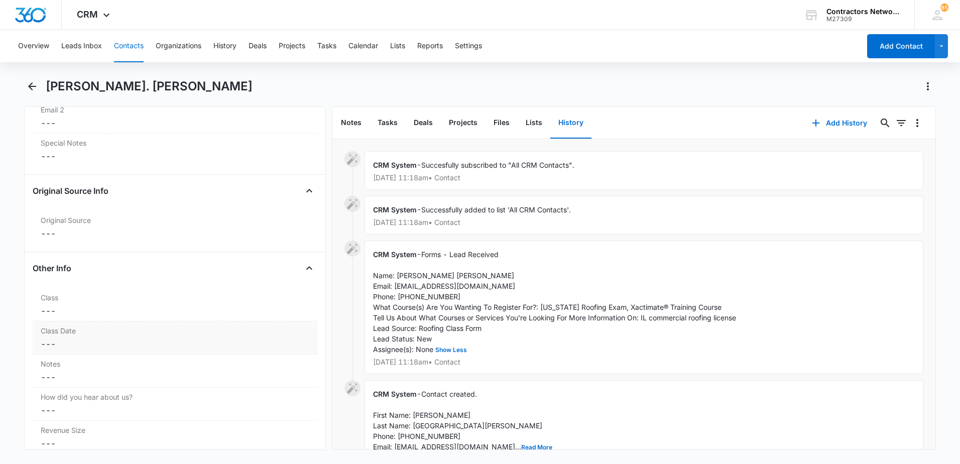
click at [79, 345] on dd "Cancel Save Changes ---" at bounding box center [175, 344] width 269 height 12
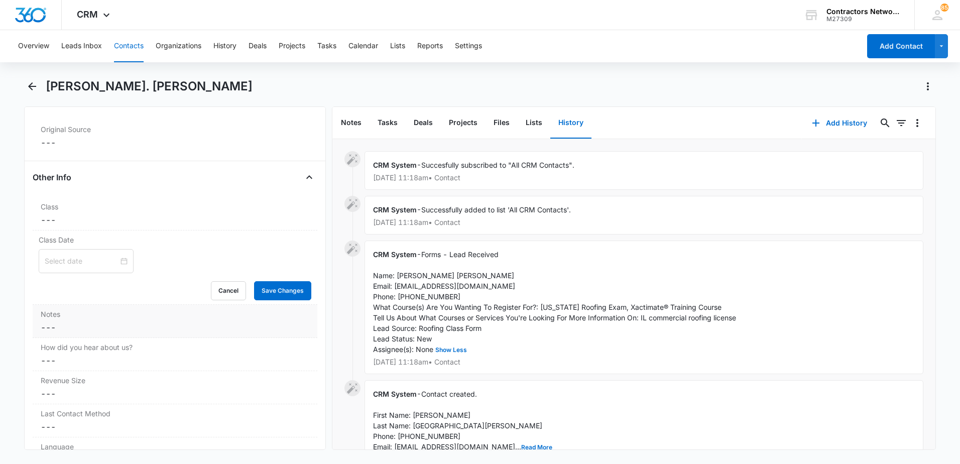
scroll to position [1136, 0]
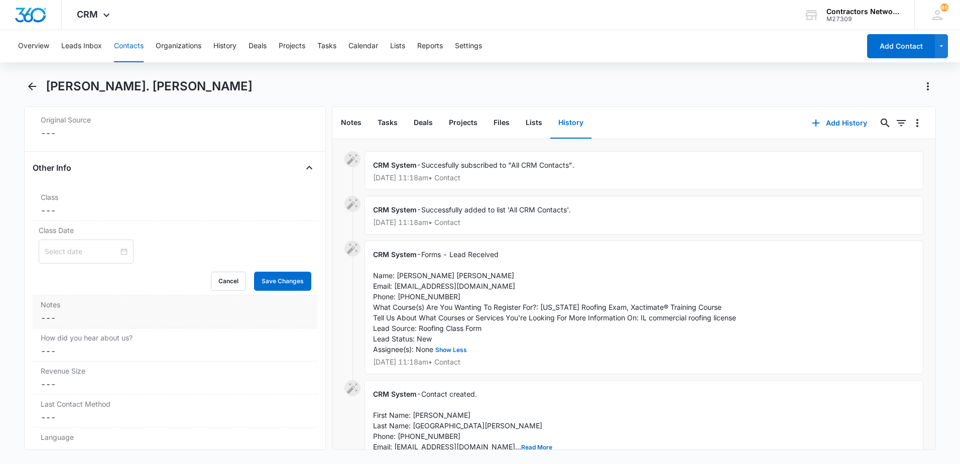
click at [88, 315] on dd "Cancel Save Changes ---" at bounding box center [175, 318] width 269 height 12
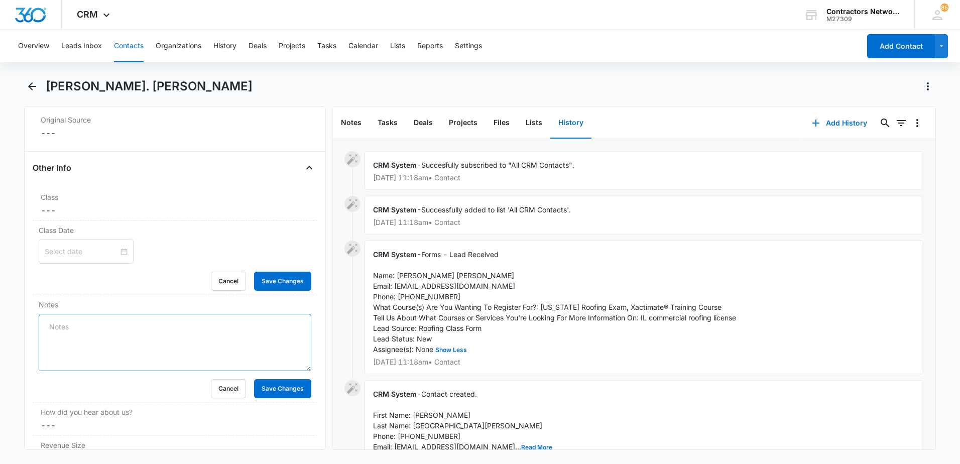
click at [88, 332] on textarea "Notes" at bounding box center [175, 342] width 273 height 57
paste textarea "IL commercial roofing license"
type textarea "[DATE] Lead: IL commercial roofing license // 11:35am msg left, email sent"
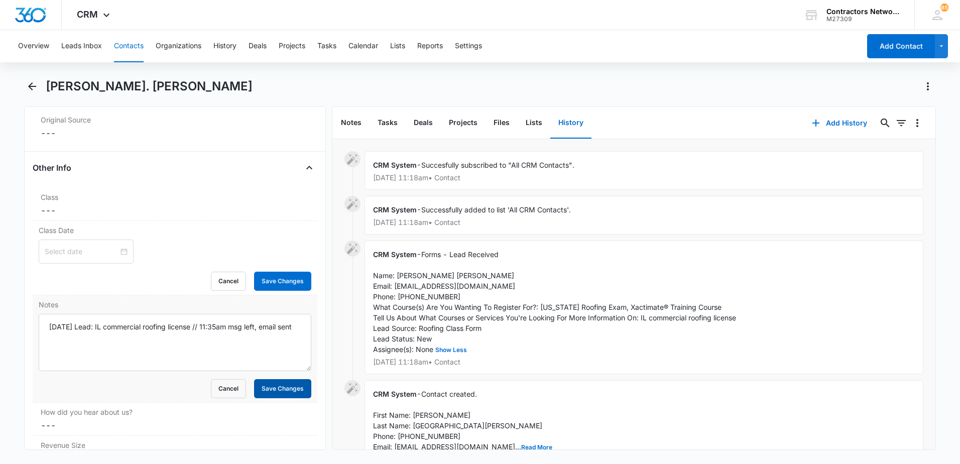
click at [275, 386] on button "Save Changes" at bounding box center [282, 388] width 57 height 19
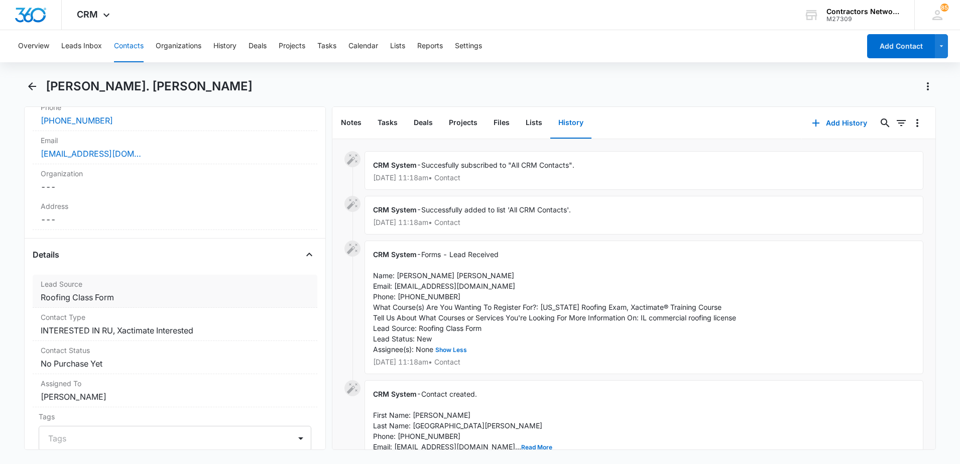
scroll to position [182, 0]
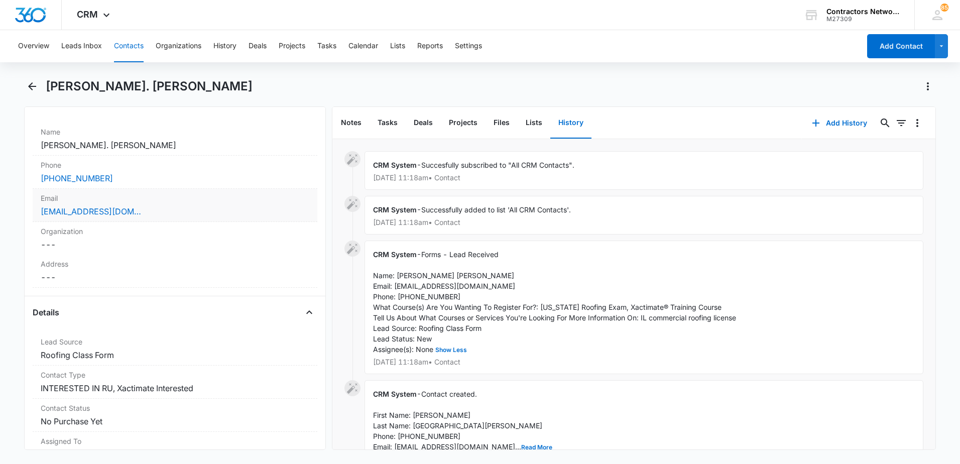
click at [187, 216] on div "[EMAIL_ADDRESS][DOMAIN_NAME]" at bounding box center [175, 211] width 269 height 12
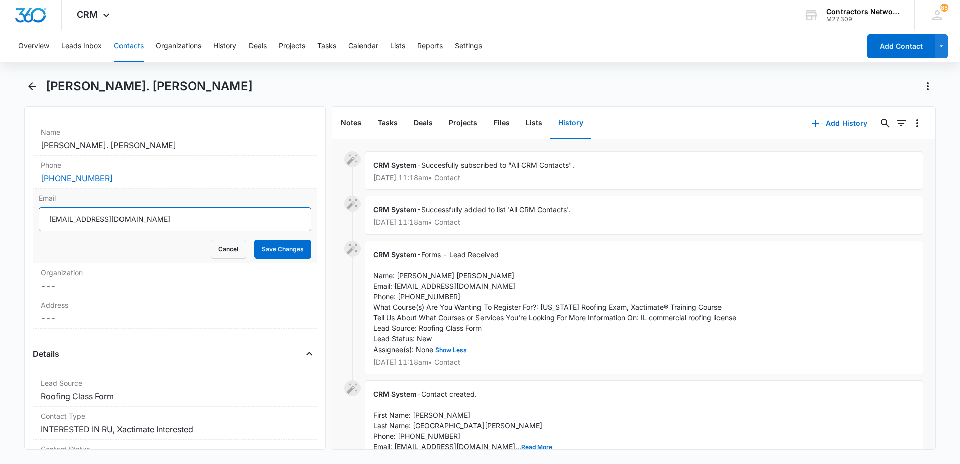
click at [176, 223] on input "[EMAIL_ADDRESS][DOMAIN_NAME]" at bounding box center [175, 219] width 273 height 24
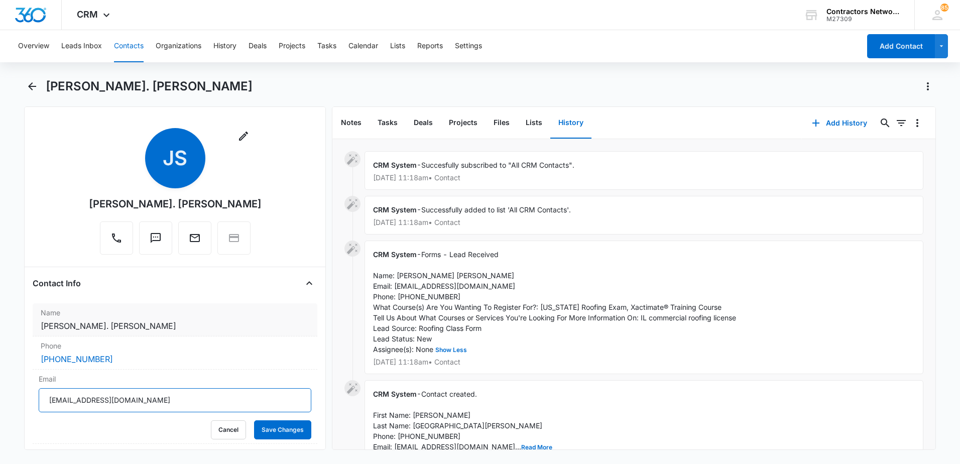
scroll to position [0, 0]
click at [133, 44] on button "Contacts" at bounding box center [129, 46] width 30 height 32
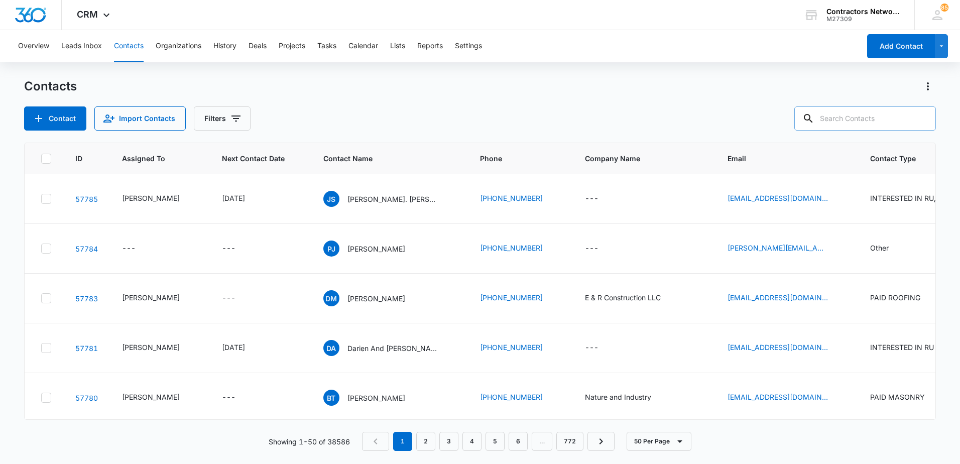
click at [852, 122] on input "text" at bounding box center [865, 118] width 142 height 24
type input "2243358488"
click at [921, 118] on icon "Clear" at bounding box center [922, 118] width 10 height 10
